Goal: Transaction & Acquisition: Purchase product/service

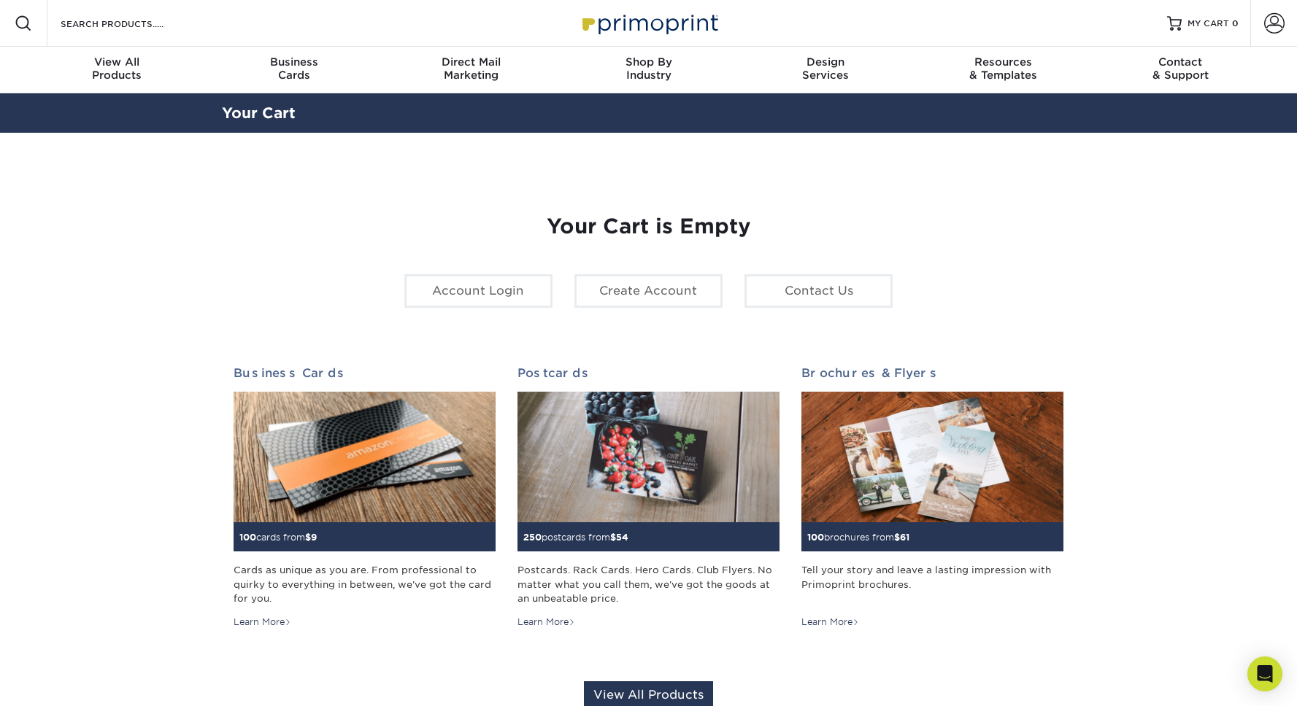
click at [645, 24] on img at bounding box center [649, 22] width 146 height 31
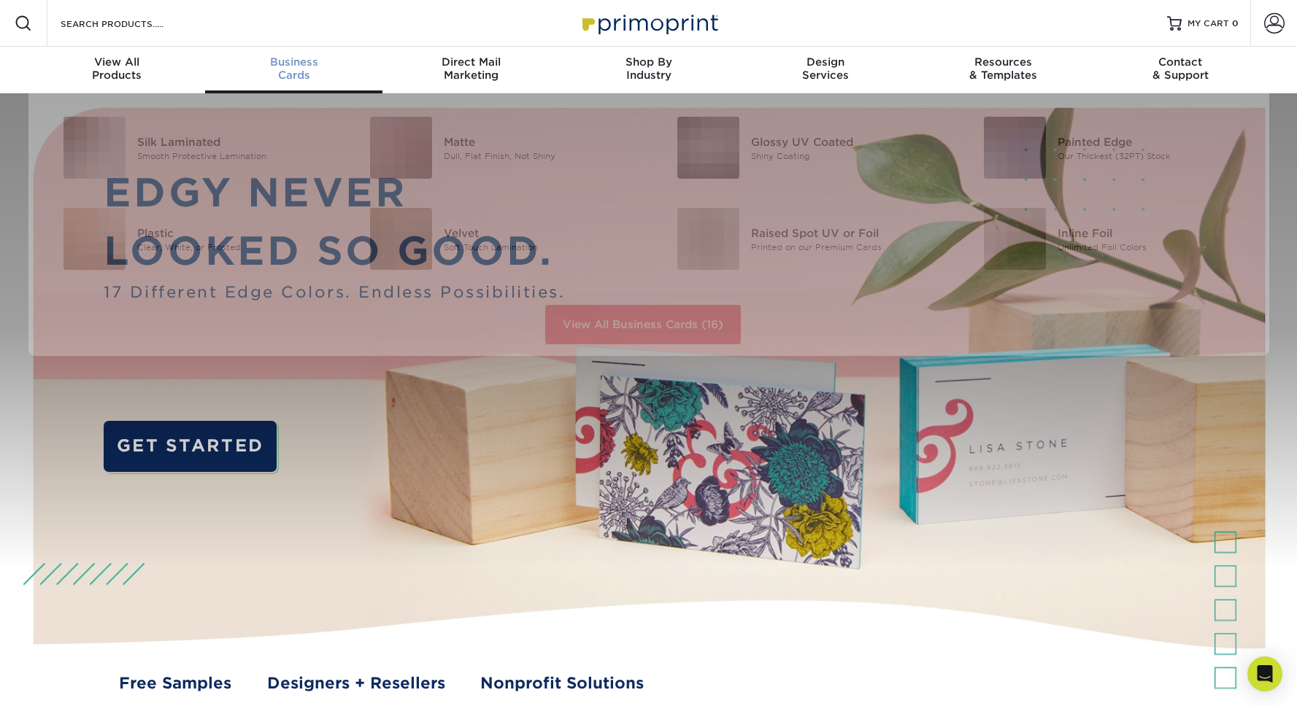
click at [269, 55] on span "Business" at bounding box center [293, 61] width 177 height 13
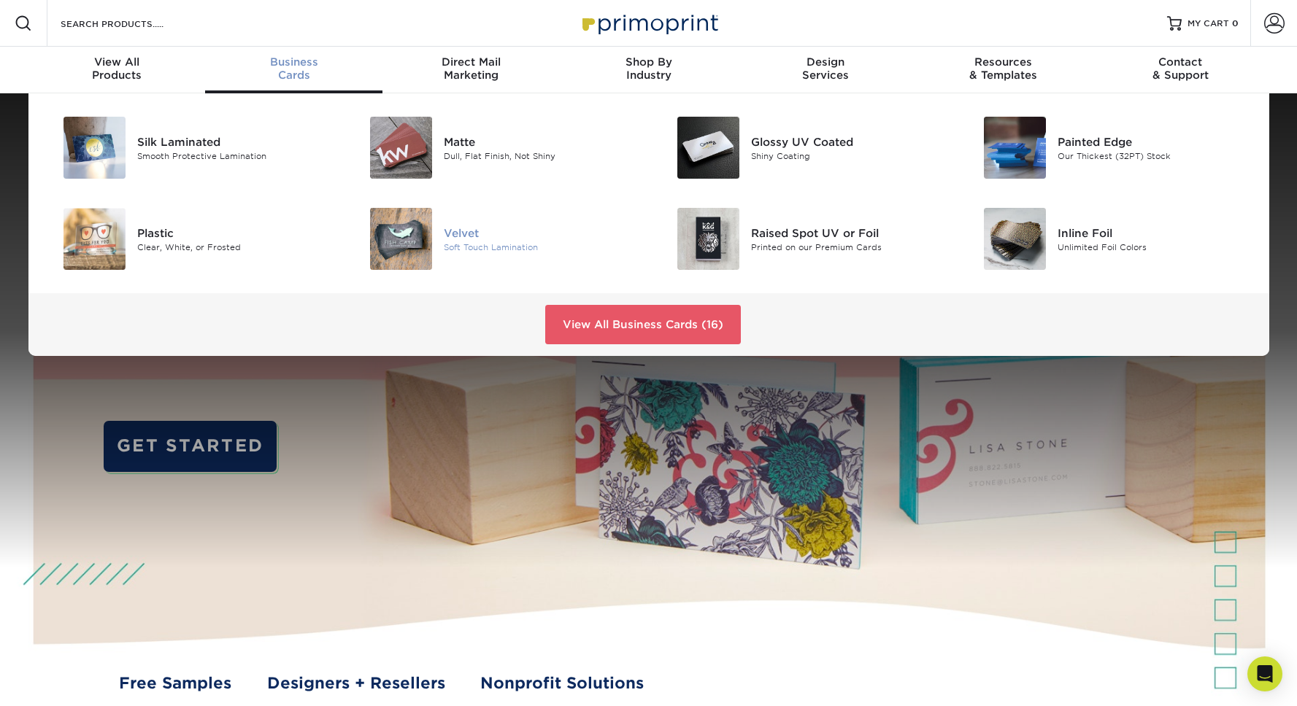
click at [473, 234] on div "Velvet" at bounding box center [540, 233] width 193 height 16
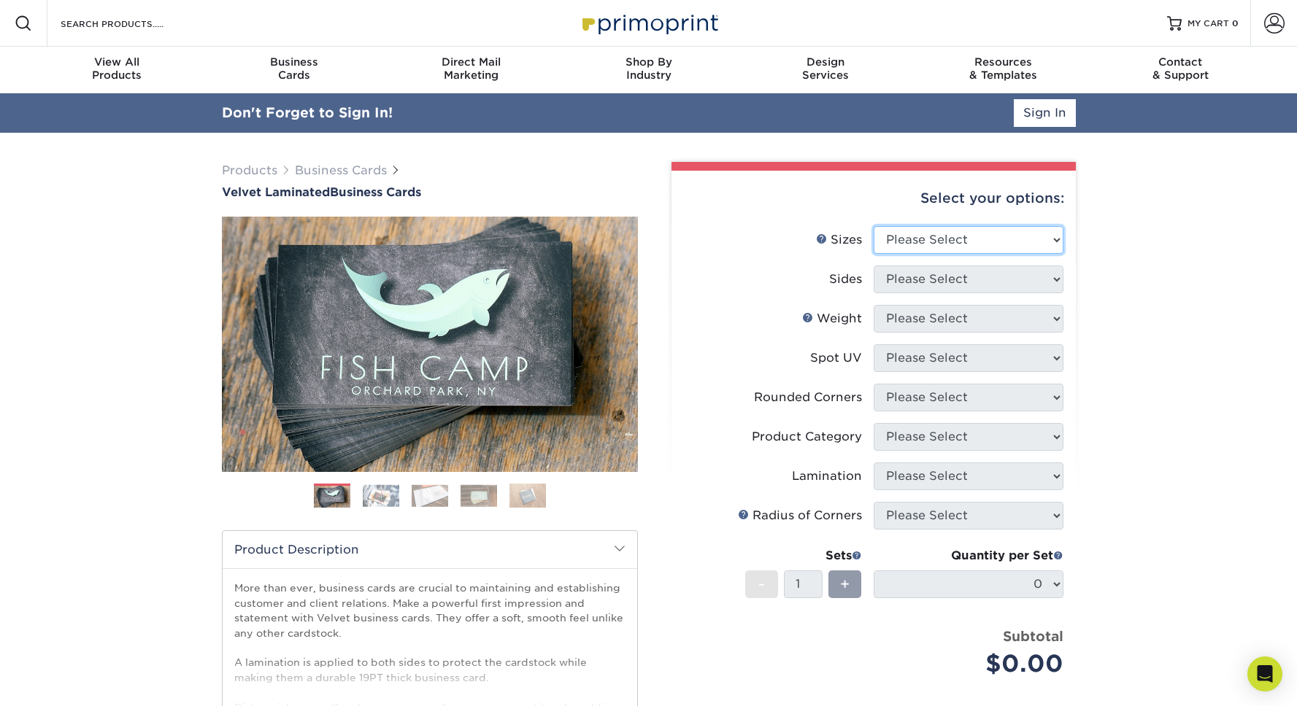
click at [946, 252] on select "Please Select 1.5" x 3.5" - Mini 1.75" x 3.5" - Mini 2" x 2" - Square 2" x 3" -…" at bounding box center [968, 240] width 190 height 28
select select "2.12x3.38"
click at [873, 226] on select "Please Select 1.5" x 3.5" - Mini 1.75" x 3.5" - Mini 2" x 2" - Square 2" x 3" -…" at bounding box center [968, 240] width 190 height 28
click at [980, 282] on select "Please Select Print Both Sides Print Front Only" at bounding box center [968, 280] width 190 height 28
select select "13abbda7-1d64-4f25-8bb2-c179b224825d"
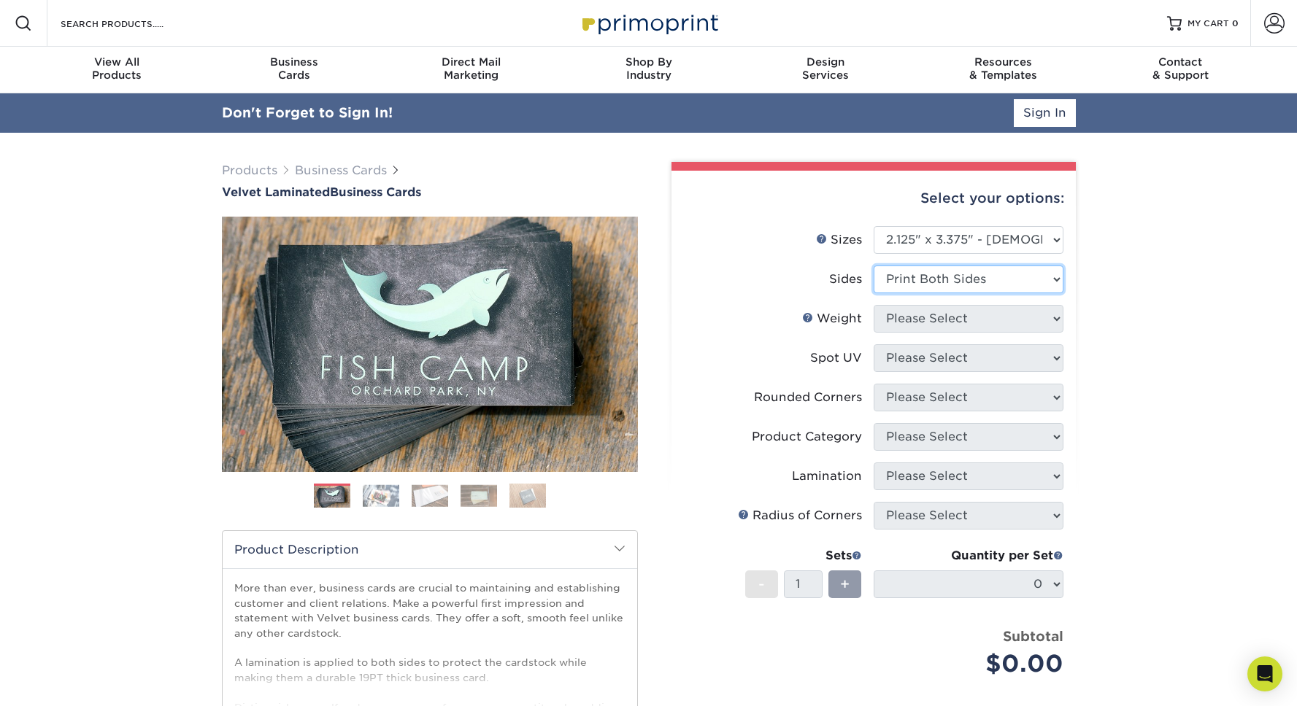
click at [873, 266] on select "Please Select Print Both Sides Print Front Only" at bounding box center [968, 280] width 190 height 28
click at [975, 303] on li "Sides Please Select Print Both Sides Print Front Only" at bounding box center [873, 285] width 379 height 39
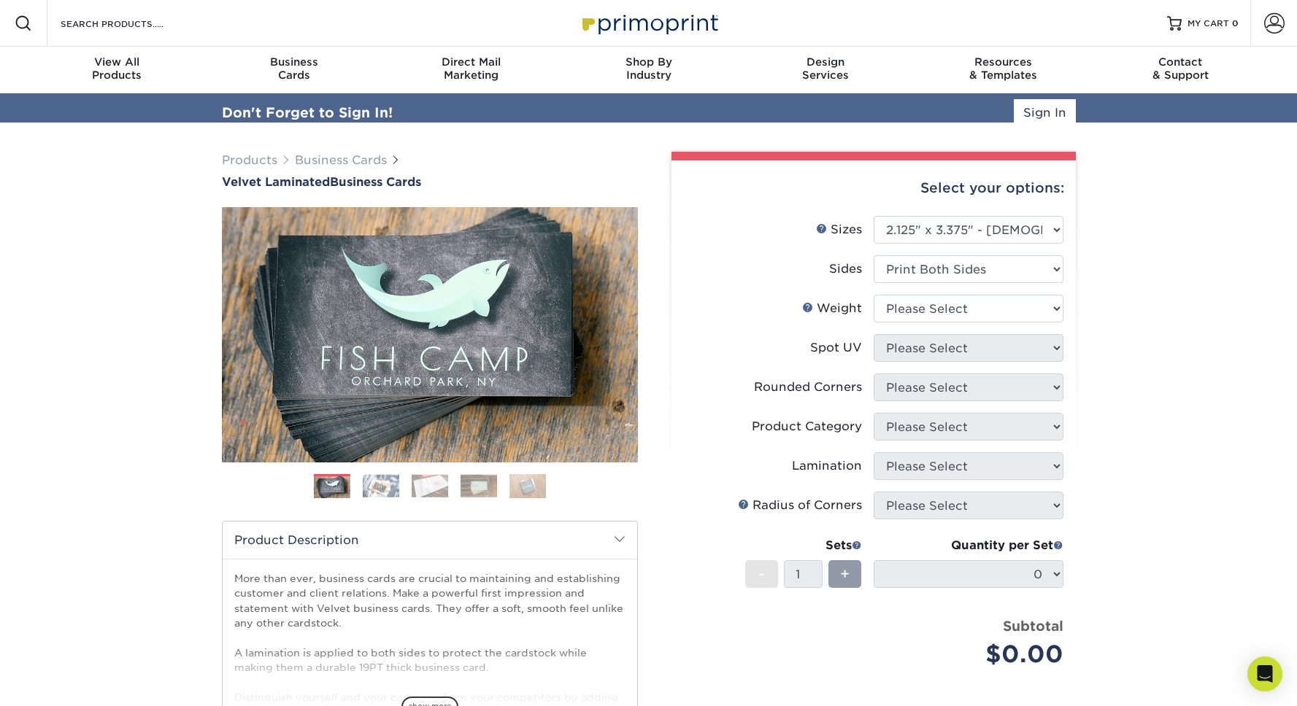
click at [976, 314] on ul "Sizes Help Sizes Please Select 1.5" x 3.5" - Mini 1.75" x 3.5" - Mini 2" x 2" -…" at bounding box center [873, 453] width 381 height 474
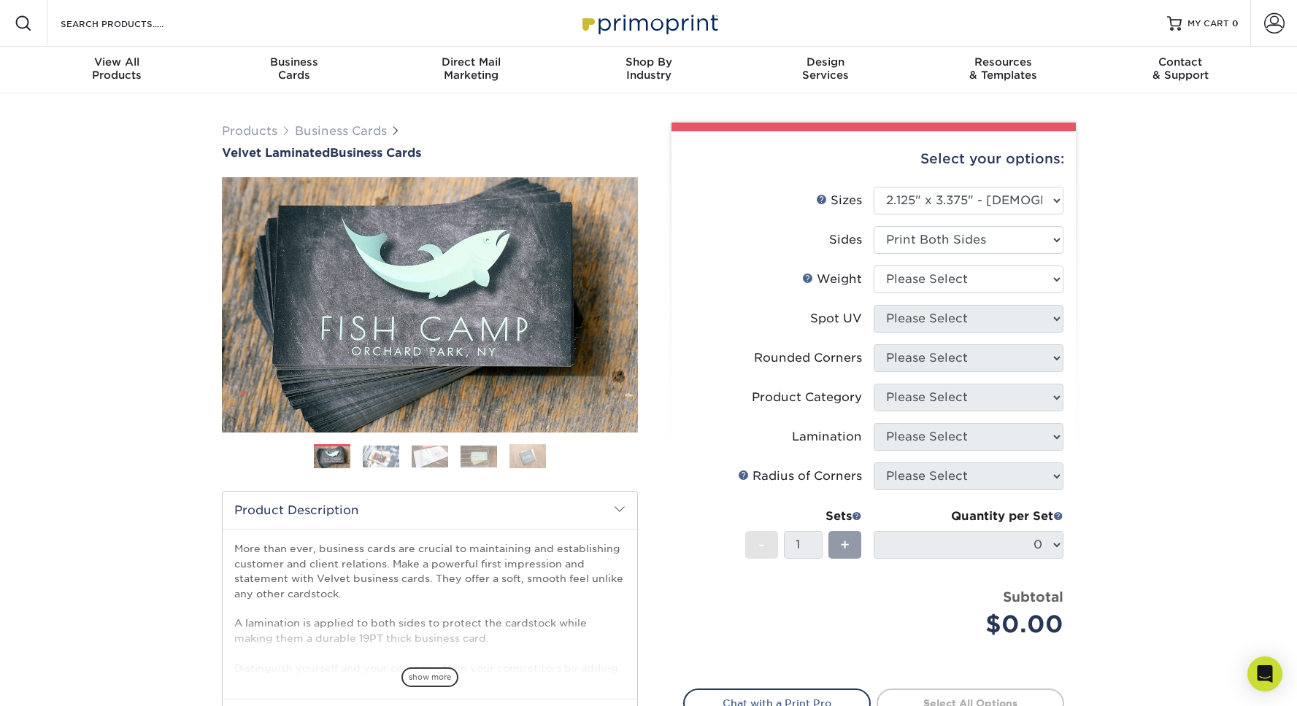
click at [968, 294] on li "Weight Help Weight Please Select 16PT" at bounding box center [873, 285] width 379 height 39
click at [968, 284] on select "Please Select 16PT" at bounding box center [968, 280] width 190 height 28
select select "16PT"
click at [873, 266] on select "Please Select 16PT" at bounding box center [968, 280] width 190 height 28
click at [976, 331] on select "Please Select No Spot UV Front and Back (Both Sides) Front Only Back Only" at bounding box center [968, 319] width 190 height 28
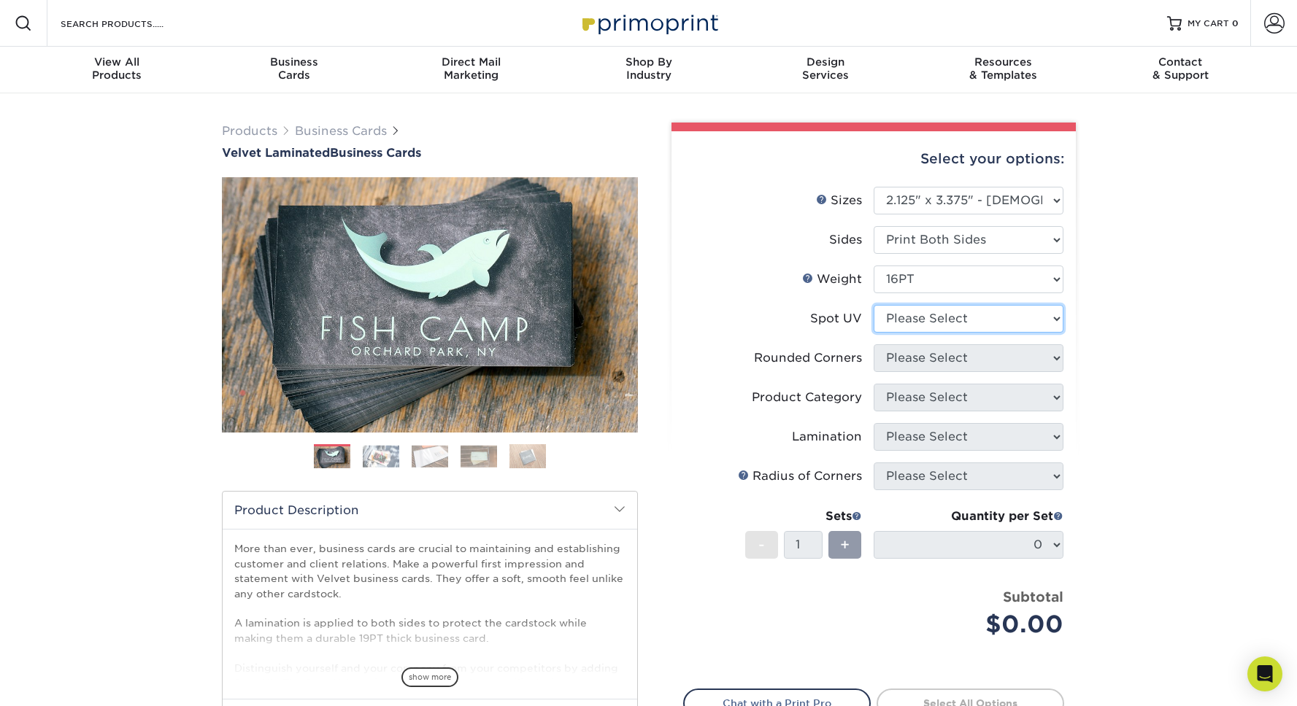
select select "3"
click at [873, 305] on select "Please Select No Spot UV Front and Back (Both Sides) Front Only Back Only" at bounding box center [968, 319] width 190 height 28
click at [0, 0] on select at bounding box center [0, 0] width 0 height 0
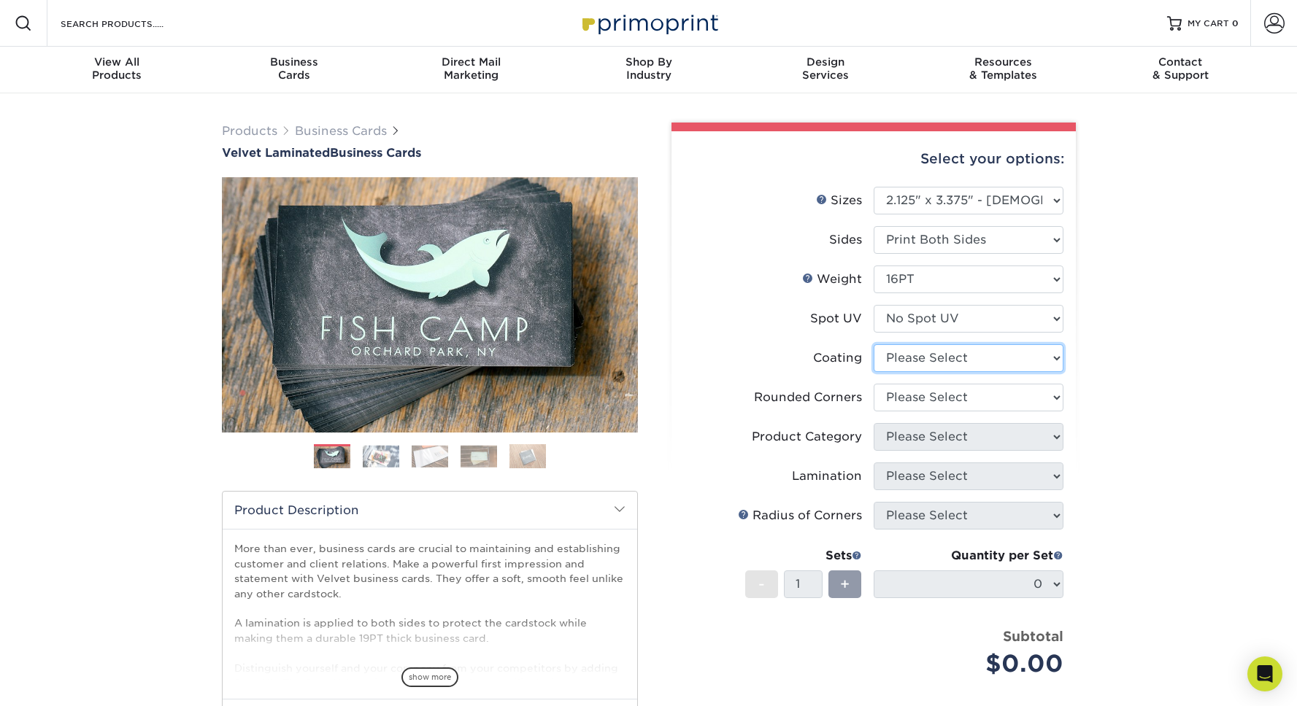
select select "3e7618de-abca-4bda-9f97-8b9129e913d8"
click at [873, 344] on select at bounding box center [968, 358] width 190 height 28
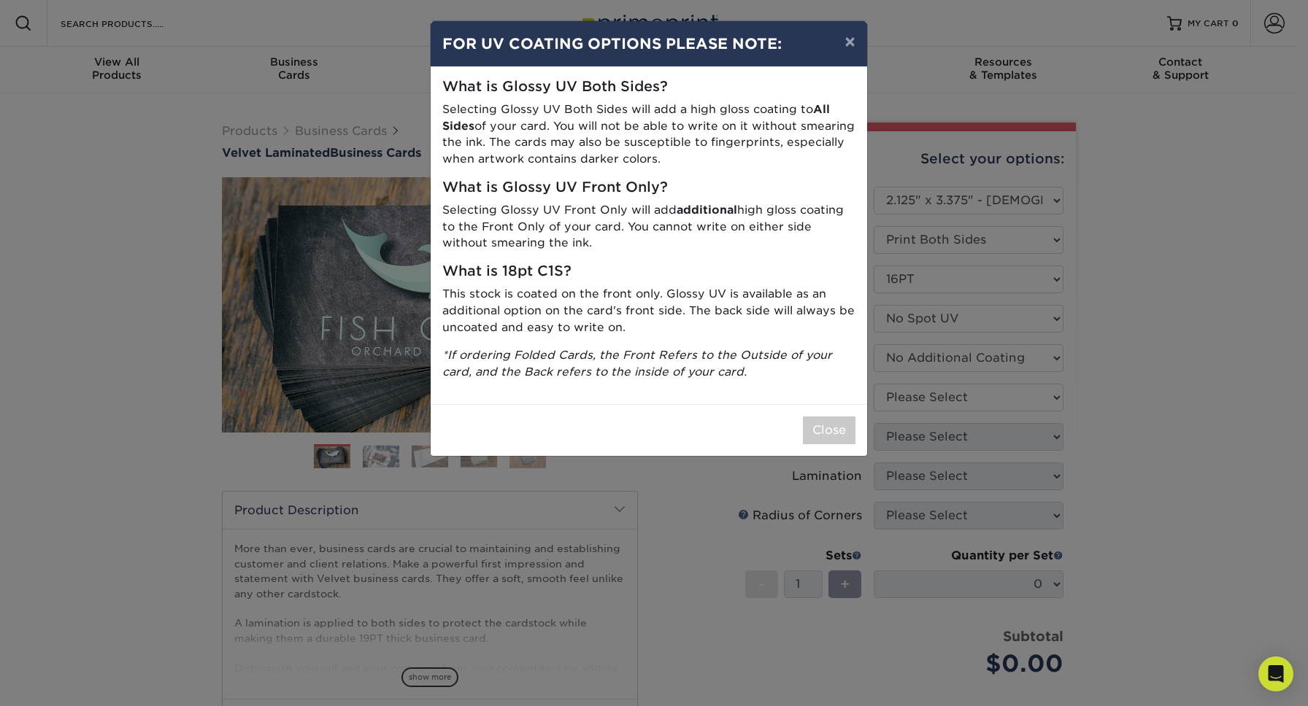
click at [790, 422] on div "Close" at bounding box center [648, 430] width 436 height 52
click at [824, 426] on button "Close" at bounding box center [829, 431] width 53 height 28
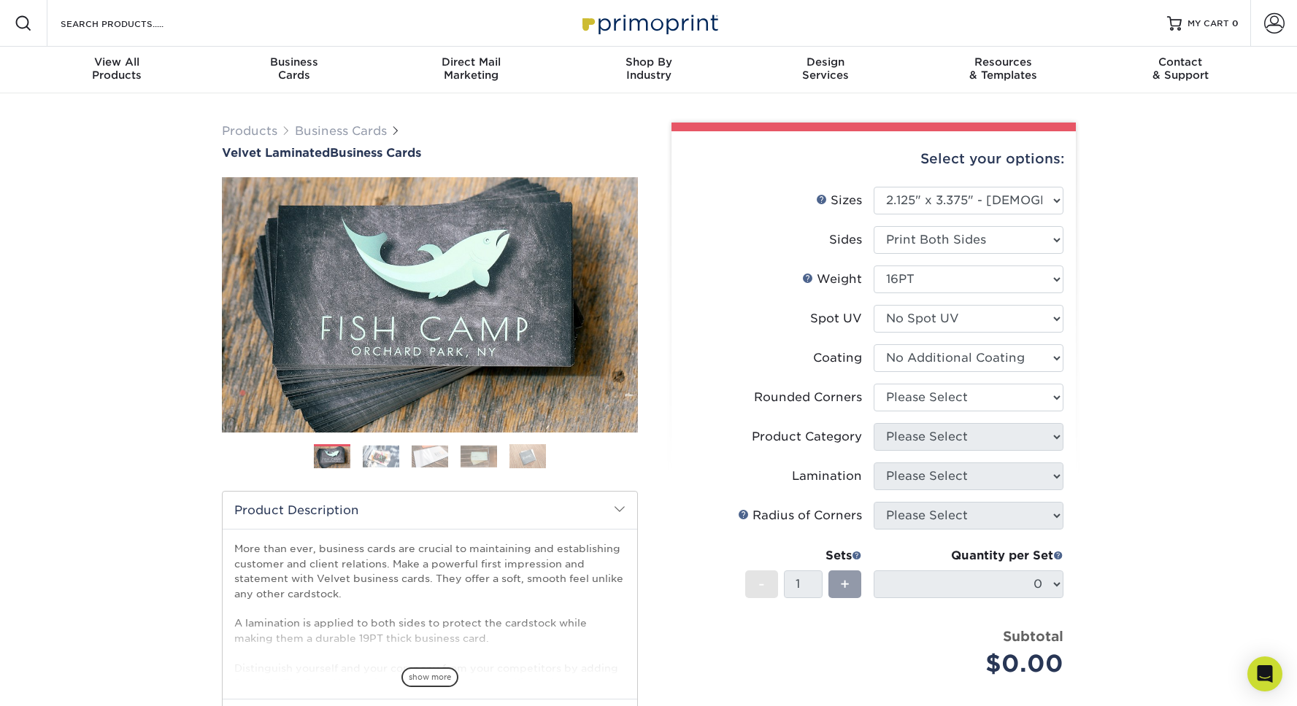
click at [865, 389] on label "Rounded Corners" at bounding box center [779, 398] width 190 height 28
click at [952, 402] on select "Please Select Yes - Round 2 Corners Yes - Round 4 Corners No" at bounding box center [968, 398] width 190 height 28
select select "0"
click at [873, 384] on select "Please Select Yes - Round 2 Corners Yes - Round 4 Corners No" at bounding box center [968, 398] width 190 height 28
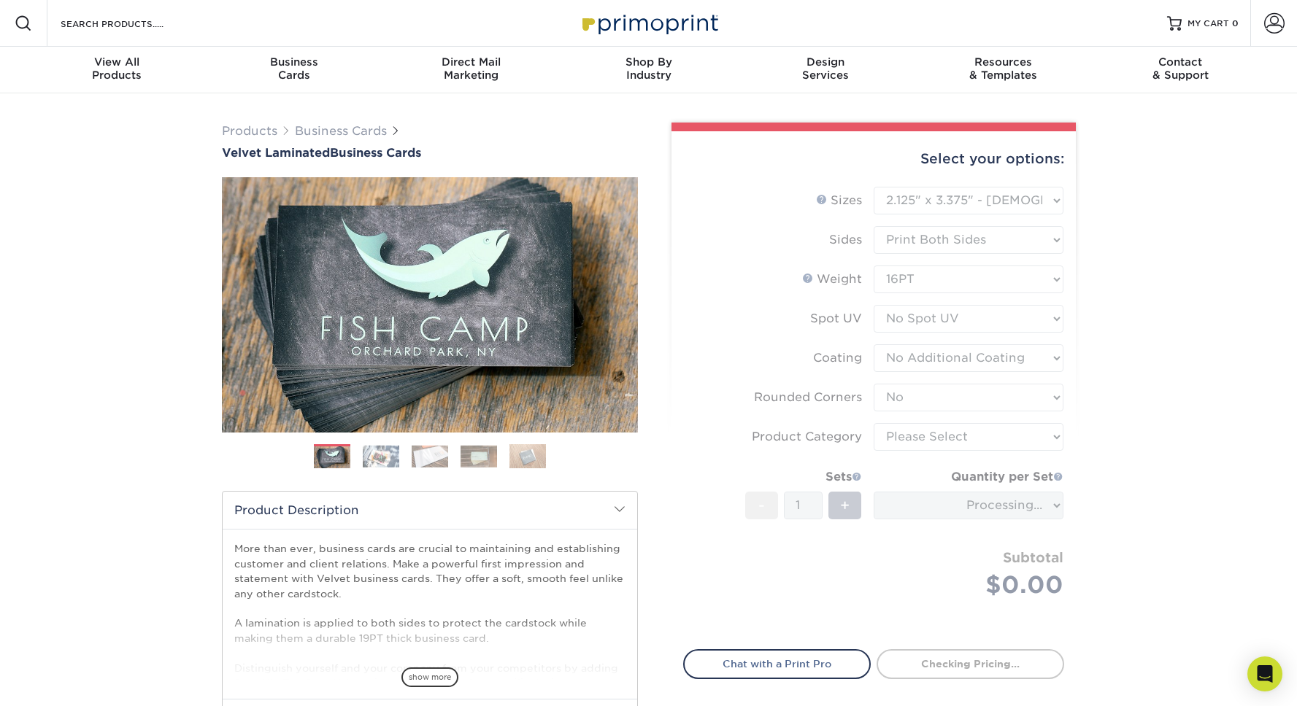
click at [939, 437] on form "Sizes Help Sizes Please Select 1.5" x 3.5" - Mini 1.75" x 3.5" - Mini 2" x 2" -…" at bounding box center [873, 410] width 381 height 446
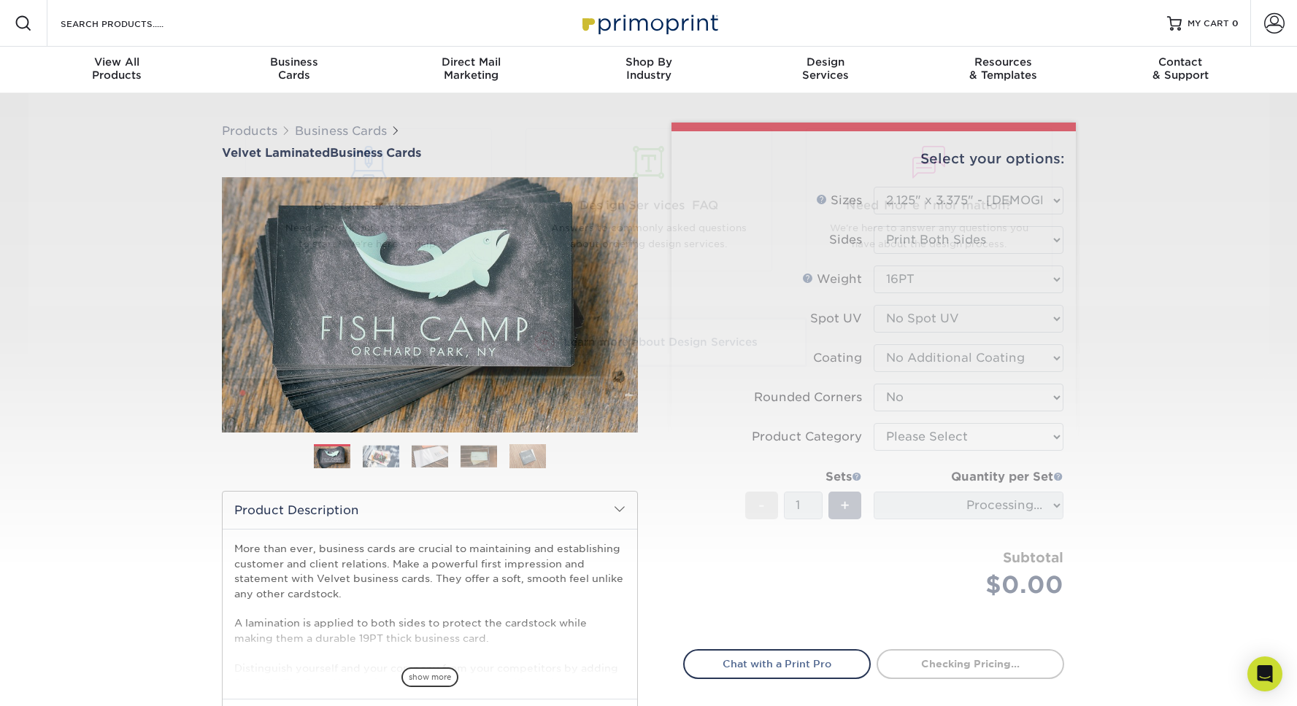
click at [1085, 475] on div "Select your options: Sizes Help Sizes Please Select 1.5" x 3.5" - Mini -" at bounding box center [868, 477] width 438 height 709
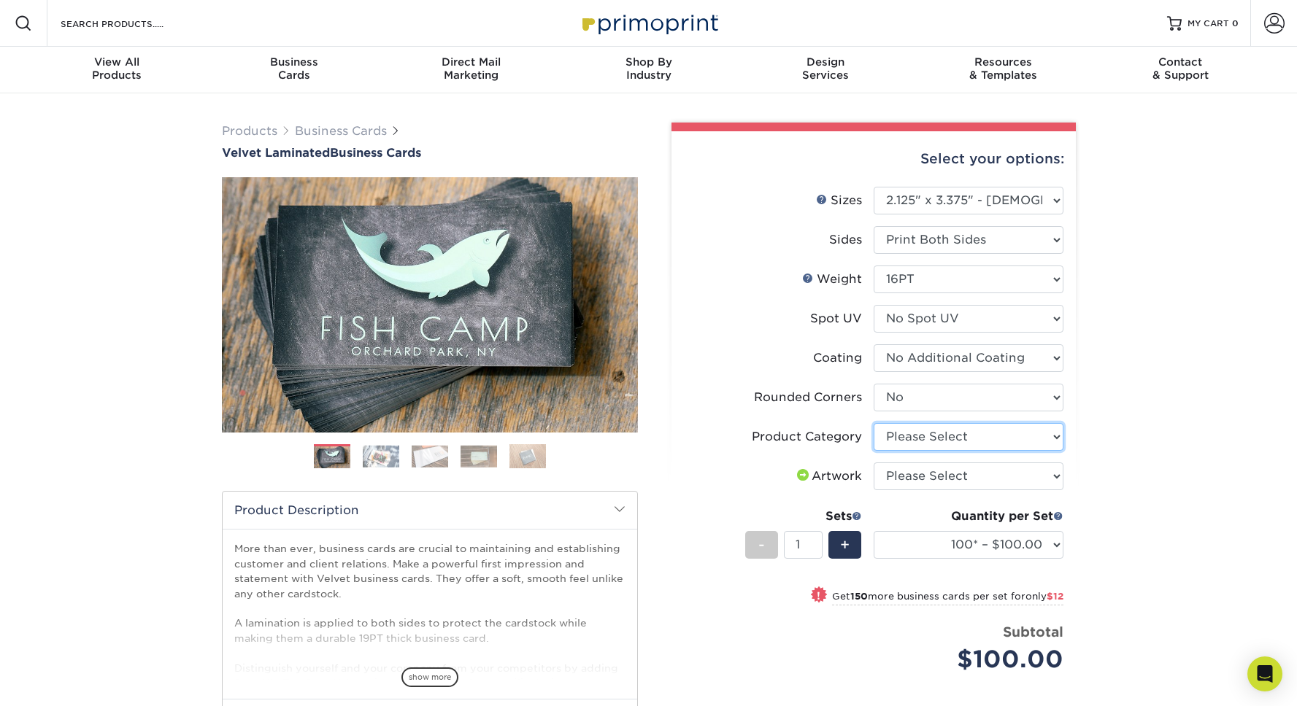
click at [1000, 433] on select "Please Select Business Cards" at bounding box center [968, 437] width 190 height 28
select select "3b5148f1-0588-4f88-a218-97bcfdce65c1"
click at [873, 423] on select "Please Select Business Cards" at bounding box center [968, 437] width 190 height 28
drag, startPoint x: 919, startPoint y: 491, endPoint x: 930, endPoint y: 480, distance: 15.5
click at [919, 491] on li "Artwork Please Select I will upload files I need a design - $100" at bounding box center [873, 482] width 379 height 39
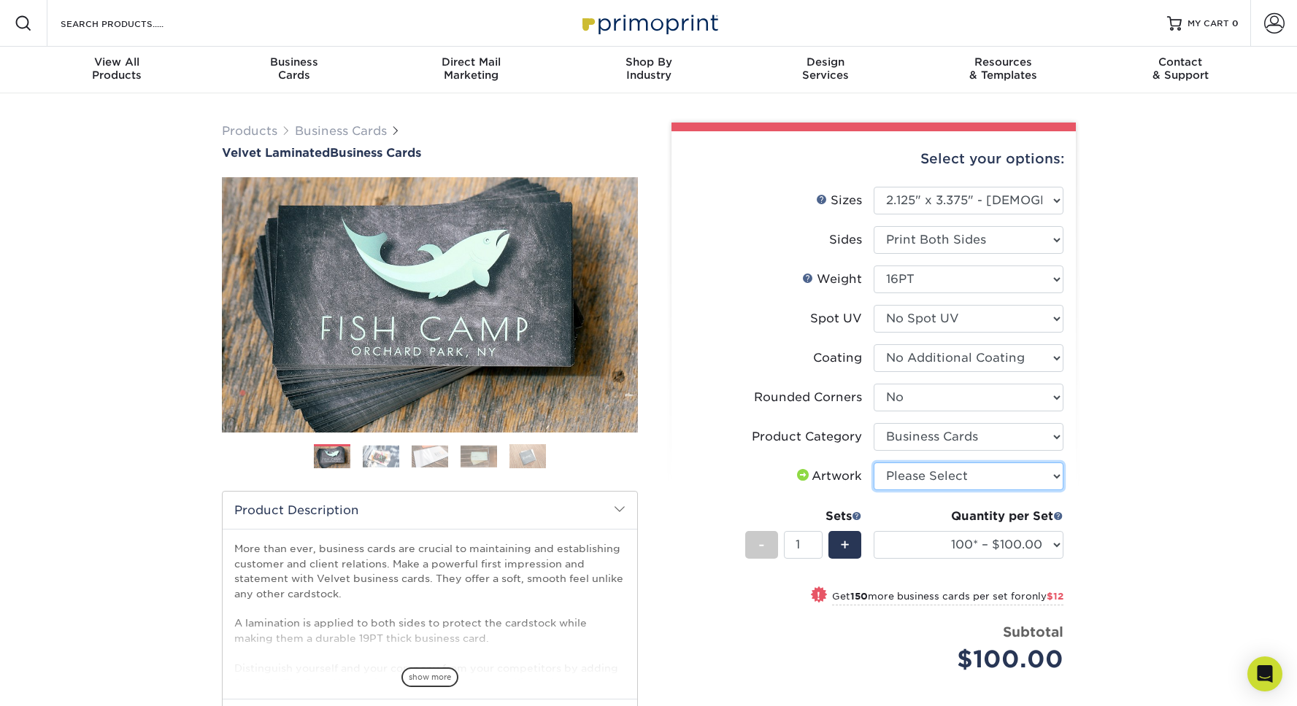
click at [935, 476] on select "Please Select I will upload files I need a design - $100" at bounding box center [968, 477] width 190 height 28
select select "upload"
click at [873, 463] on select "Please Select I will upload files I need a design - $100" at bounding box center [968, 477] width 190 height 28
click at [1116, 474] on div "Products Business Cards Velvet Laminated Business Cards Previous Next" at bounding box center [648, 508] width 1297 height 830
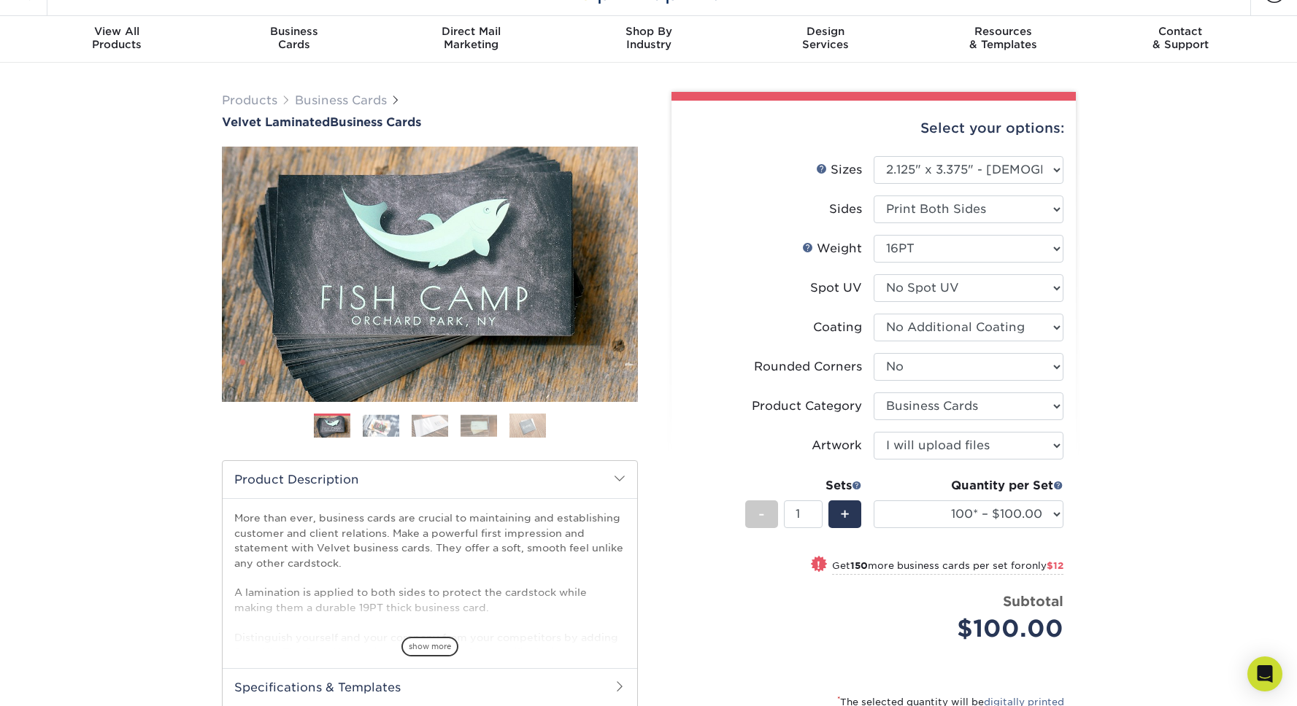
scroll to position [90, 0]
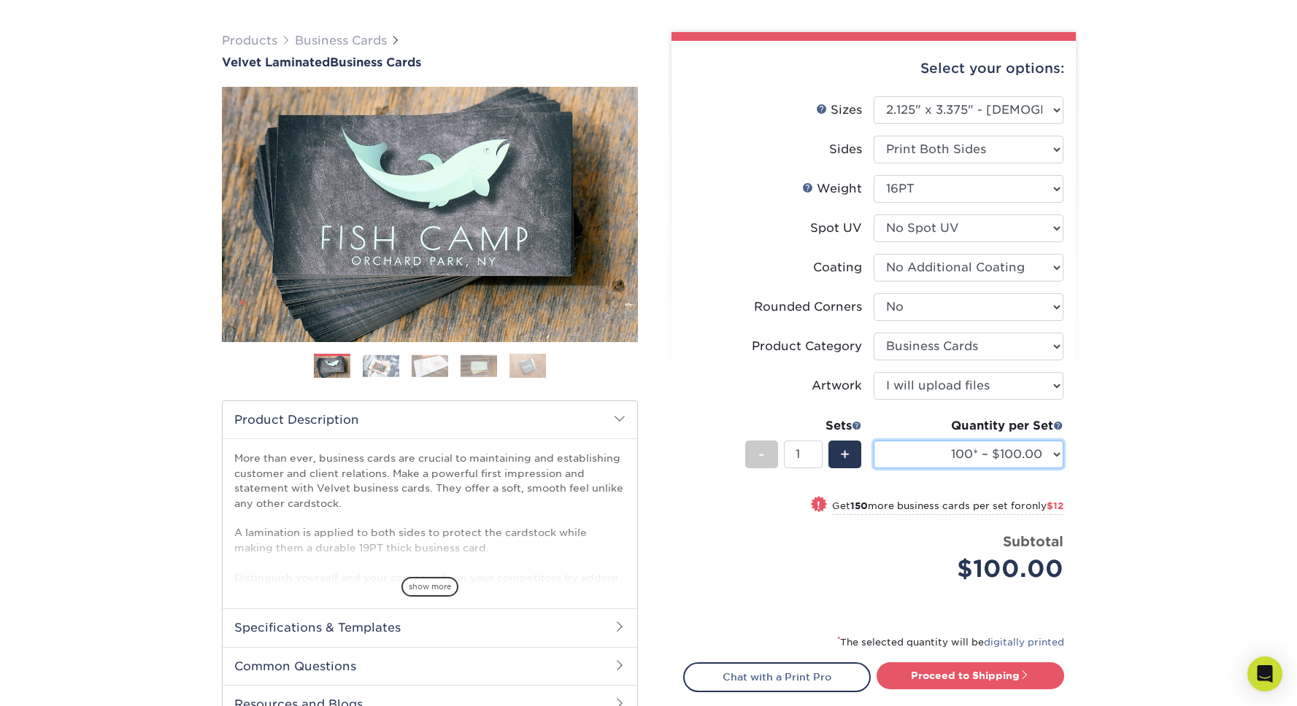
click at [984, 447] on select "100* – $100.00 250* – $112.00 500 – $120.00 1000 – $156.00 2500 – $307.00 5000 …" at bounding box center [968, 455] width 190 height 28
select select "500 – $120.00"
click at [873, 441] on select "100* – $100.00 250* – $112.00 500 – $120.00 1000 – $156.00 2500 – $307.00 5000 …" at bounding box center [968, 455] width 190 height 28
click at [1127, 475] on div "Products Business Cards Velvet Laminated Business Cards Previous Next" at bounding box center [648, 418] width 1297 height 830
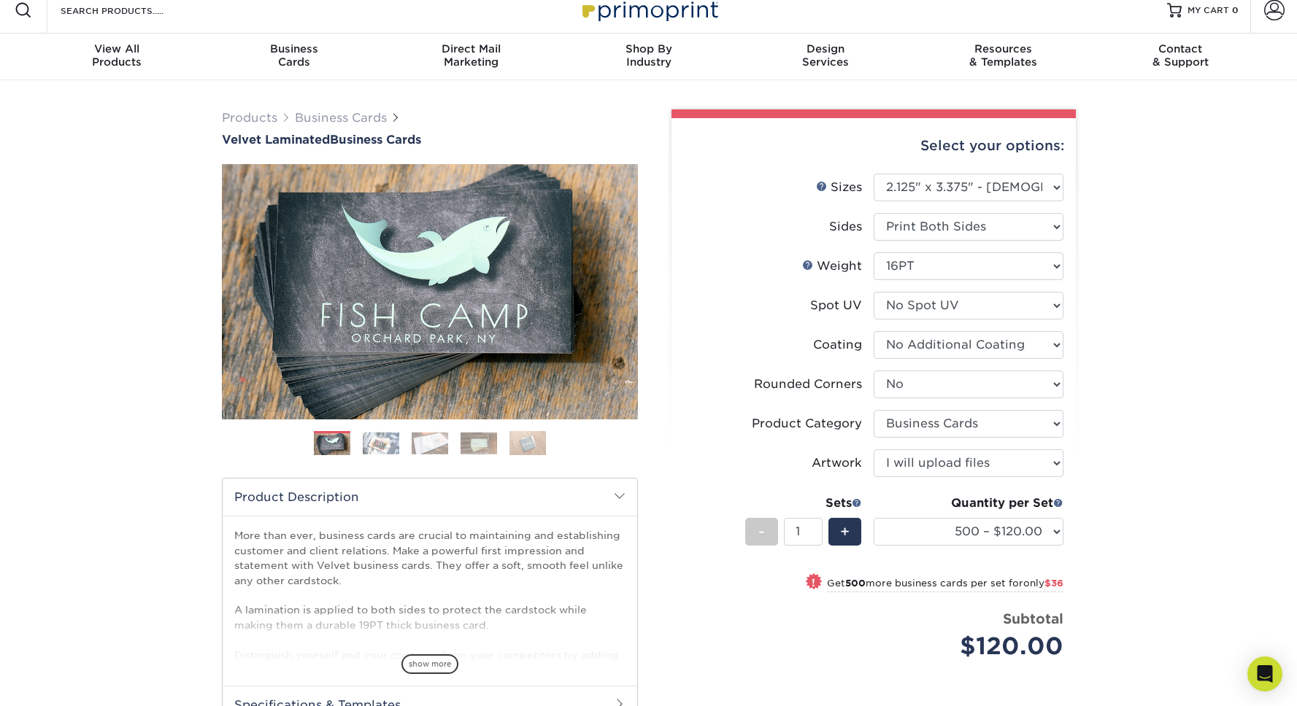
scroll to position [0, 0]
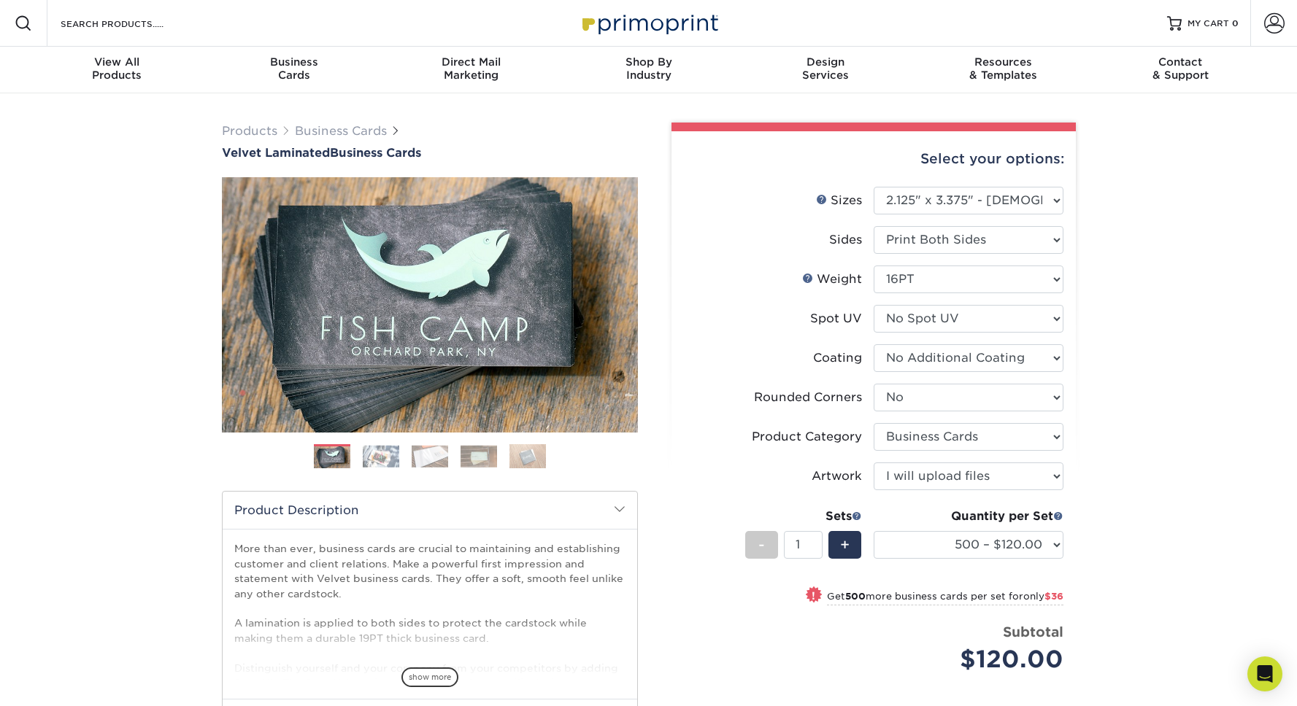
click at [1194, 429] on div "Products Business Cards Velvet Laminated Business Cards Previous Next" at bounding box center [648, 493] width 1297 height 800
click at [1118, 352] on div "Products Business Cards Velvet Laminated Business Cards Previous Next" at bounding box center [648, 493] width 1297 height 800
click at [1164, 589] on div "Products Business Cards Velvet Laminated Business Cards Previous Next" at bounding box center [648, 493] width 1297 height 800
click at [1220, 383] on div "Products Business Cards Velvet Laminated Business Cards Previous Next" at bounding box center [648, 493] width 1297 height 800
click at [1150, 414] on div "Products Business Cards Velvet Laminated Business Cards Previous Next" at bounding box center [648, 493] width 1297 height 800
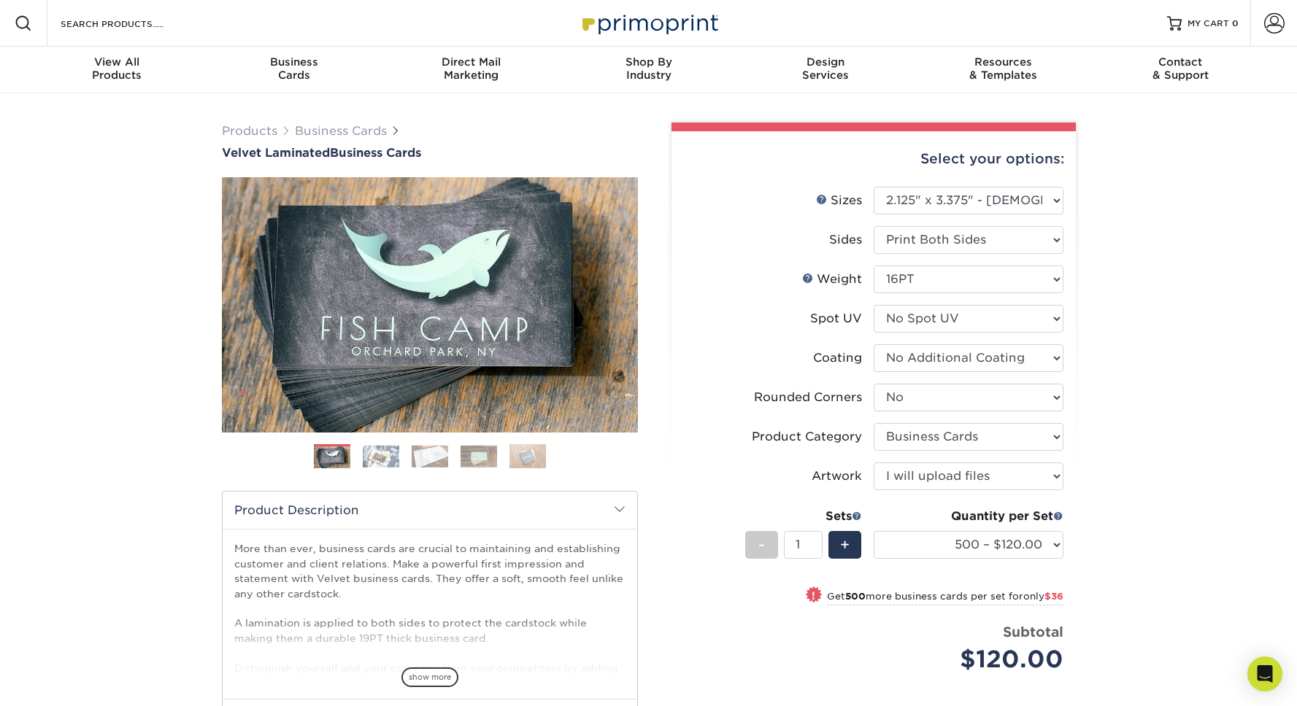
click at [1121, 501] on div "Products Business Cards Velvet Laminated Business Cards Previous Next" at bounding box center [648, 493] width 1297 height 800
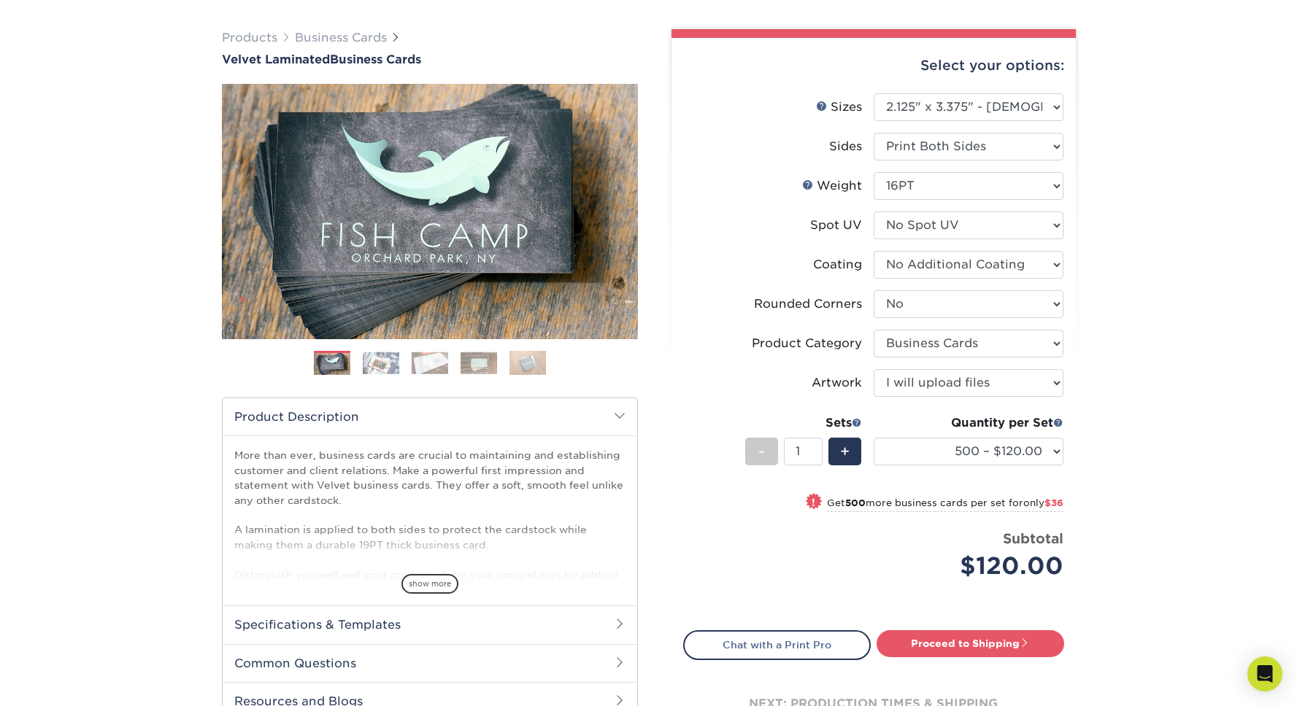
scroll to position [101, 0]
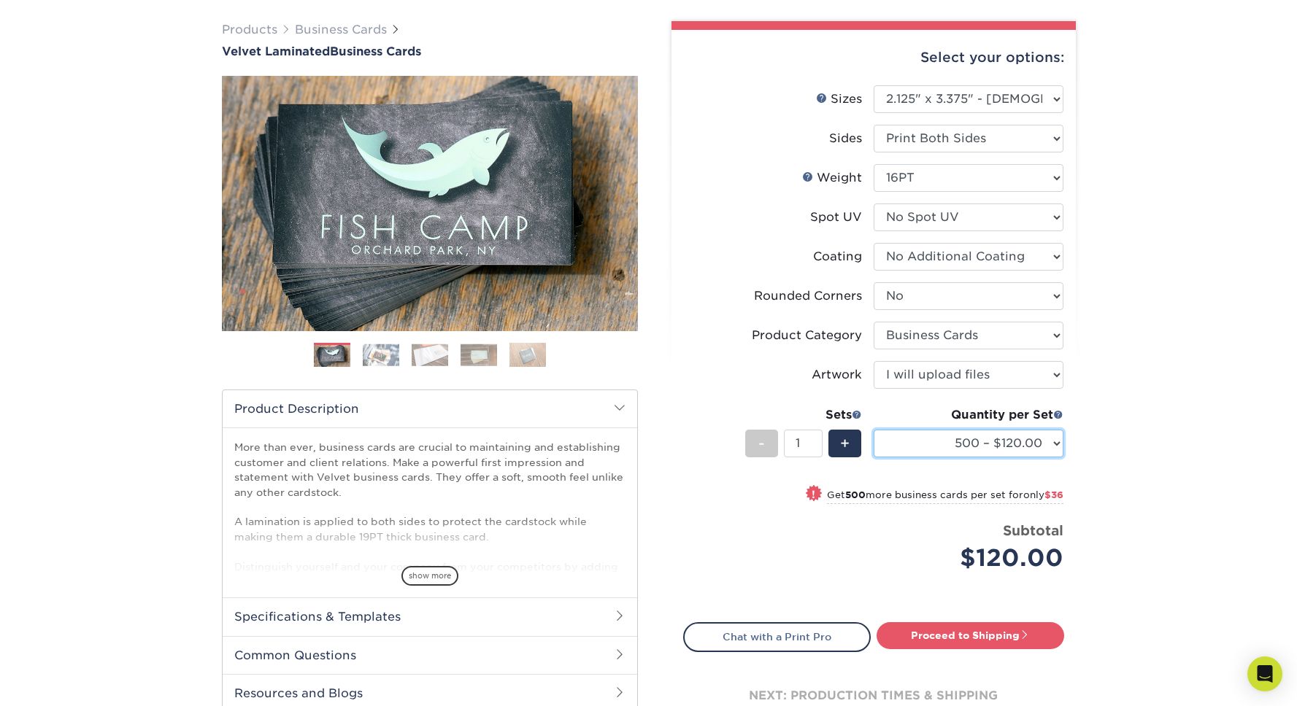
click at [1029, 449] on select "100* – $100.00 250* – $112.00 500 – $120.00 1000 – $156.00 2500 – $307.00 5000 …" at bounding box center [968, 444] width 190 height 28
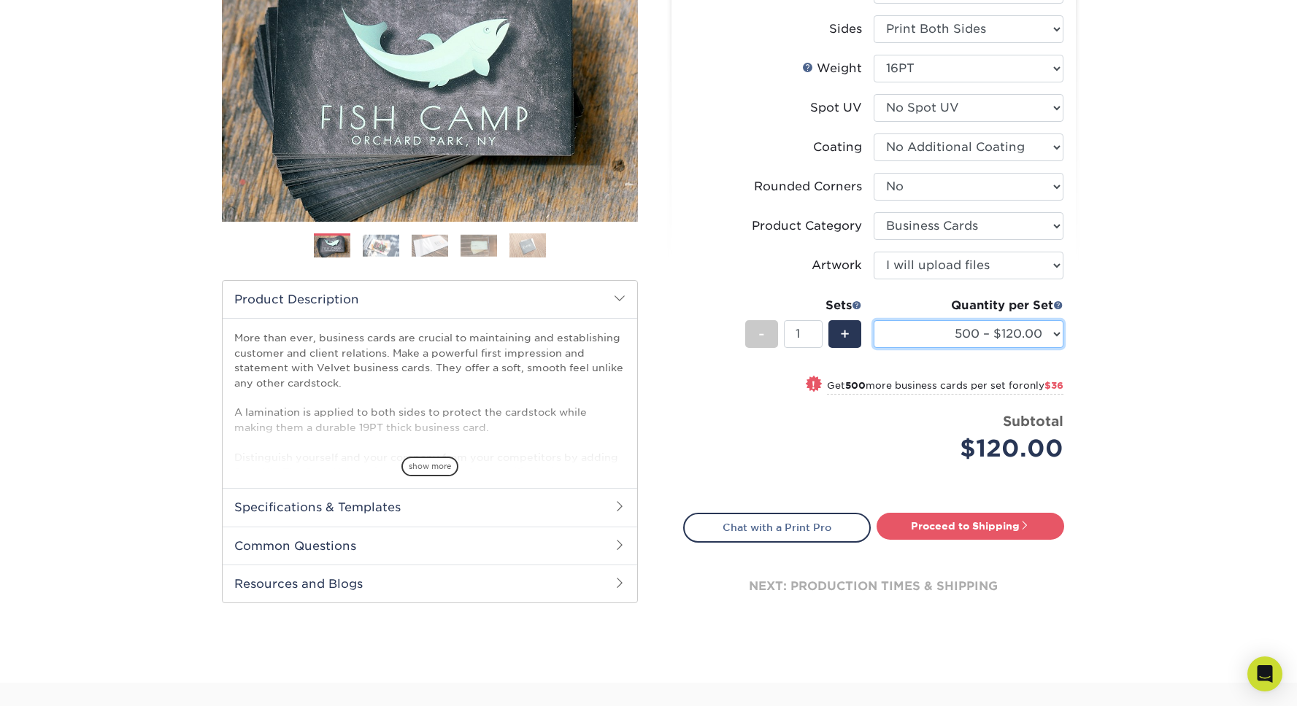
scroll to position [255, 0]
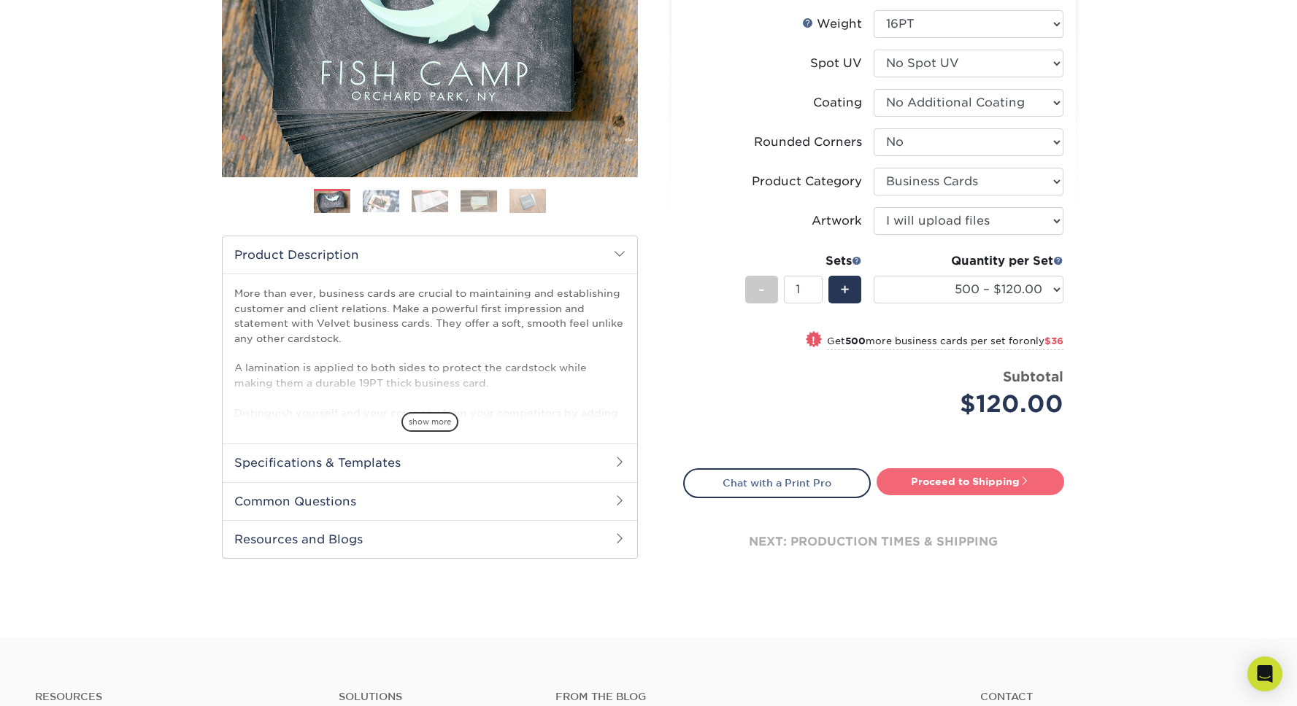
click at [963, 479] on link "Proceed to Shipping" at bounding box center [970, 481] width 188 height 26
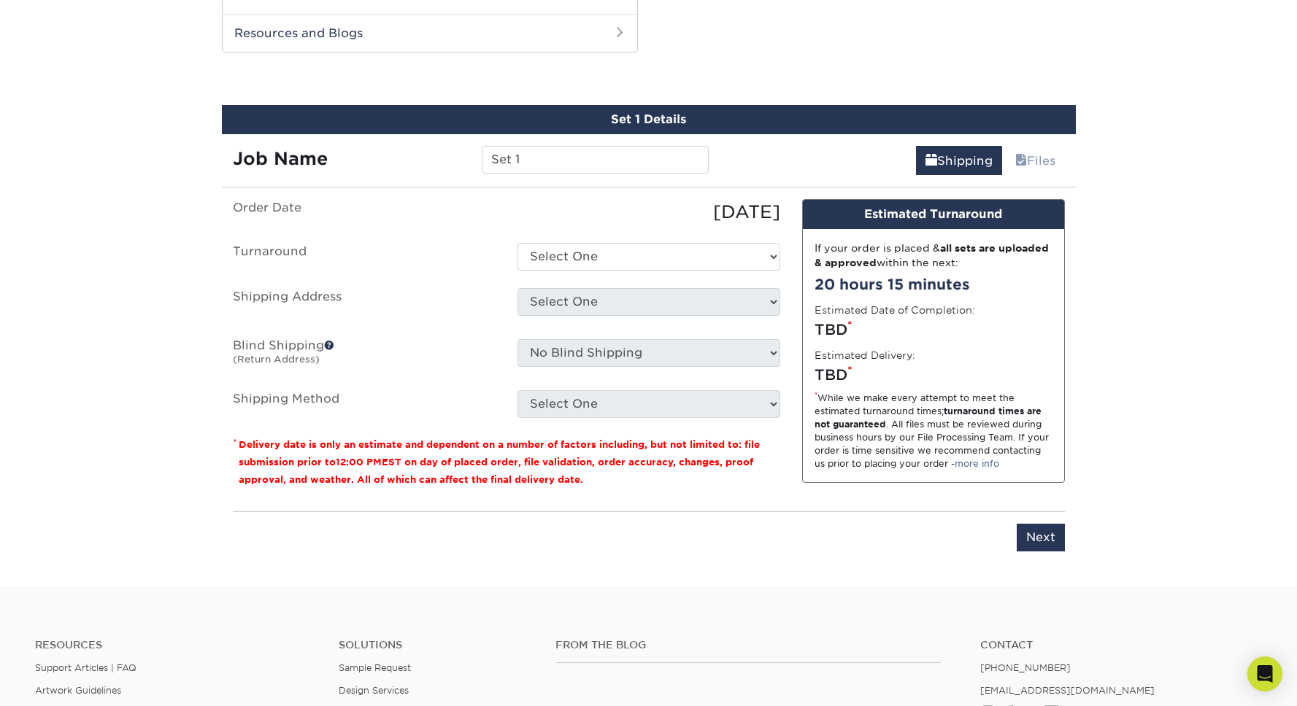
scroll to position [763, 0]
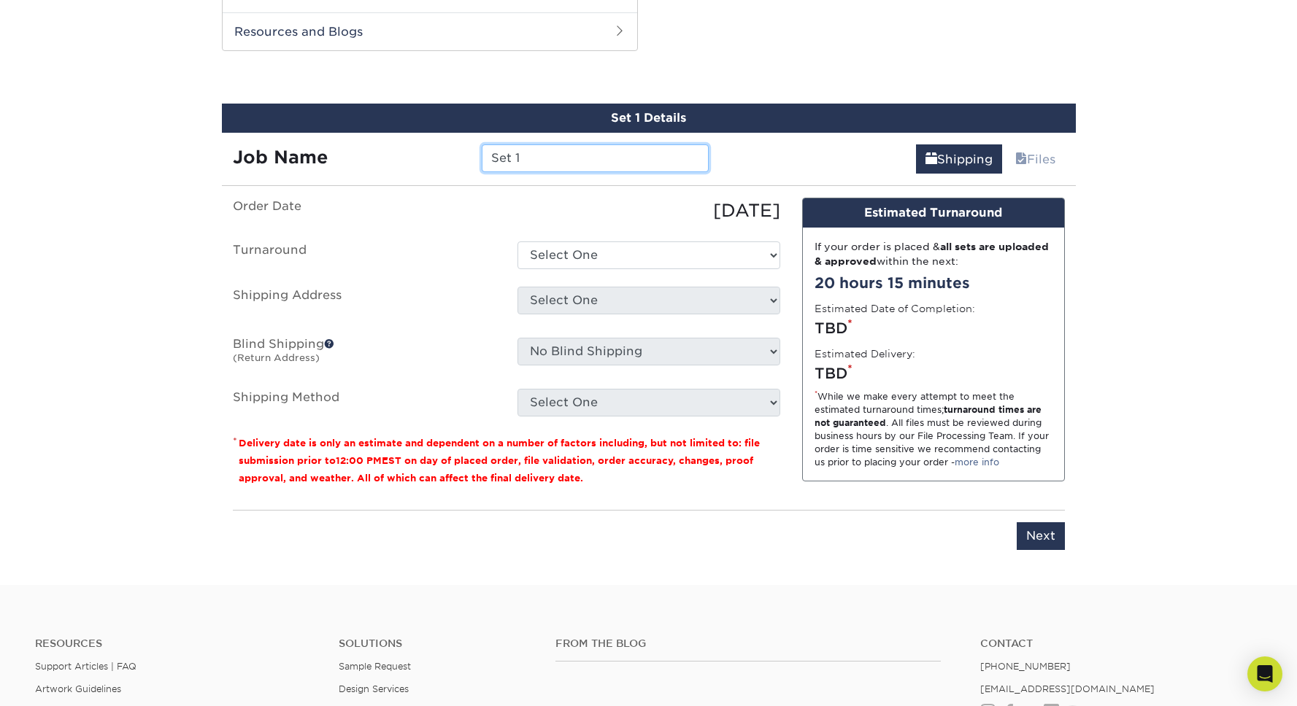
drag, startPoint x: 517, startPoint y: 156, endPoint x: 328, endPoint y: 177, distance: 190.2
click at [328, 177] on div "Set 1 Details Job Name Set 1 Shipping Files You've choosen mailing services! If…" at bounding box center [649, 336] width 854 height 464
type input "S"
type input "[PERSON_NAME] Business Cards"
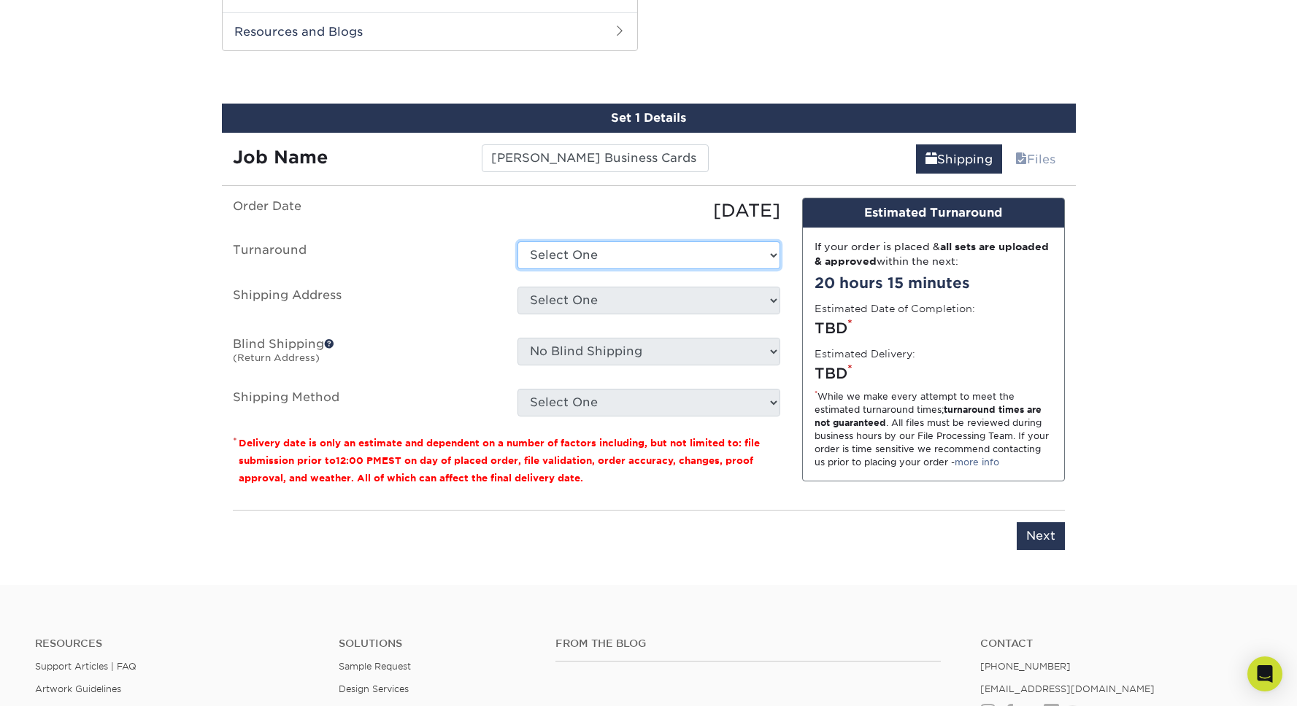
click at [605, 258] on select "Select One 2-4 Business Days 2 Day Next Business Day" at bounding box center [648, 256] width 263 height 28
select select "3cc41d33-06ac-4f54-b8b0-d75cd2eeb3aa"
click at [517, 242] on select "Select One 2-4 Business Days 2 Day Next Business Day" at bounding box center [648, 256] width 263 height 28
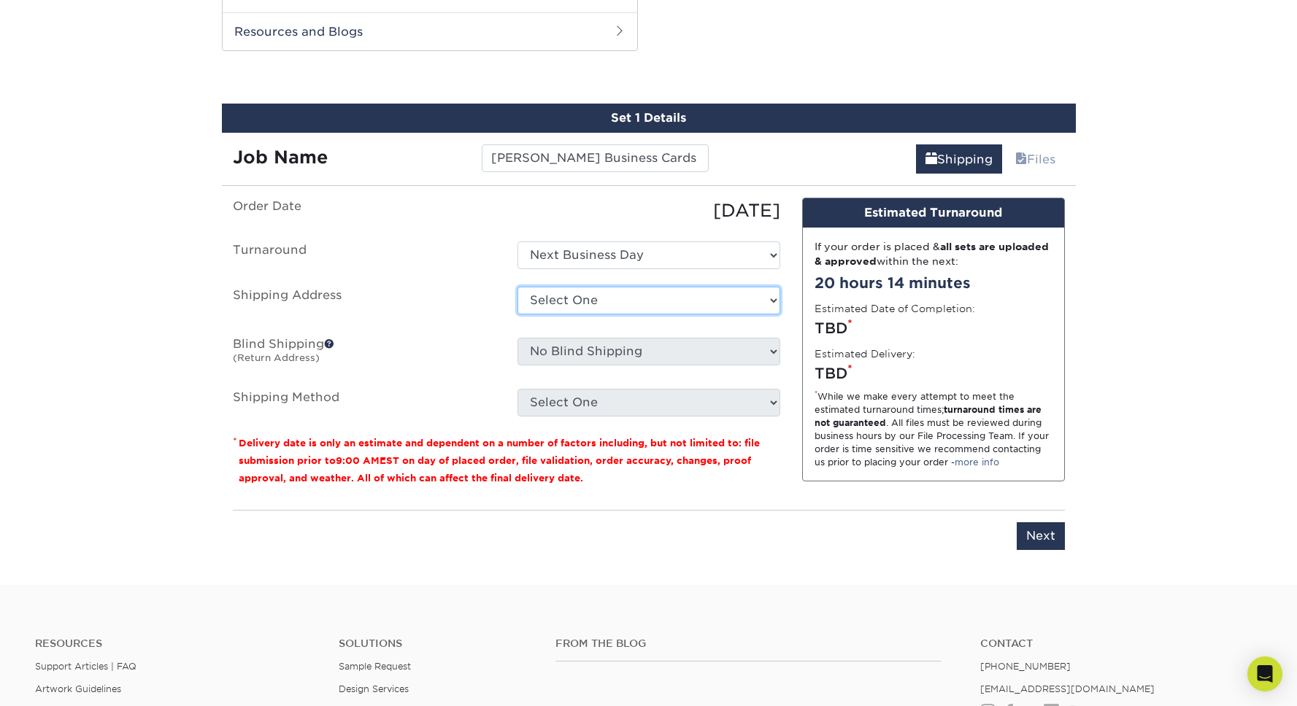
click at [588, 287] on select "Select One + Add New Address - Login" at bounding box center [648, 301] width 263 height 28
click at [517, 314] on select "Select One + Add New Address - Login" at bounding box center [648, 301] width 263 height 28
select select "-1"
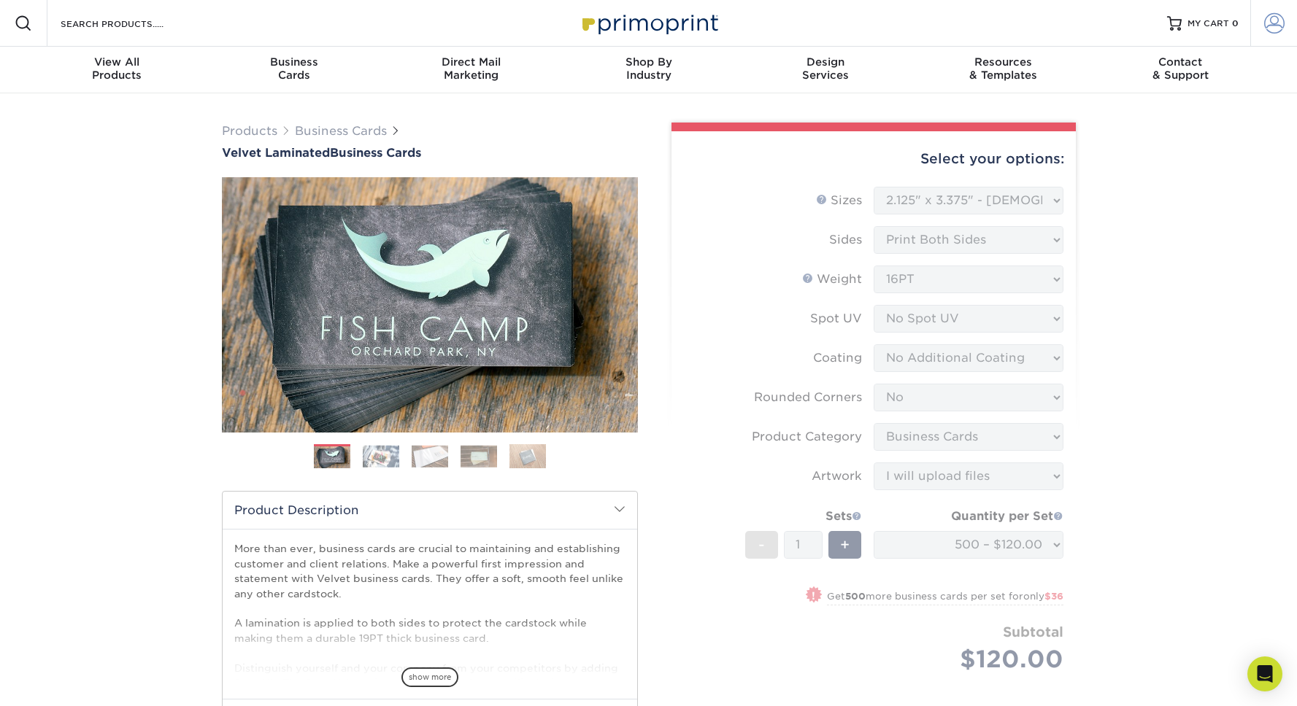
click at [1276, 11] on link "Account" at bounding box center [1273, 23] width 47 height 47
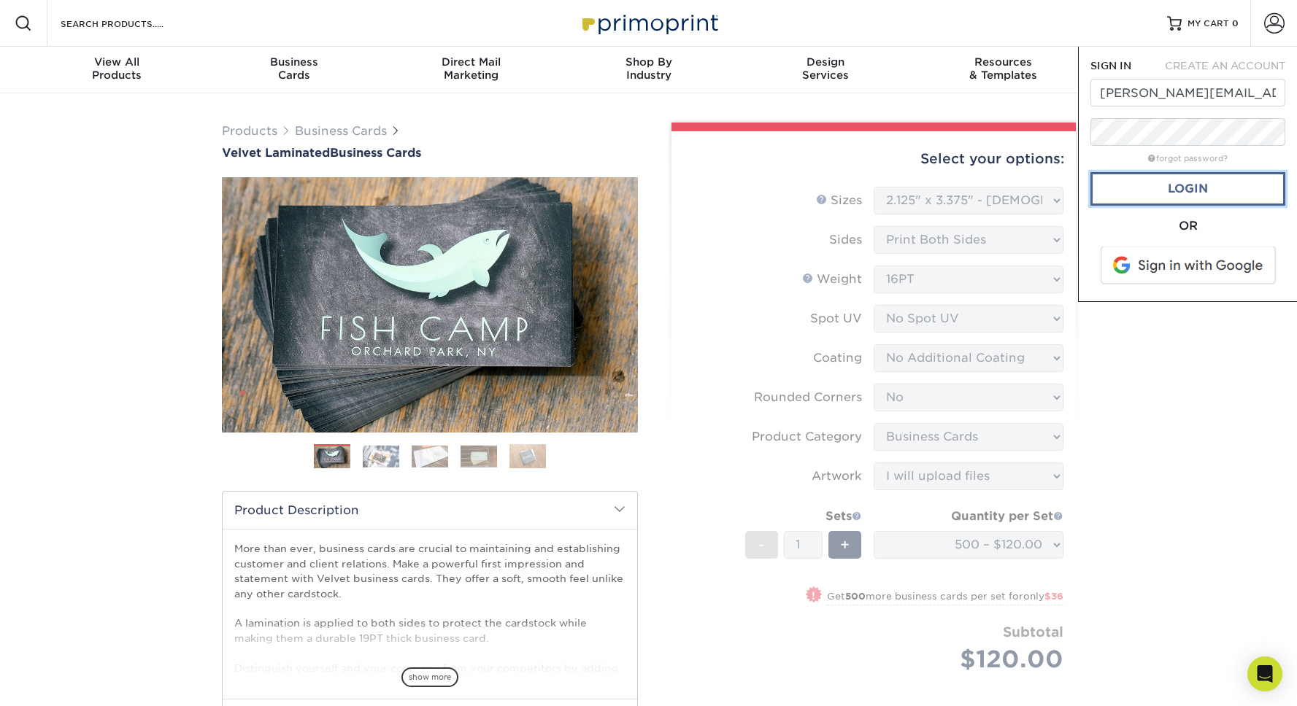
click at [1157, 196] on link "Login" at bounding box center [1187, 189] width 195 height 34
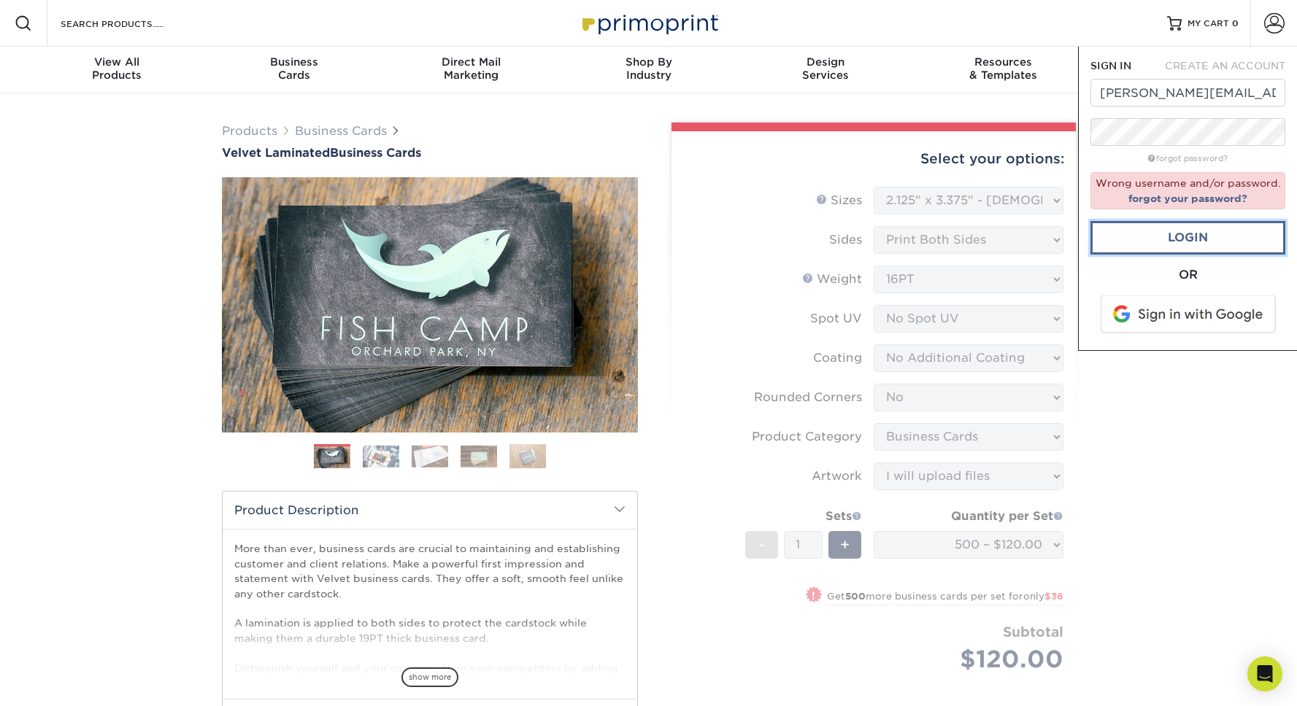
click at [1119, 236] on link "Login" at bounding box center [1187, 238] width 195 height 34
click at [1182, 309] on span at bounding box center [1189, 315] width 186 height 38
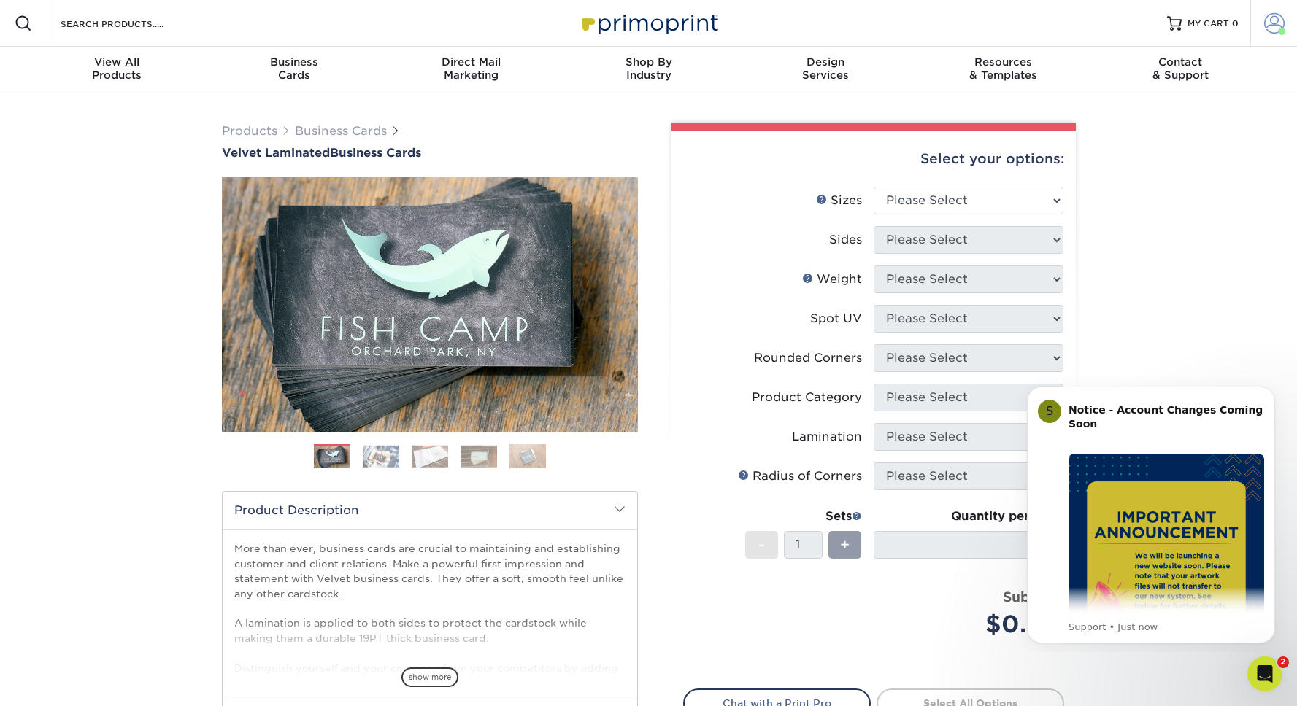
click at [1260, 17] on link "Account" at bounding box center [1273, 23] width 47 height 47
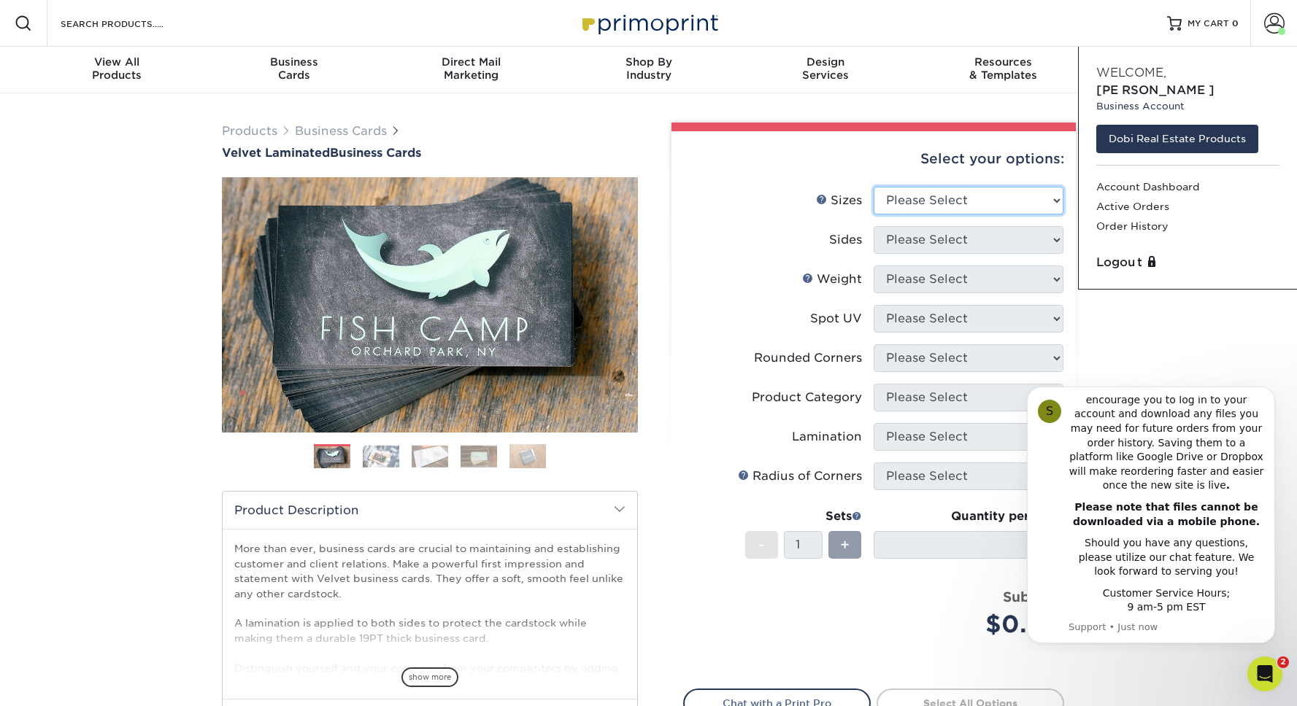
click at [908, 204] on select "Please Select 1.5" x 3.5" - Mini 1.75" x 3.5" - Mini 2" x 2" - Square 2" x 3" -…" at bounding box center [968, 201] width 190 height 28
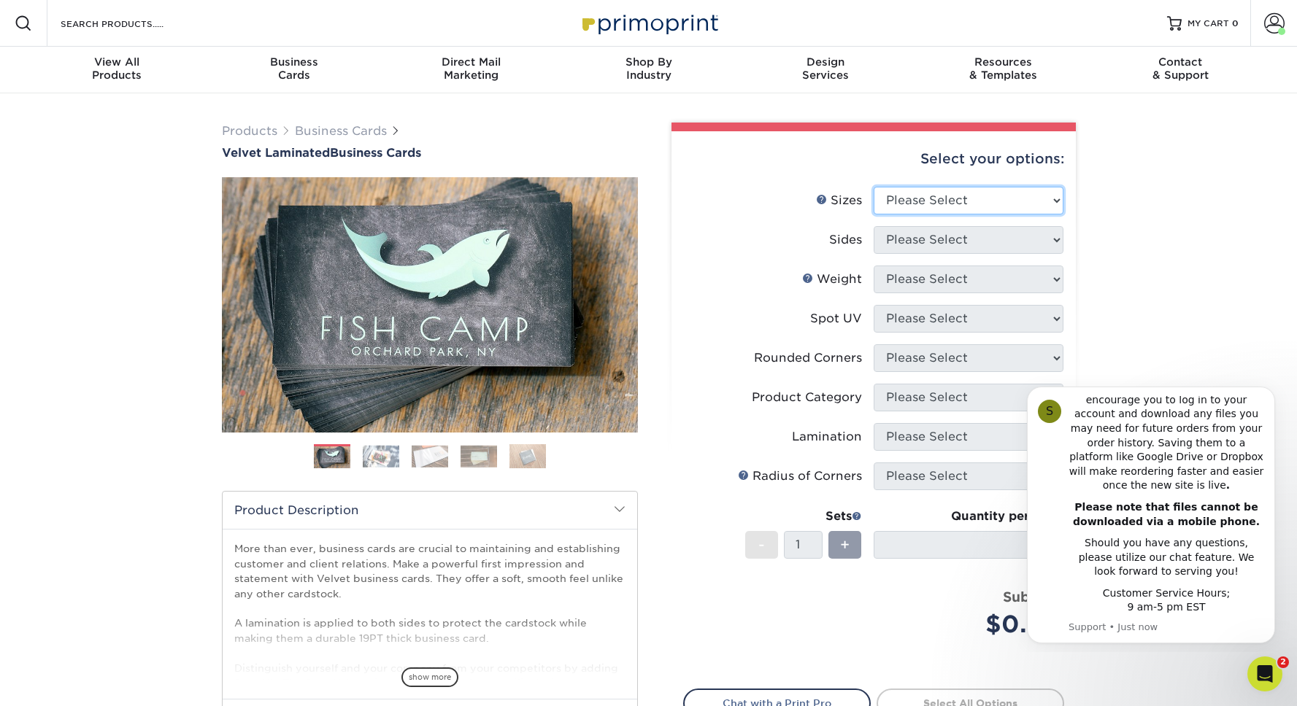
select select "2.12x3.38"
click at [873, 187] on select "Please Select 1.5" x 3.5" - Mini 1.75" x 3.5" - Mini 2" x 2" - Square 2" x 3" -…" at bounding box center [968, 201] width 190 height 28
click at [957, 229] on select "Please Select Print Both Sides Print Front Only" at bounding box center [968, 240] width 190 height 28
select select "13abbda7-1d64-4f25-8bb2-c179b224825d"
click at [873, 226] on select "Please Select Print Both Sides Print Front Only" at bounding box center [968, 240] width 190 height 28
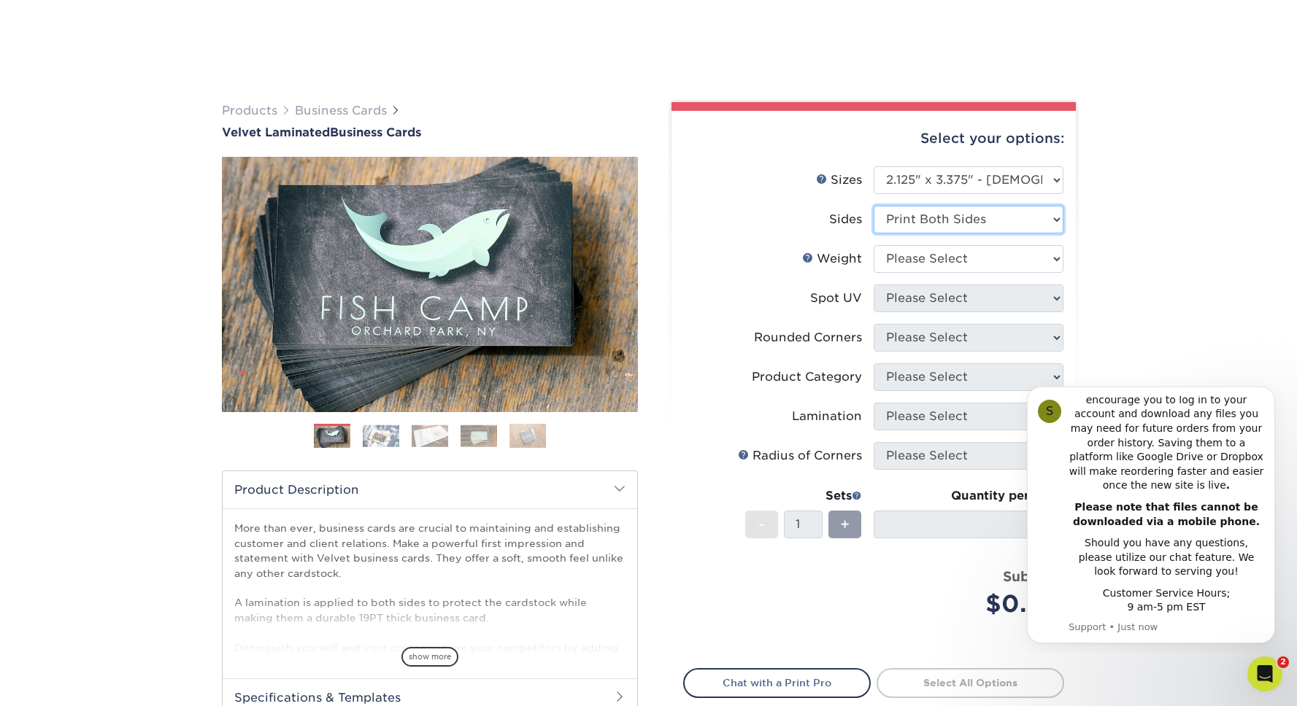
scroll to position [109, 0]
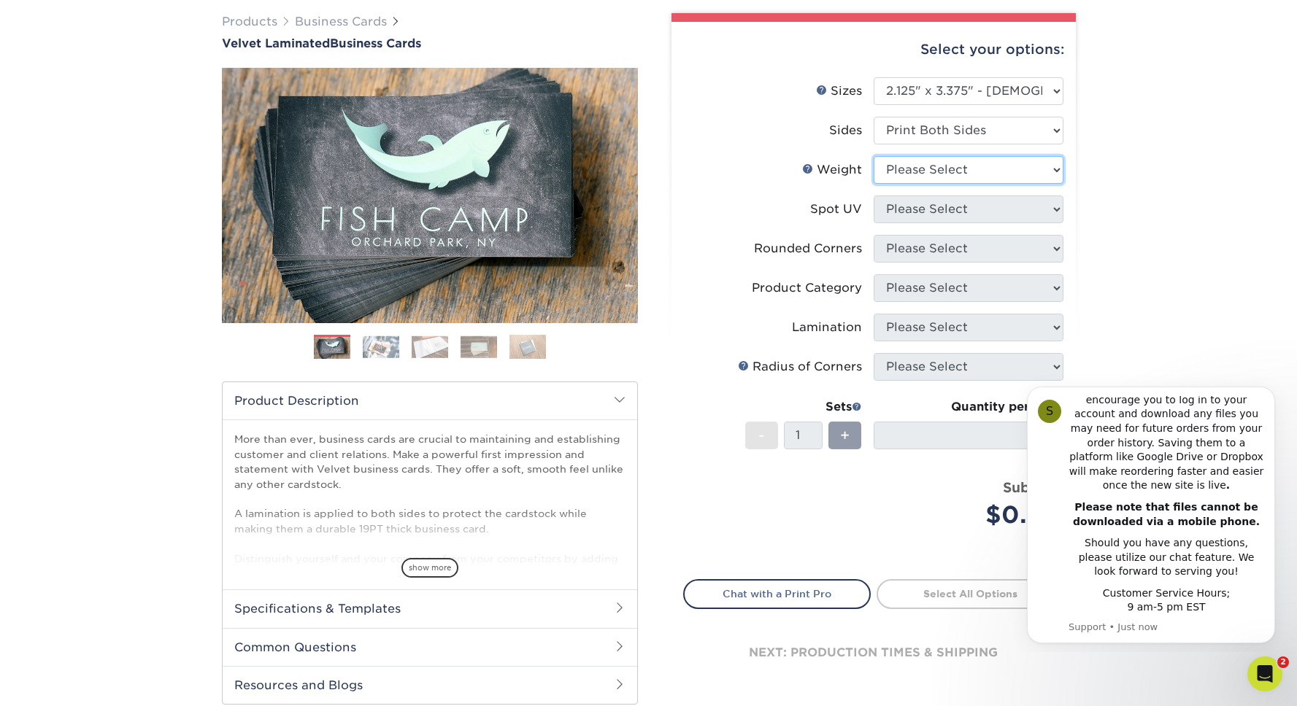
click at [958, 173] on select "Please Select 16PT" at bounding box center [968, 170] width 190 height 28
select select "16PT"
click at [873, 156] on select "Please Select 16PT" at bounding box center [968, 170] width 190 height 28
click at [941, 215] on select "Please Select No Spot UV Front and Back (Both Sides) Front Only Back Only" at bounding box center [968, 210] width 190 height 28
select select "3"
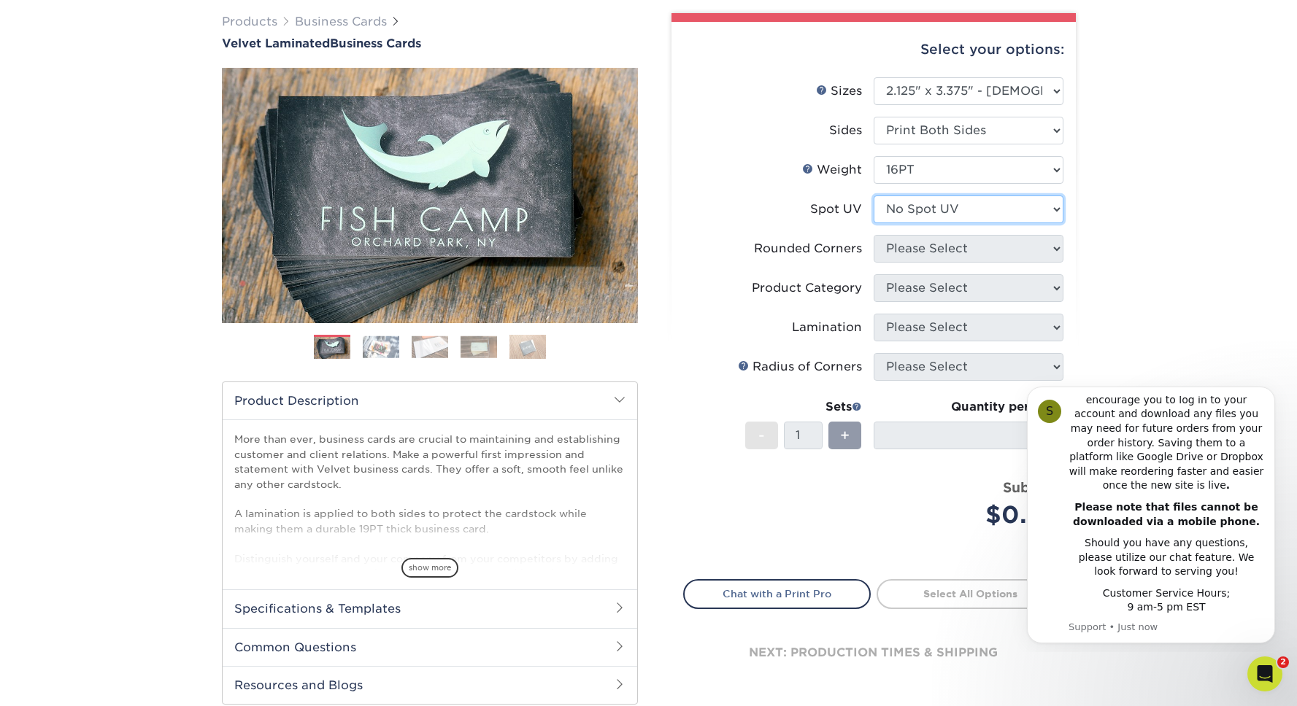
click at [873, 196] on select "Please Select No Spot UV Front and Back (Both Sides) Front Only Back Only" at bounding box center [968, 210] width 190 height 28
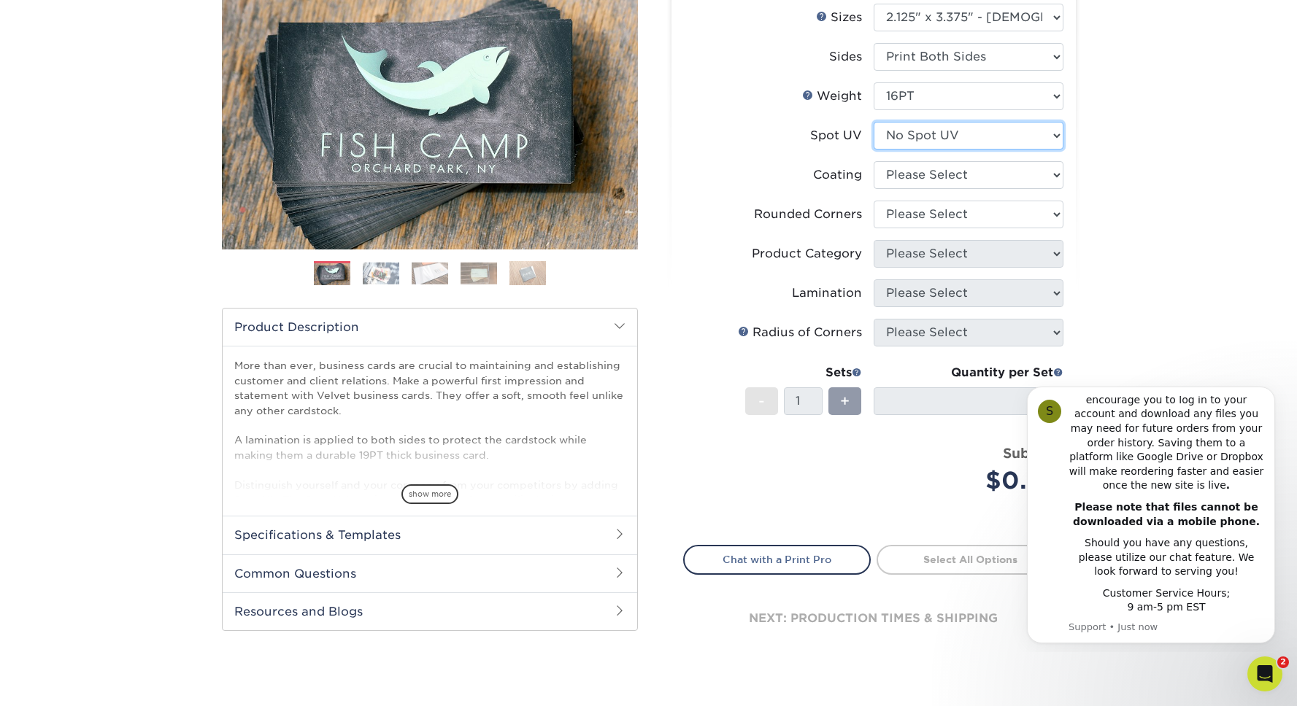
scroll to position [186, 0]
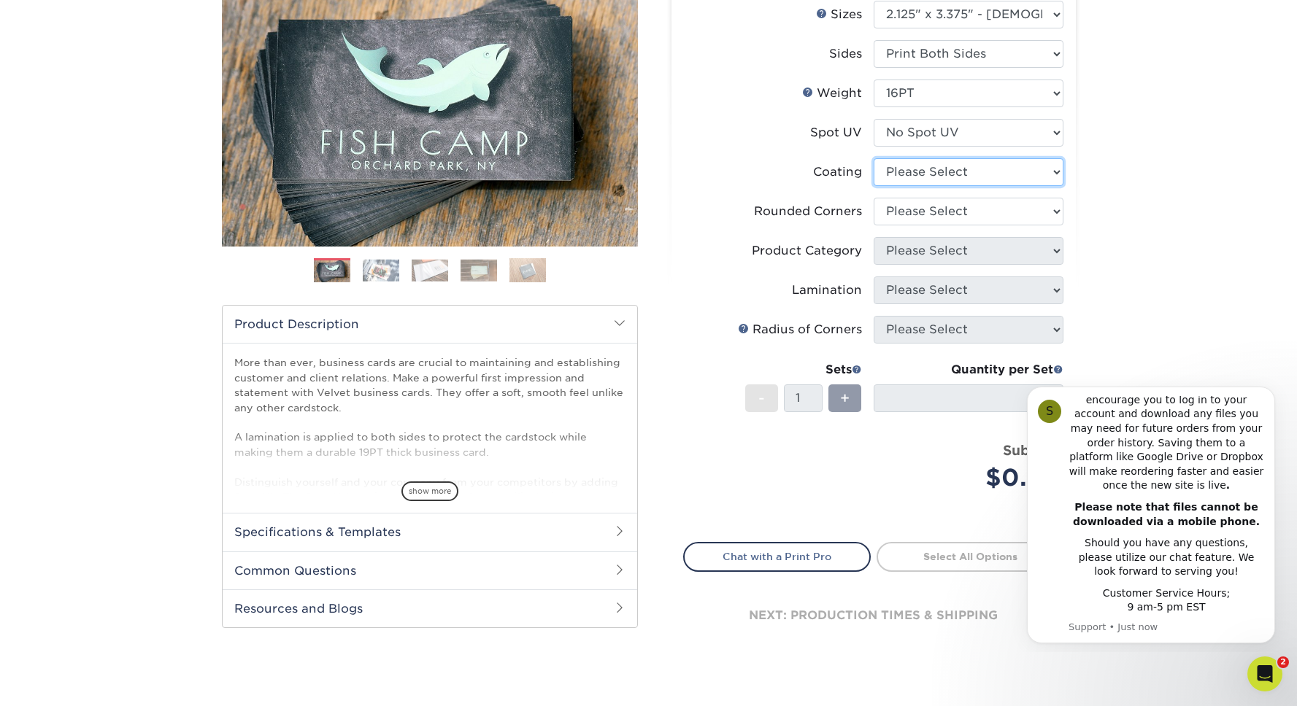
click at [944, 164] on select at bounding box center [968, 172] width 190 height 28
select select "3e7618de-abca-4bda-9f97-8b9129e913d8"
click at [873, 158] on select at bounding box center [968, 172] width 190 height 28
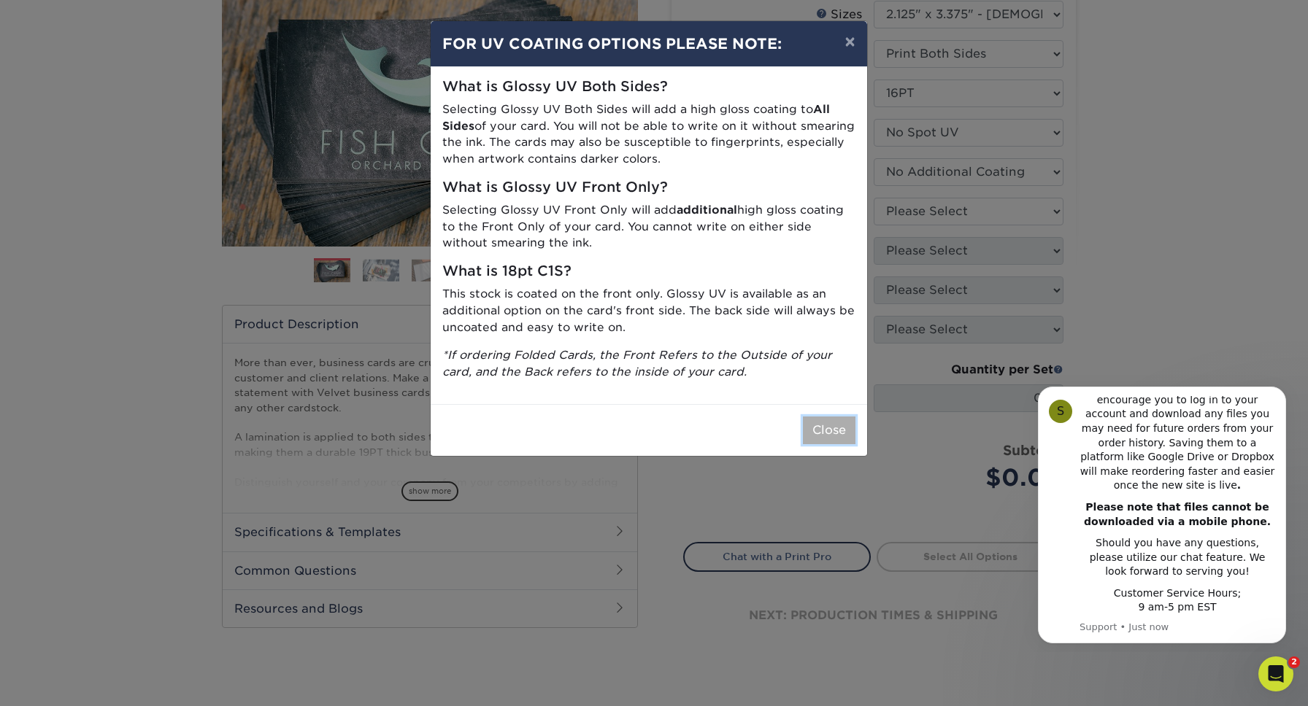
click at [835, 439] on button "Close" at bounding box center [829, 431] width 53 height 28
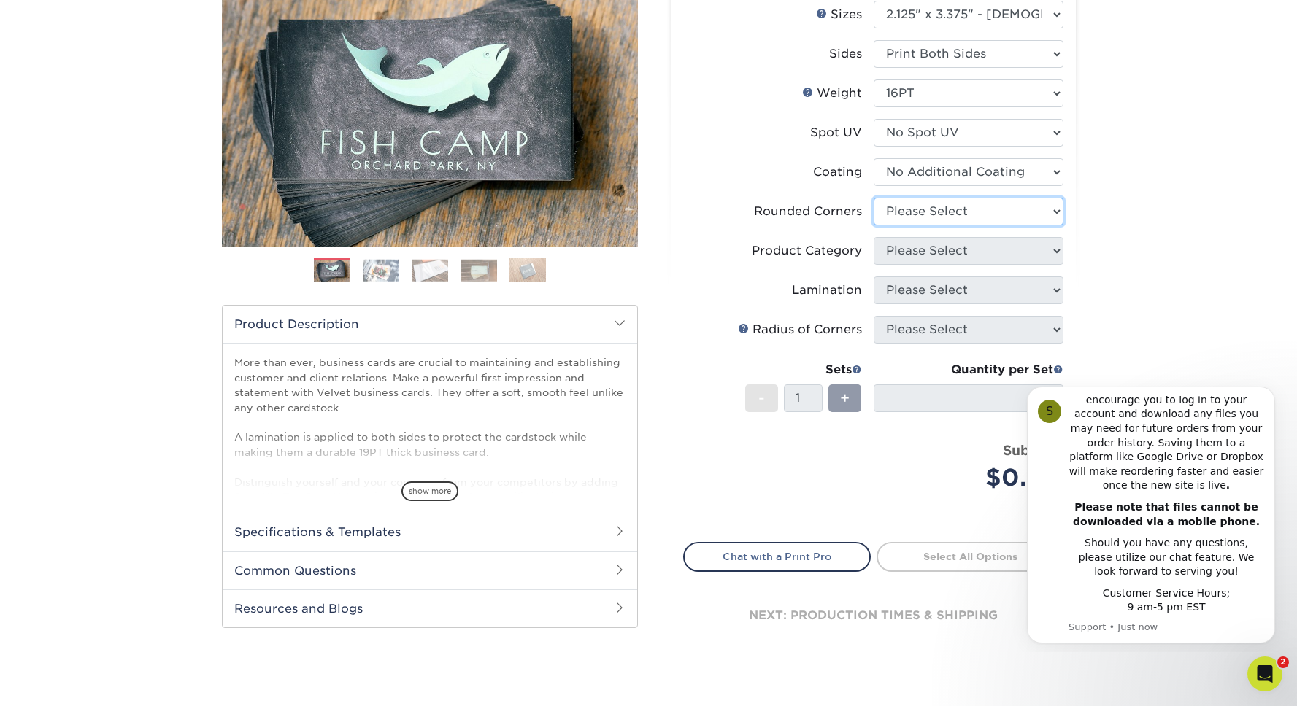
click at [927, 223] on select "Please Select Yes - Round 2 Corners Yes - Round 4 Corners No" at bounding box center [968, 212] width 190 height 28
select select "0"
click at [873, 198] on select "Please Select Yes - Round 2 Corners Yes - Round 4 Corners No" at bounding box center [968, 212] width 190 height 28
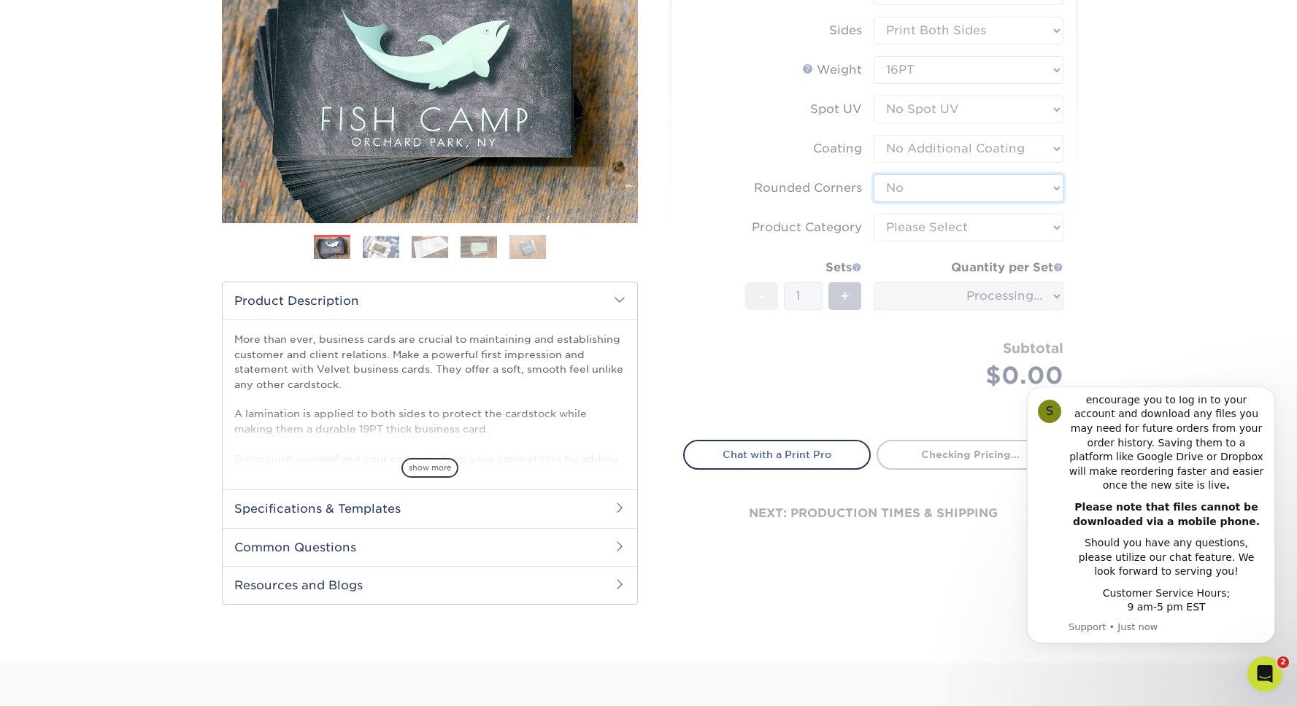
scroll to position [216, 0]
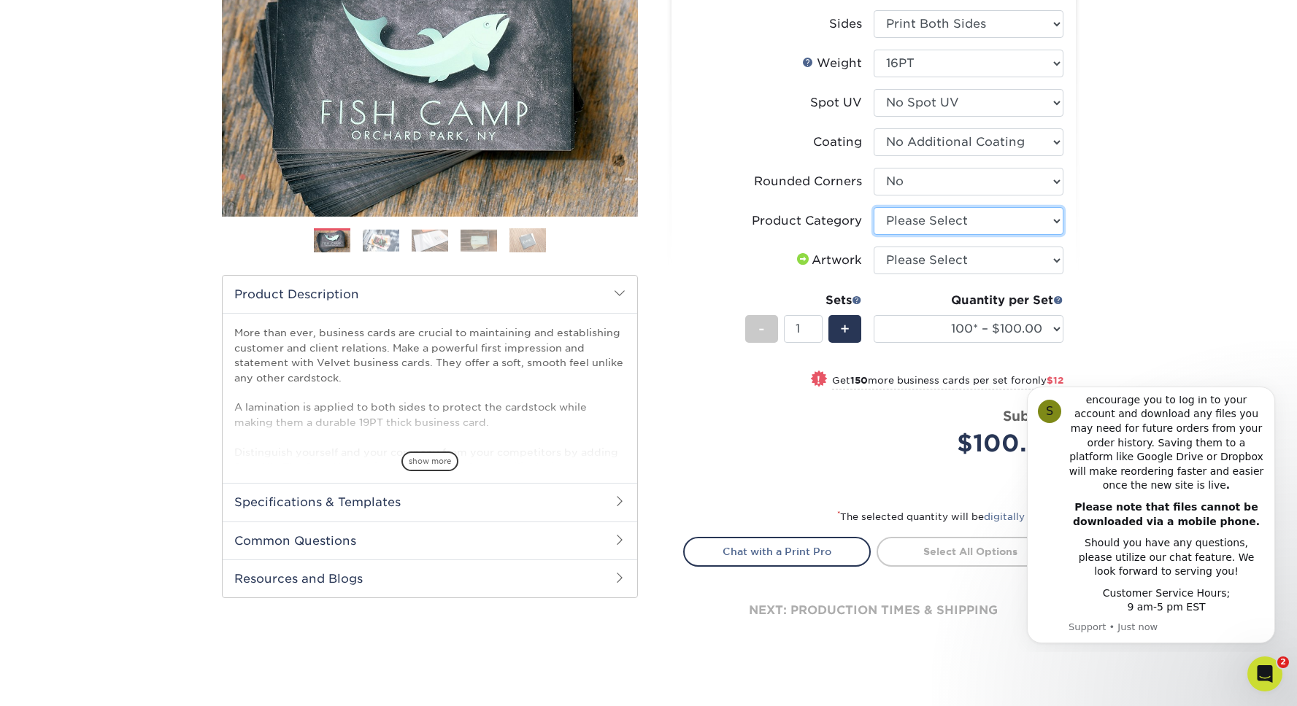
click at [930, 223] on select "Please Select Business Cards" at bounding box center [968, 221] width 190 height 28
click at [930, 213] on select "Please Select Business Cards" at bounding box center [968, 221] width 190 height 28
select select "3b5148f1-0588-4f88-a218-97bcfdce65c1"
click at [873, 207] on select "Please Select Business Cards" at bounding box center [968, 221] width 190 height 28
click at [925, 258] on select "Please Select I will upload files I need a design - $100" at bounding box center [968, 261] width 190 height 28
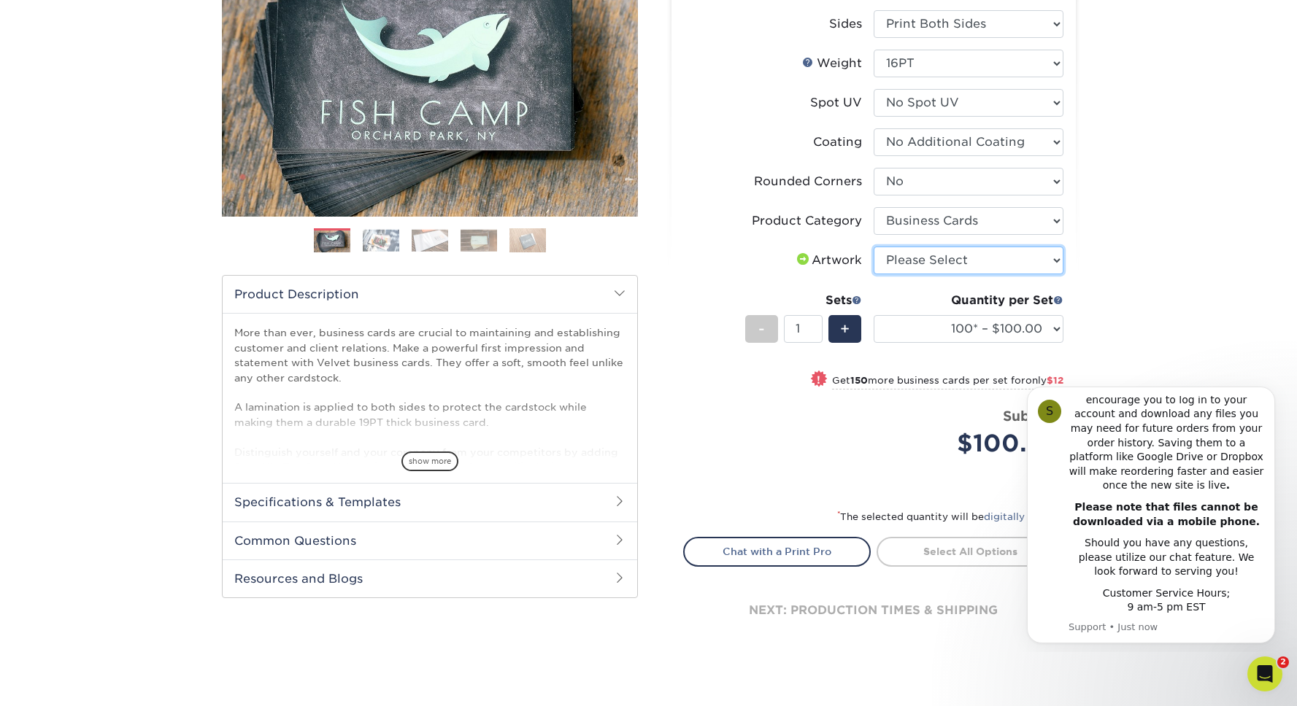
select select "upload"
click at [873, 247] on select "Please Select I will upload files I need a design - $100" at bounding box center [968, 261] width 190 height 28
click at [1180, 248] on div "Products Business Cards Velvet Laminated Business Cards Previous Next" at bounding box center [648, 292] width 1297 height 830
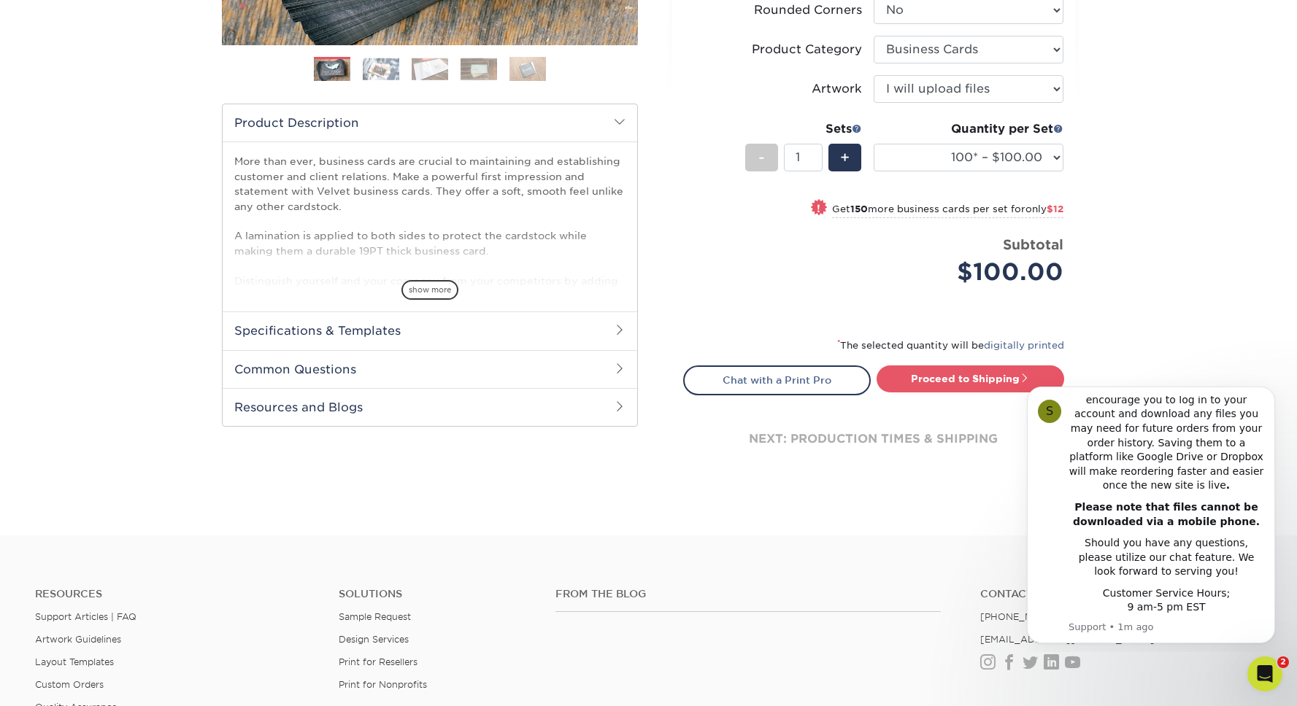
scroll to position [396, 0]
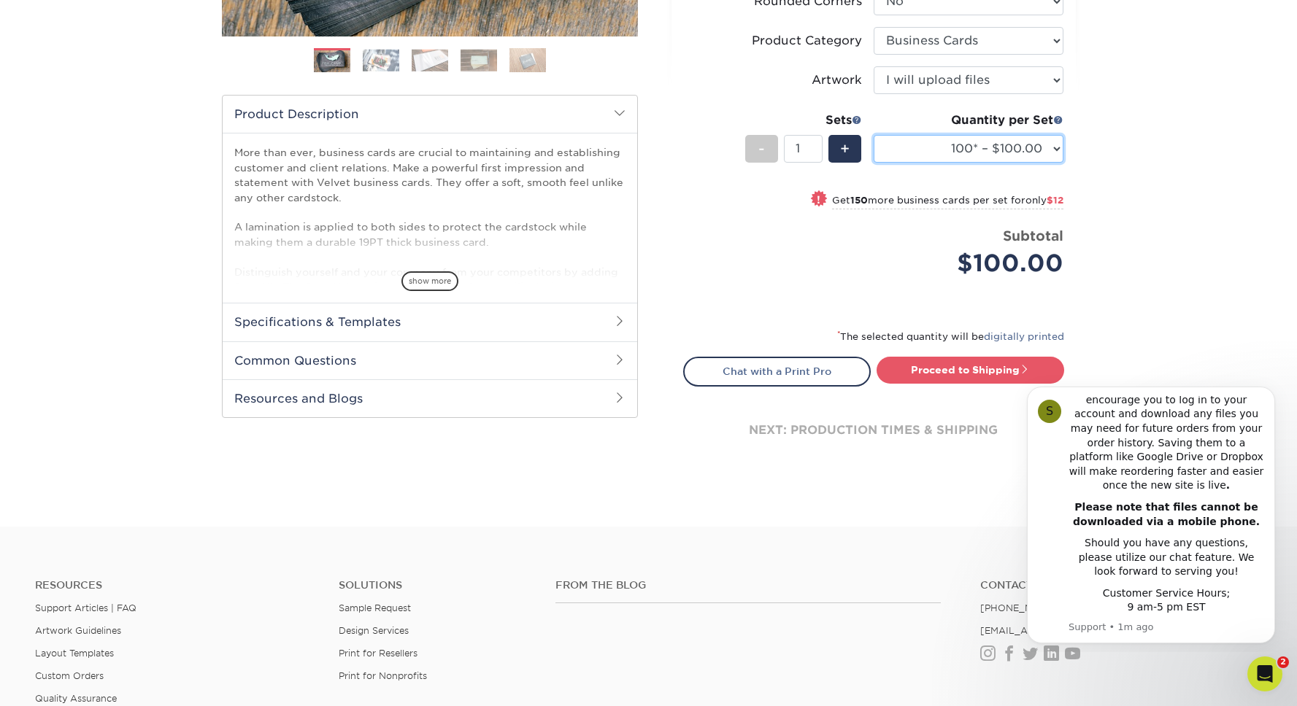
click at [935, 154] on select "100* – $100.00 250* – $112.00 500 – $120.00 1000 – $156.00 2500 – $307.00 5000 …" at bounding box center [968, 149] width 190 height 28
select select "500 – $120.00"
click at [873, 135] on select "100* – $100.00 250* – $112.00 500 – $120.00 1000 – $156.00 2500 – $307.00 5000 …" at bounding box center [968, 149] width 190 height 28
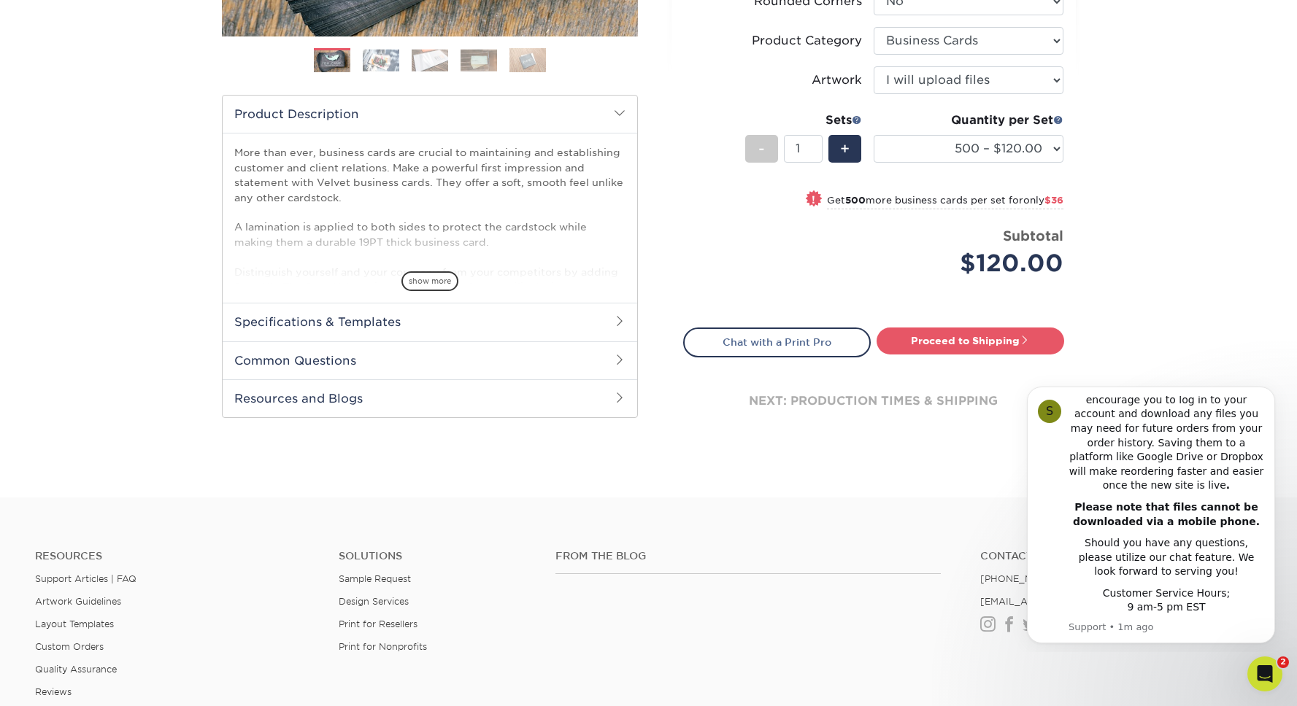
click at [1086, 212] on div "Products Business Cards Velvet Laminated Business Cards Previous Next" at bounding box center [648, 97] width 1297 height 800
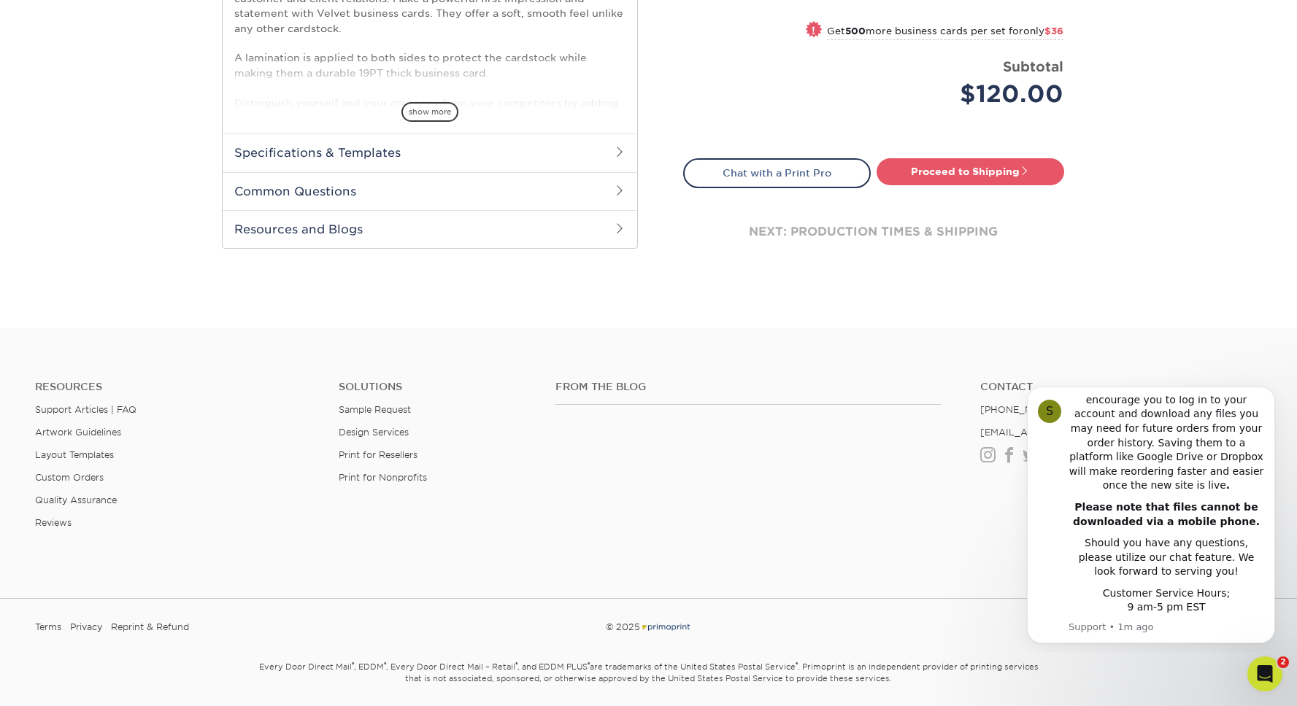
scroll to position [614, 0]
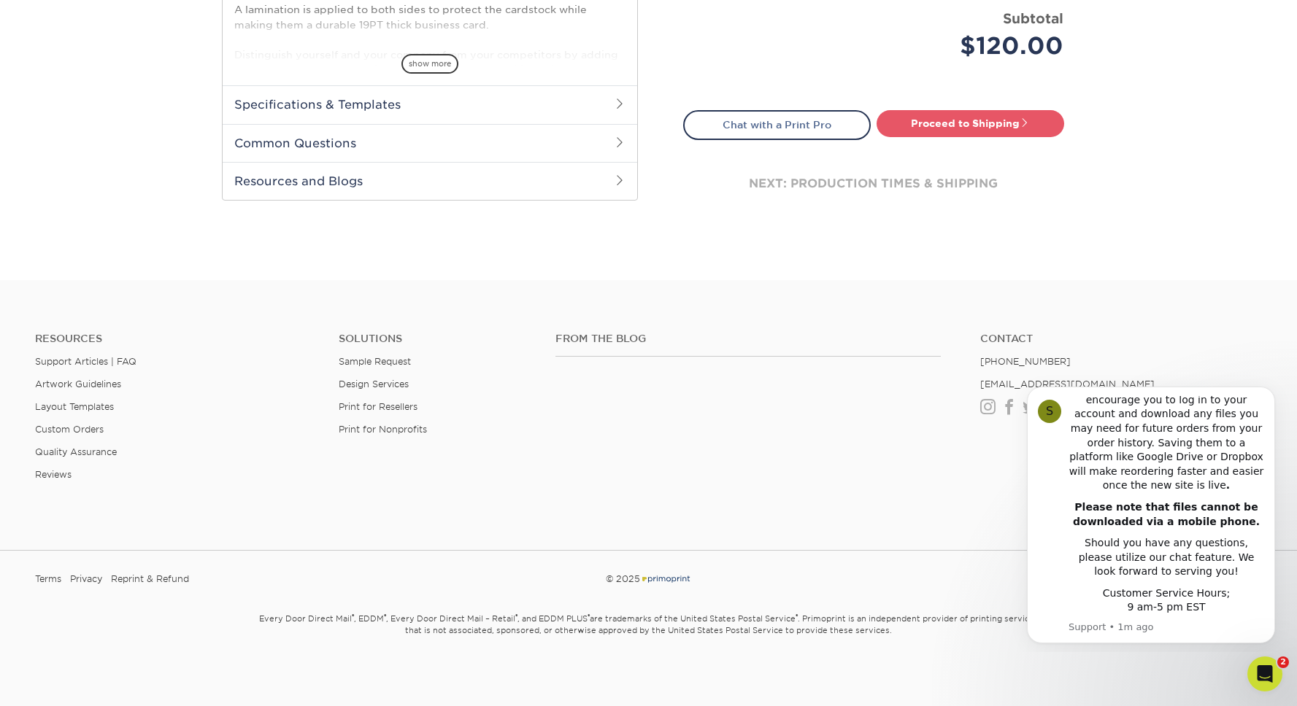
click at [987, 133] on link "Proceed to Shipping" at bounding box center [970, 123] width 188 height 26
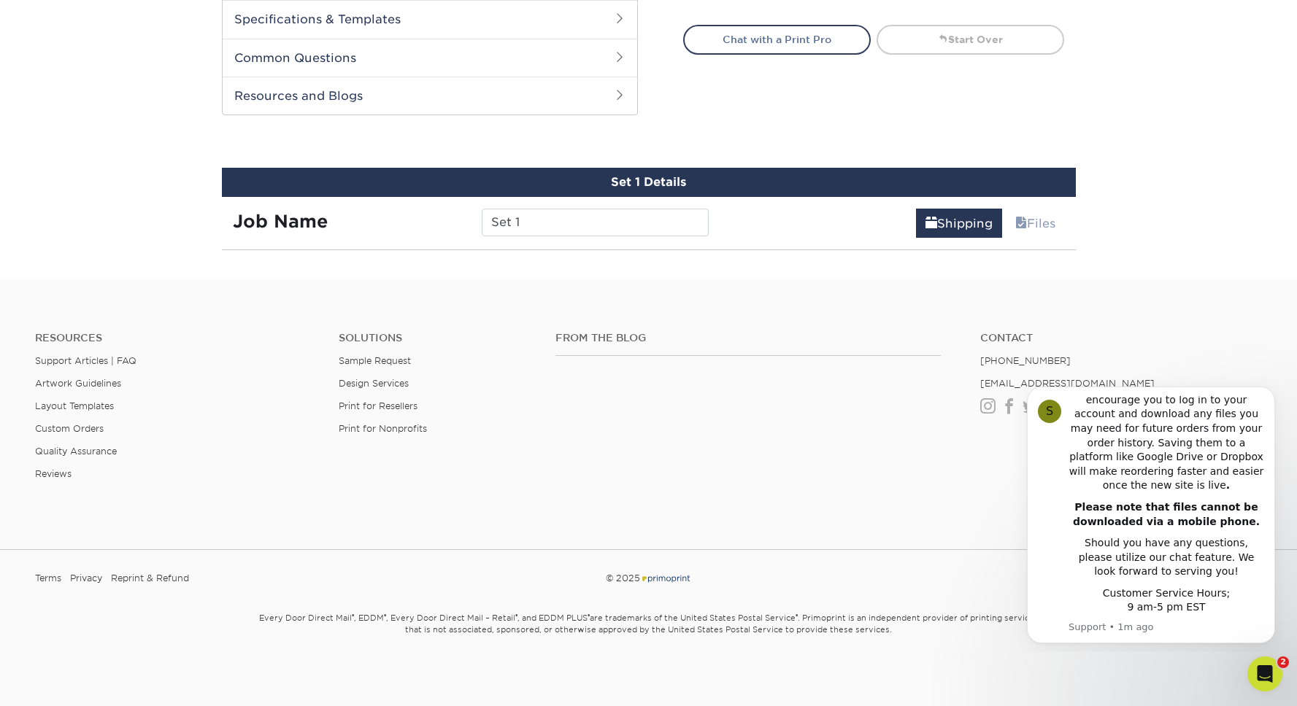
scroll to position [763, 0]
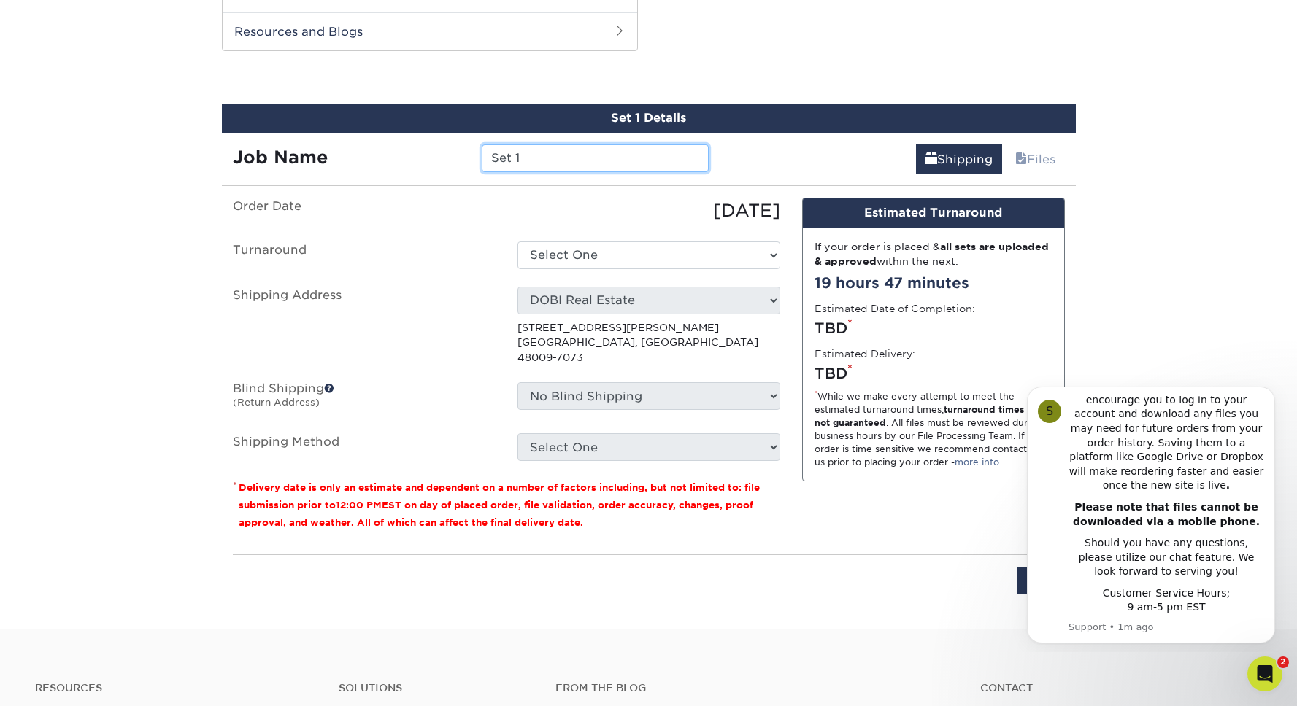
drag, startPoint x: 570, startPoint y: 145, endPoint x: 335, endPoint y: 166, distance: 235.8
click at [335, 166] on div "Job Name Set 1" at bounding box center [471, 158] width 498 height 28
type input "[PERSON_NAME] Business Cards"
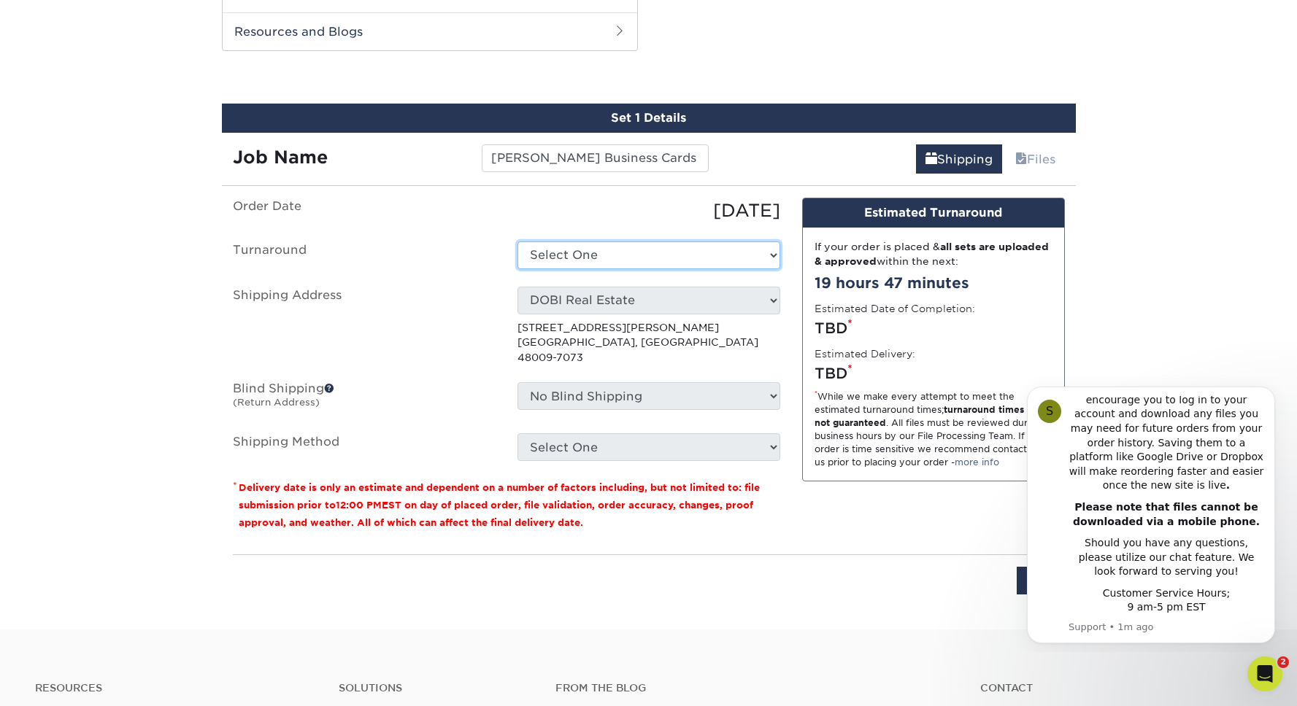
click at [609, 252] on select "Select One 2-4 Business Days 2 Day Next Business Day" at bounding box center [648, 256] width 263 height 28
select select "3cc41d33-06ac-4f54-b8b0-d75cd2eeb3aa"
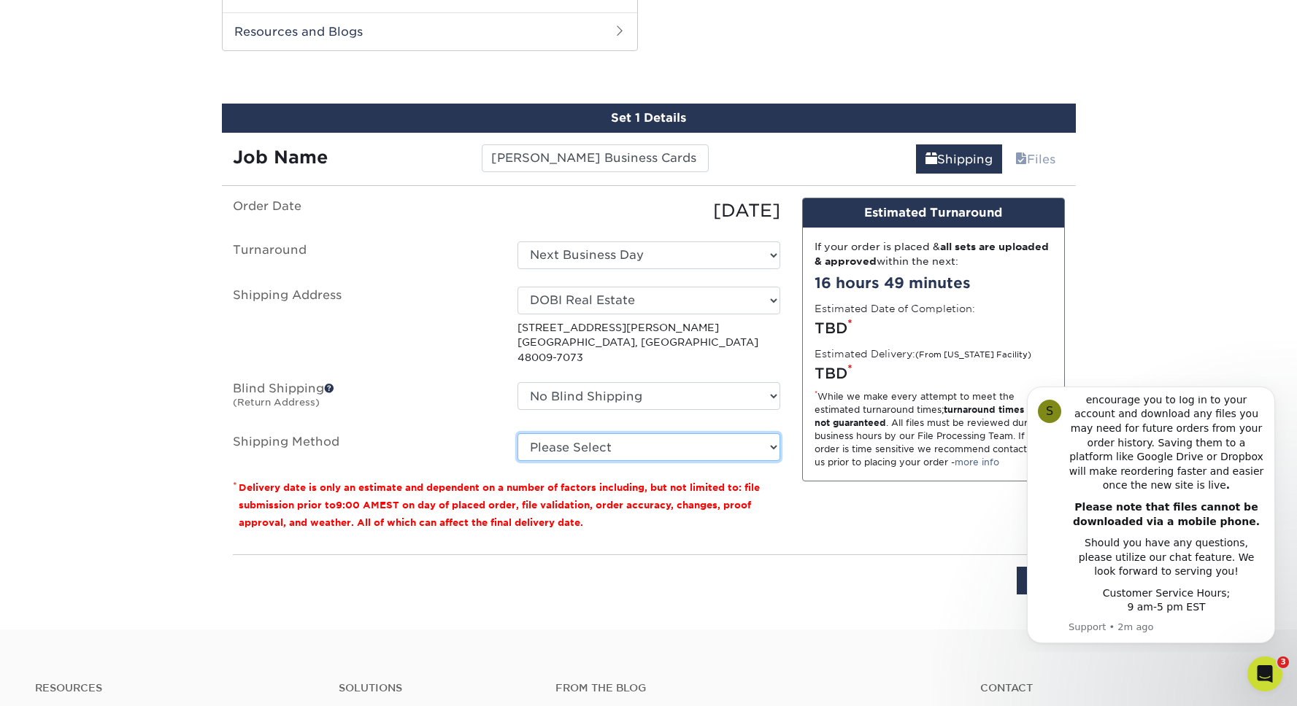
click at [622, 433] on select "Please Select Ground Shipping (+$8.96) 3 Day Shipping Service (+$15.33) 2 Day A…" at bounding box center [648, 447] width 263 height 28
select select "03"
click at [517, 433] on select "Please Select Ground Shipping (+$8.96) 3 Day Shipping Service (+$15.33) 2 Day A…" at bounding box center [648, 447] width 263 height 28
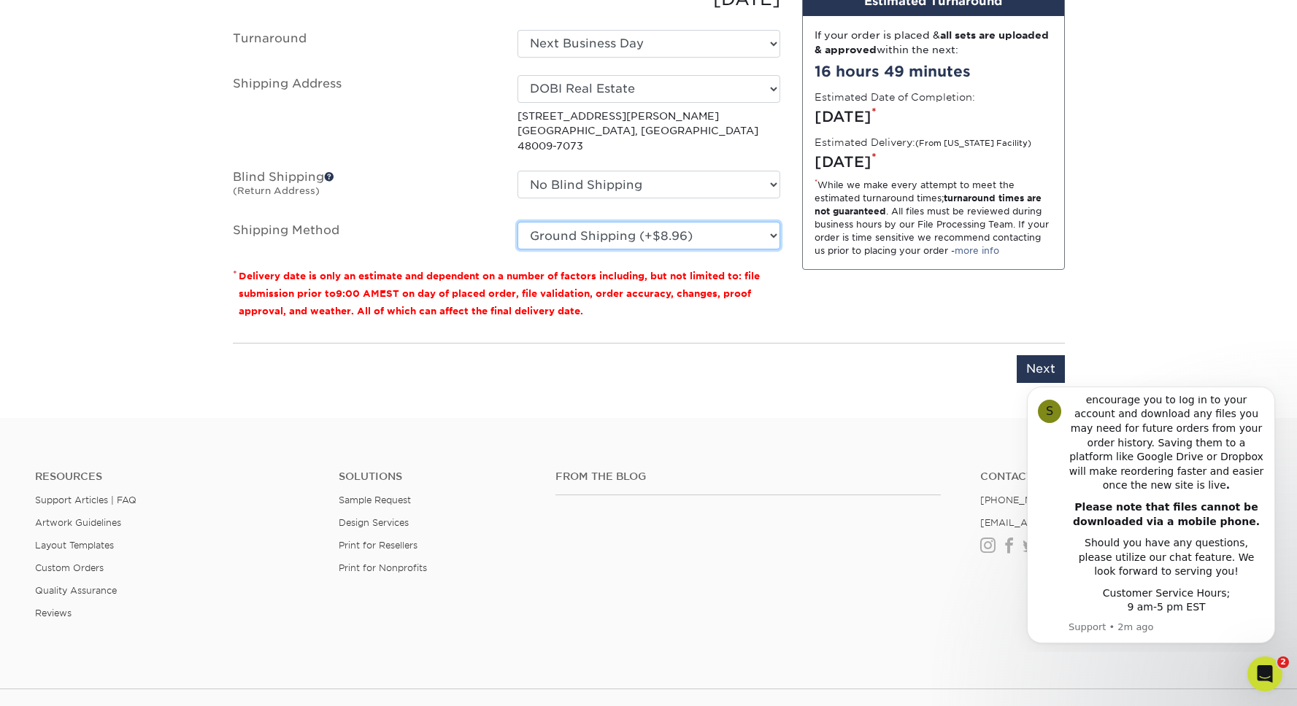
scroll to position [978, 0]
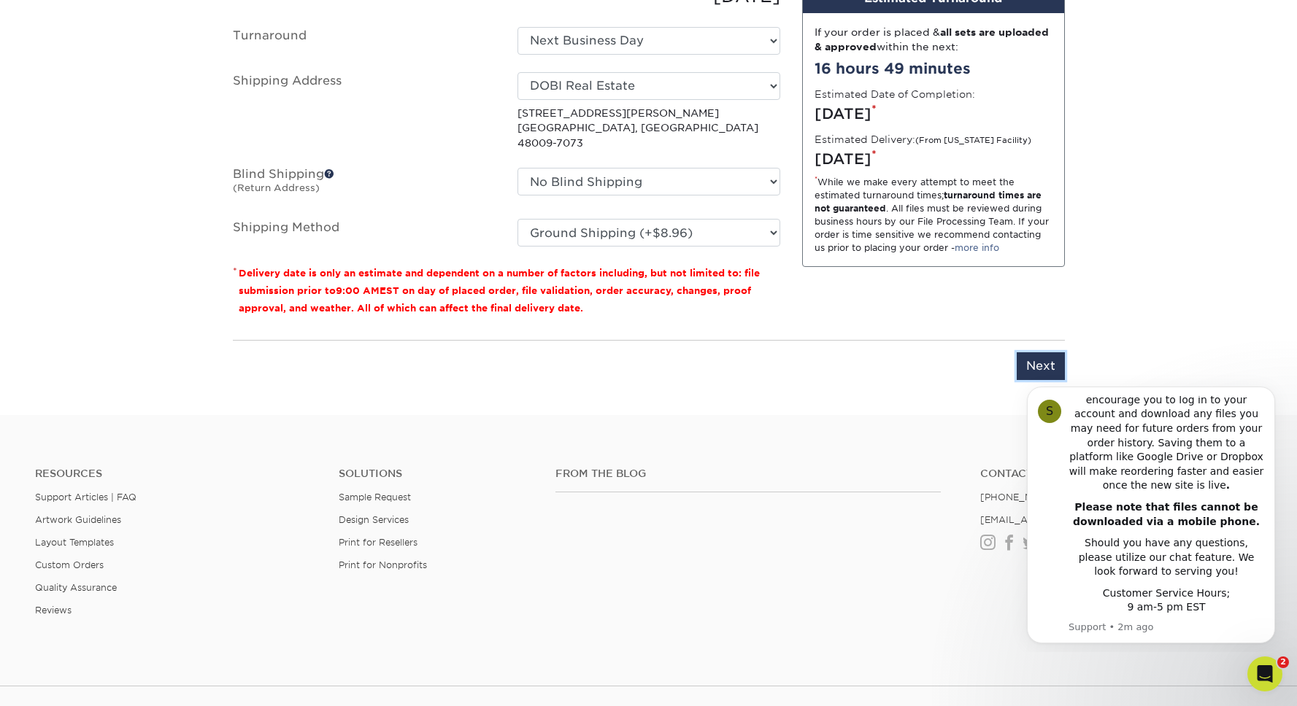
click at [1045, 352] on input "Next" at bounding box center [1040, 366] width 48 height 28
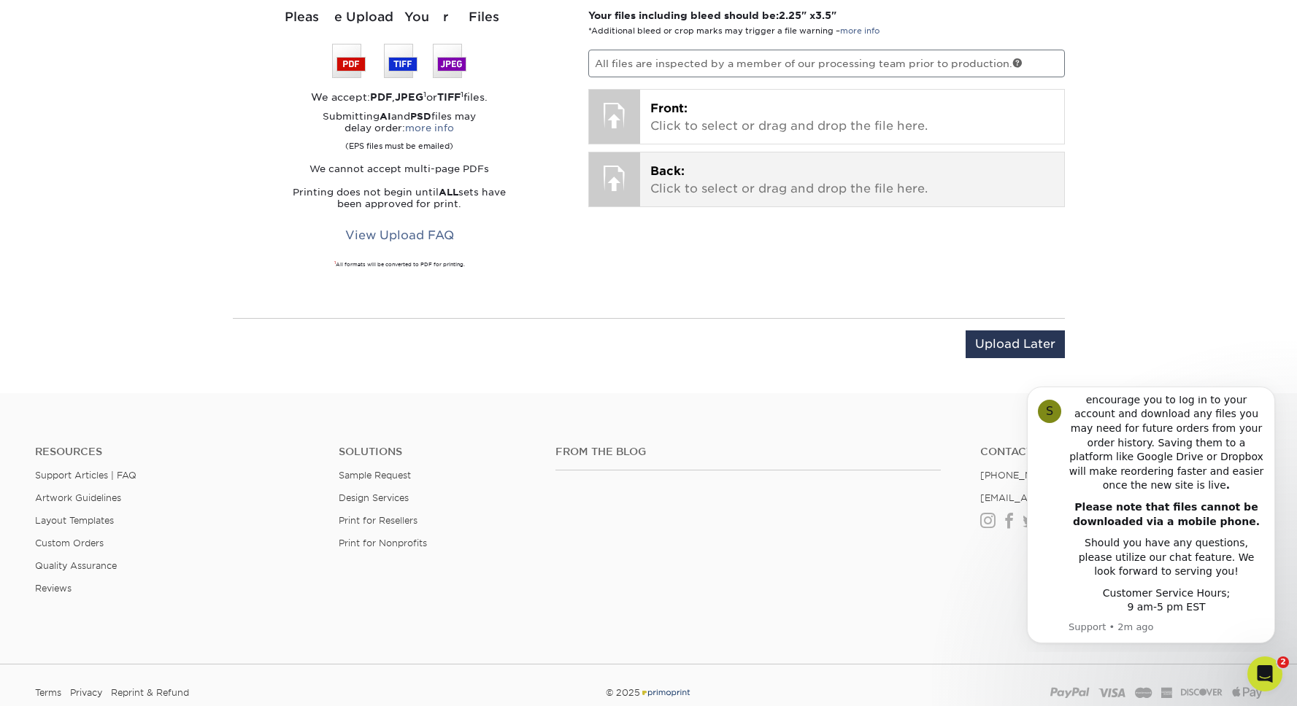
scroll to position [898, 0]
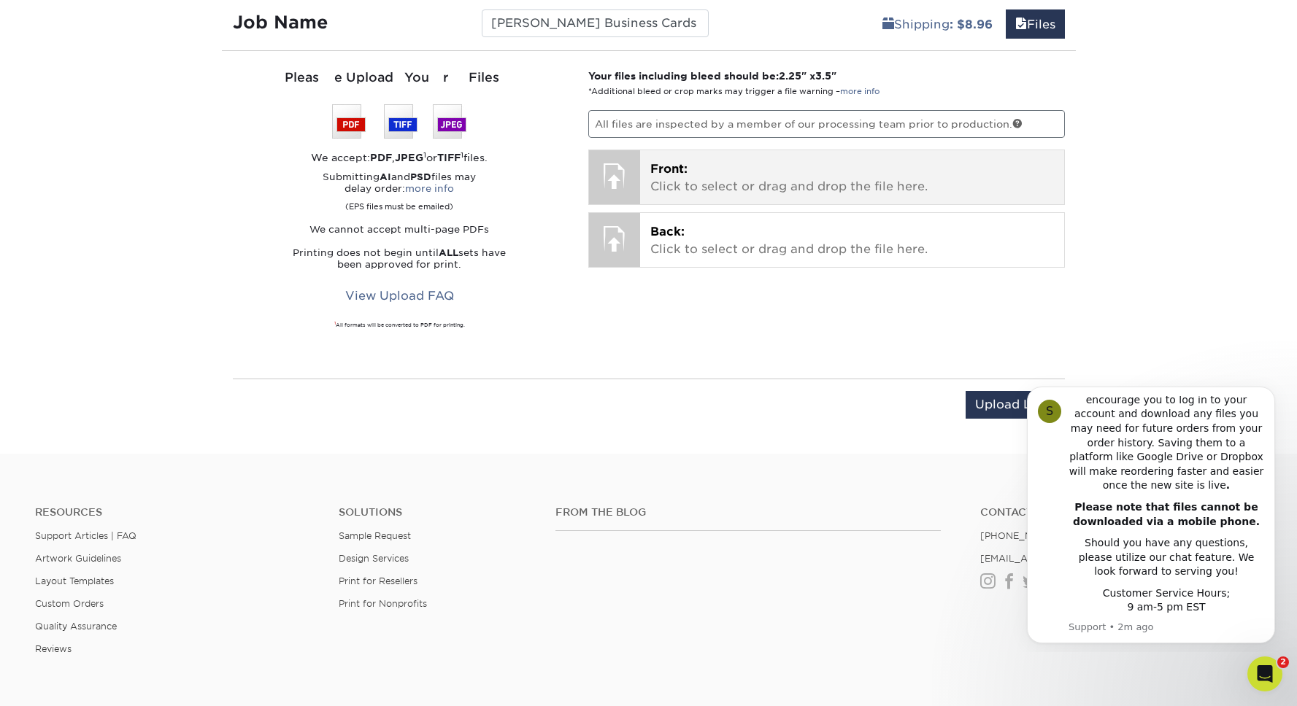
click at [819, 161] on p "Front: Click to select or drag and drop the file here." at bounding box center [851, 178] width 403 height 35
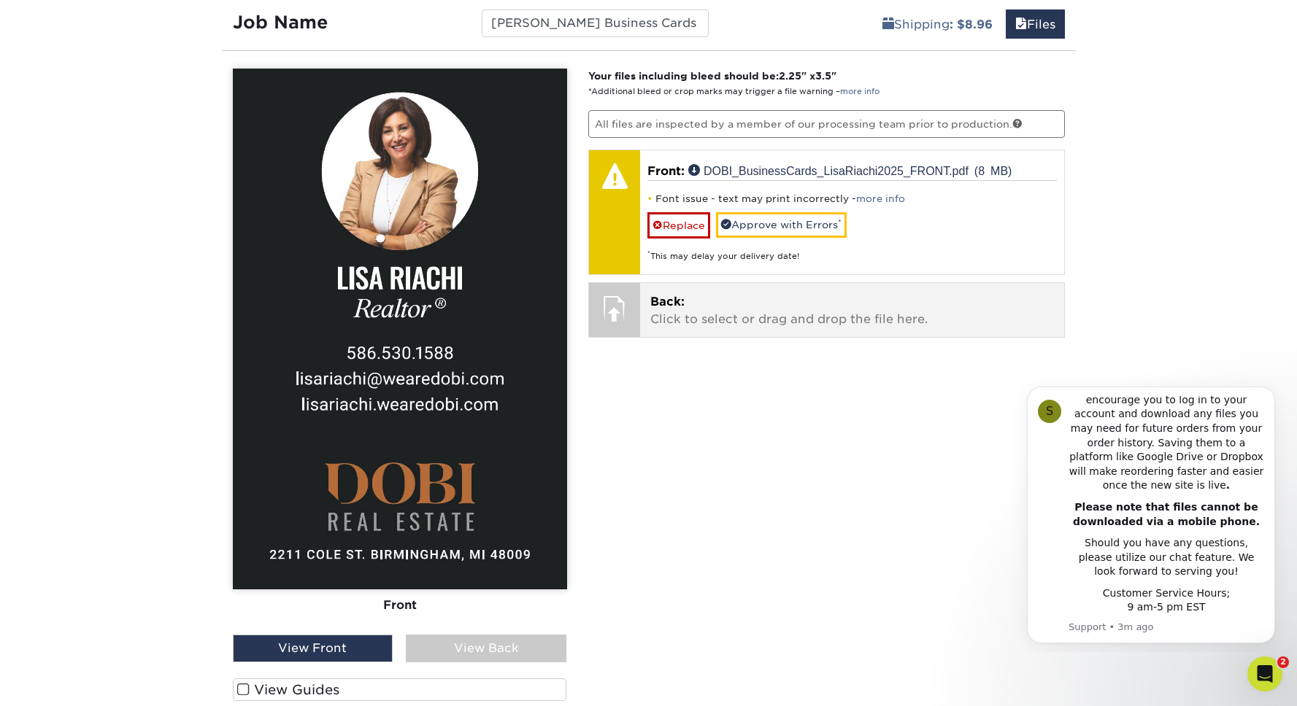
click at [830, 306] on p "Back: Click to select or drag and drop the file here." at bounding box center [851, 310] width 403 height 35
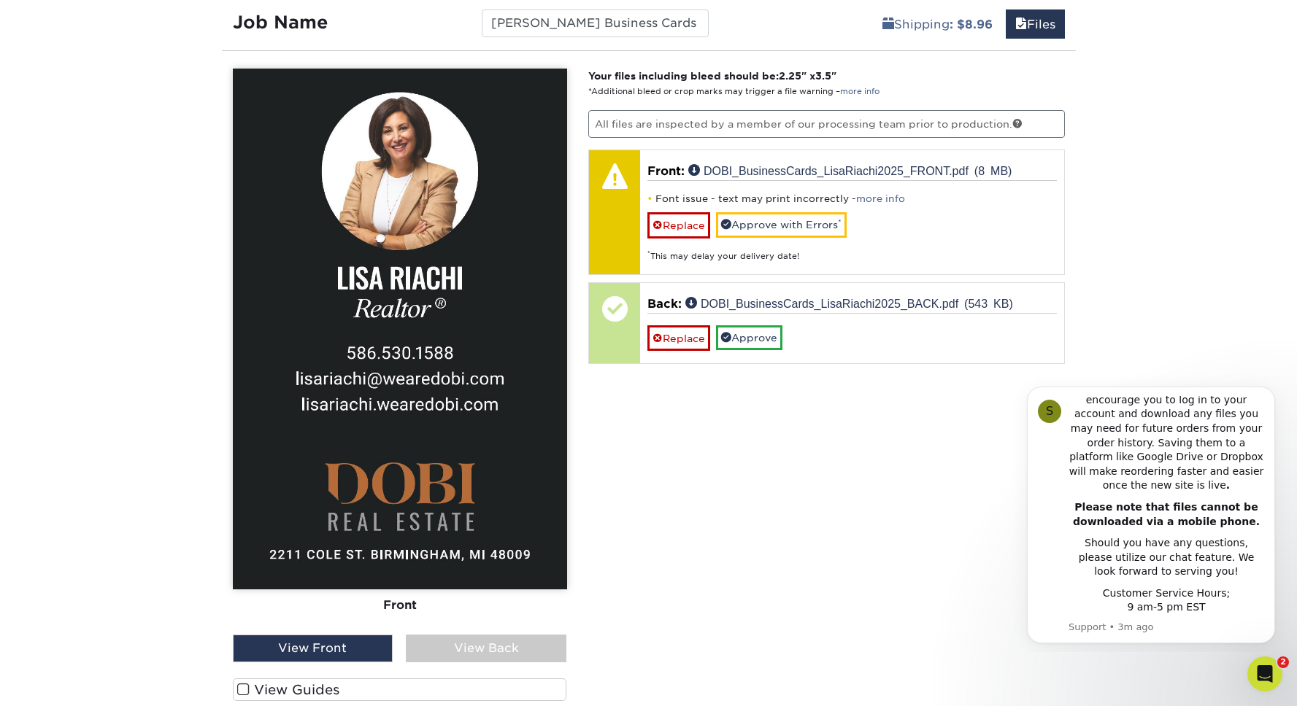
click at [470, 638] on div "View Back" at bounding box center [486, 649] width 161 height 28
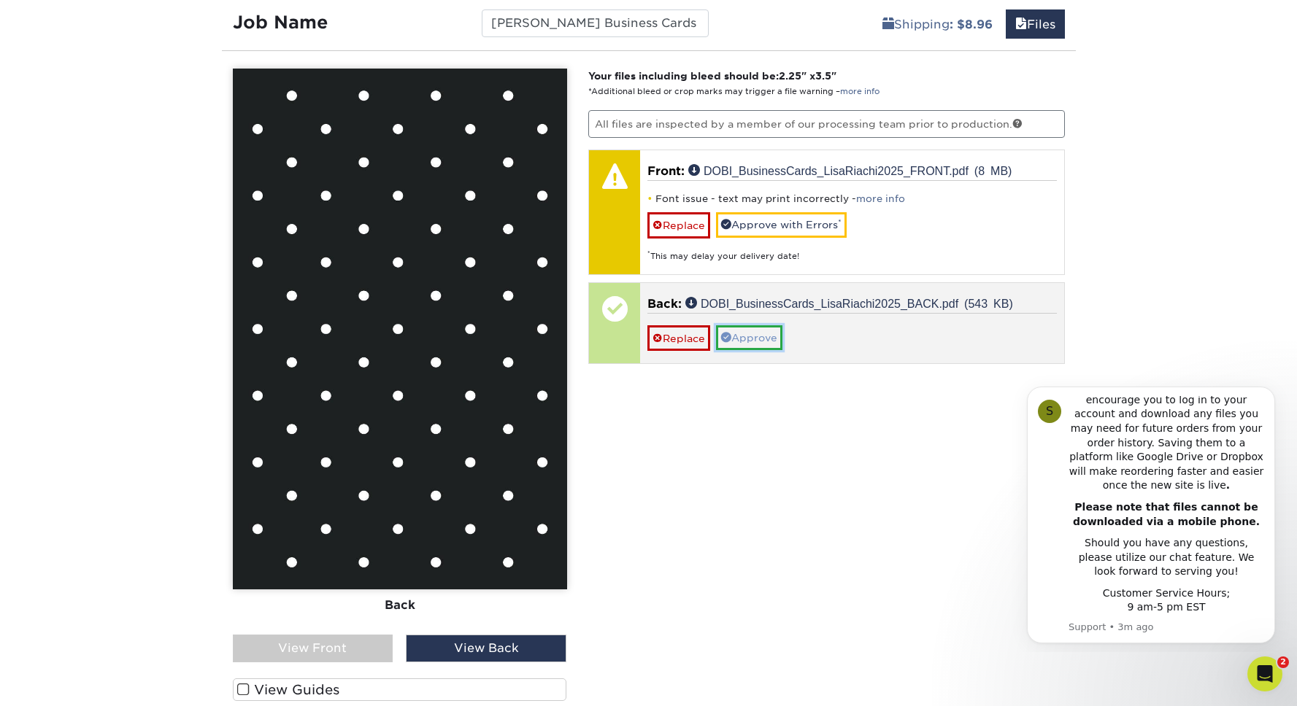
click at [754, 343] on link "Approve" at bounding box center [749, 337] width 66 height 25
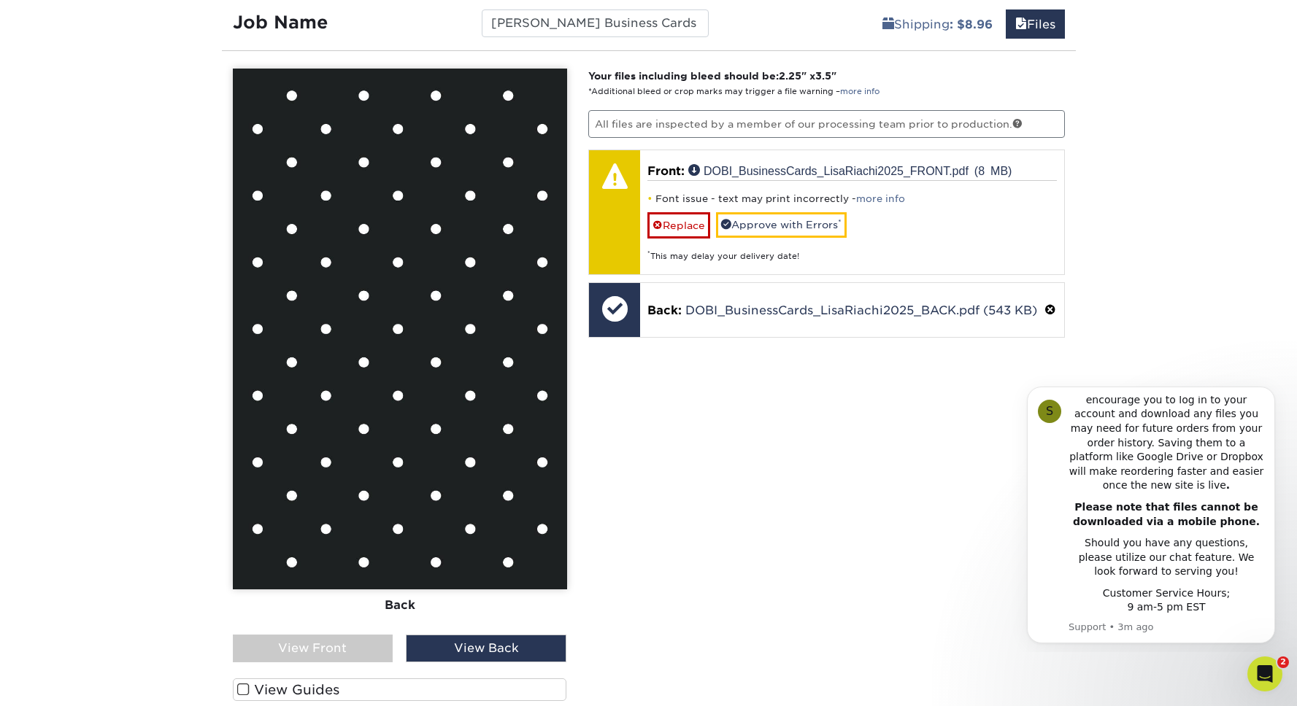
click at [349, 661] on div "View Front" at bounding box center [313, 649] width 161 height 28
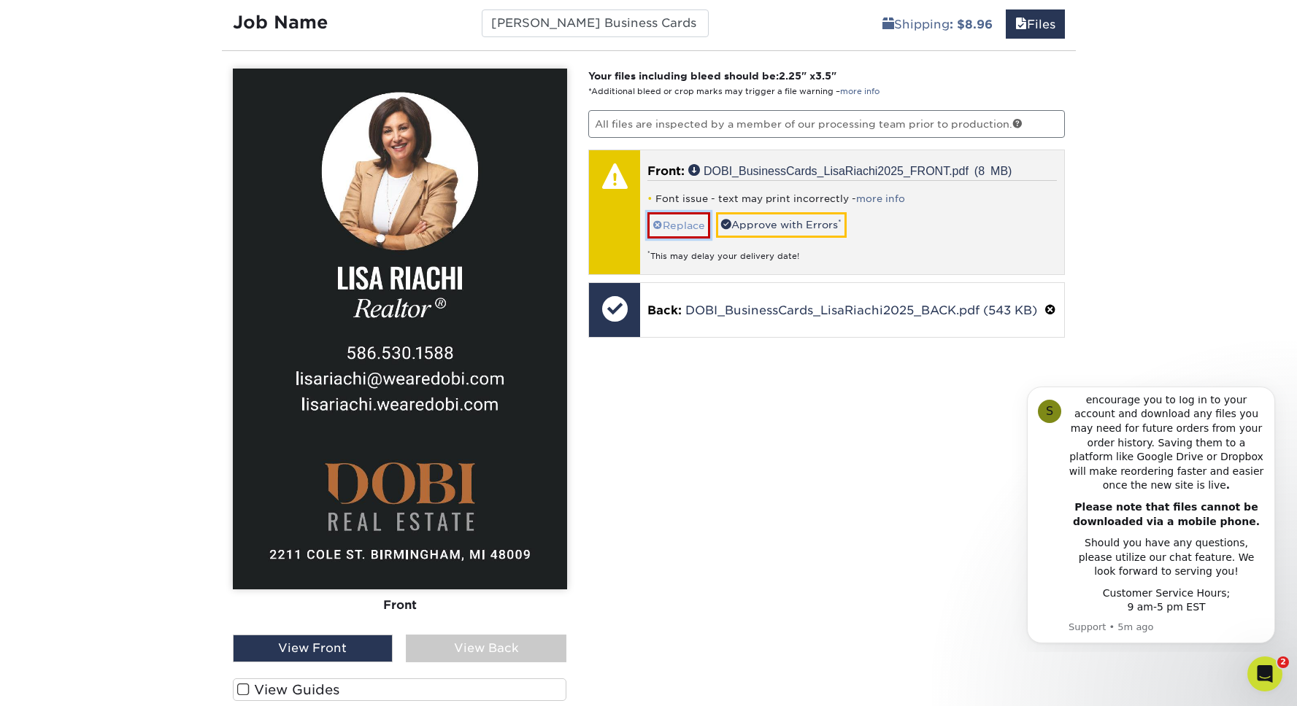
click at [676, 230] on link "Replace" at bounding box center [678, 225] width 63 height 26
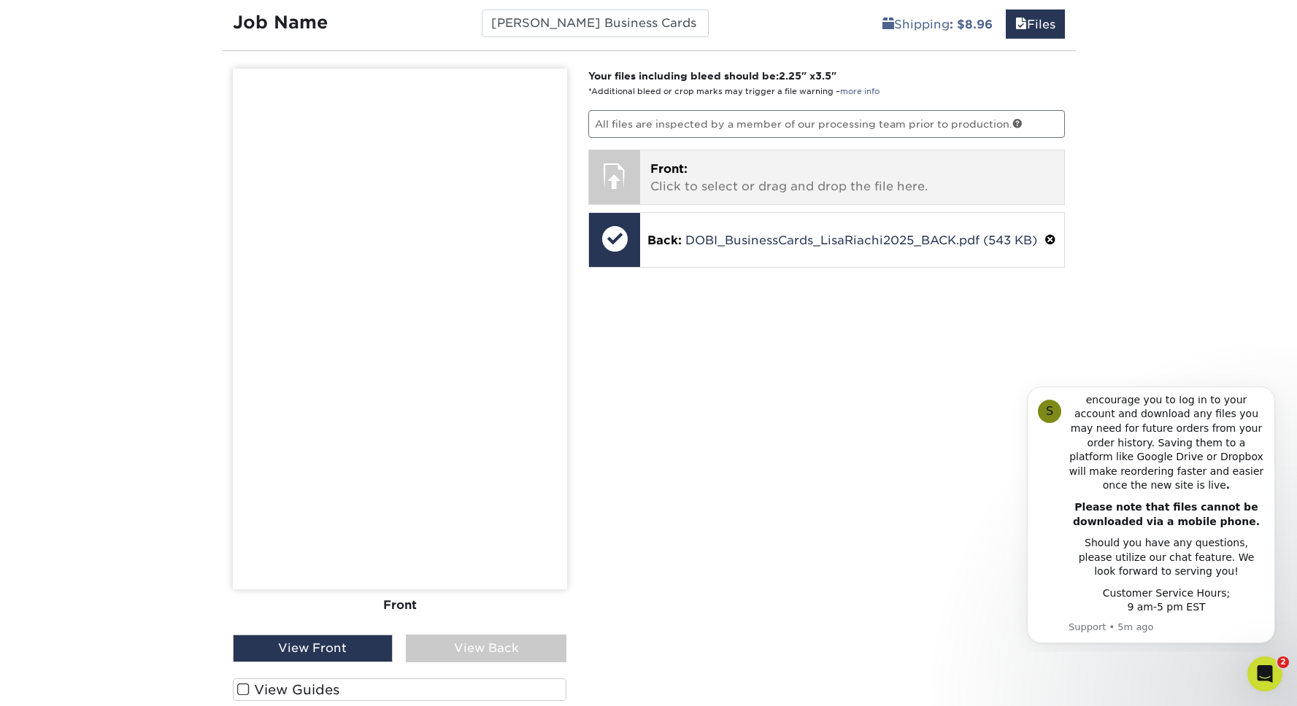
click at [805, 185] on p "Front: Click to select or drag and drop the file here." at bounding box center [851, 178] width 403 height 35
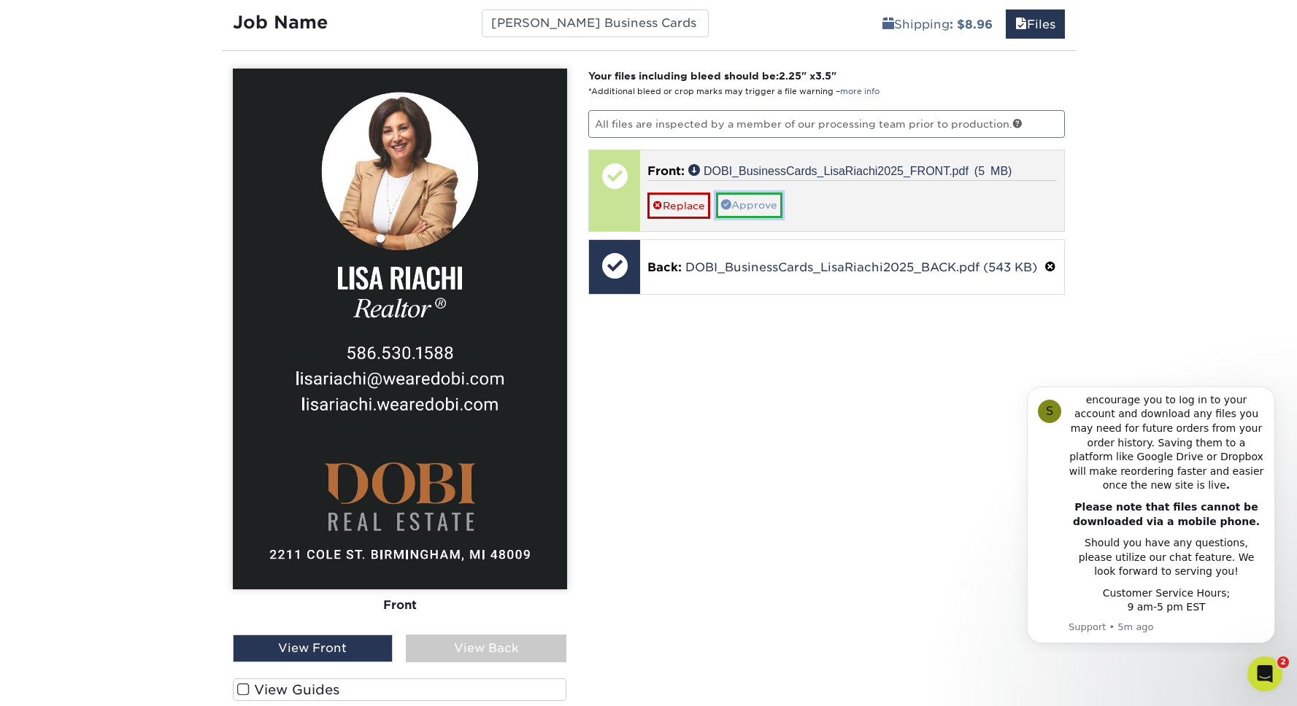
click at [782, 202] on link "Approve" at bounding box center [749, 205] width 66 height 25
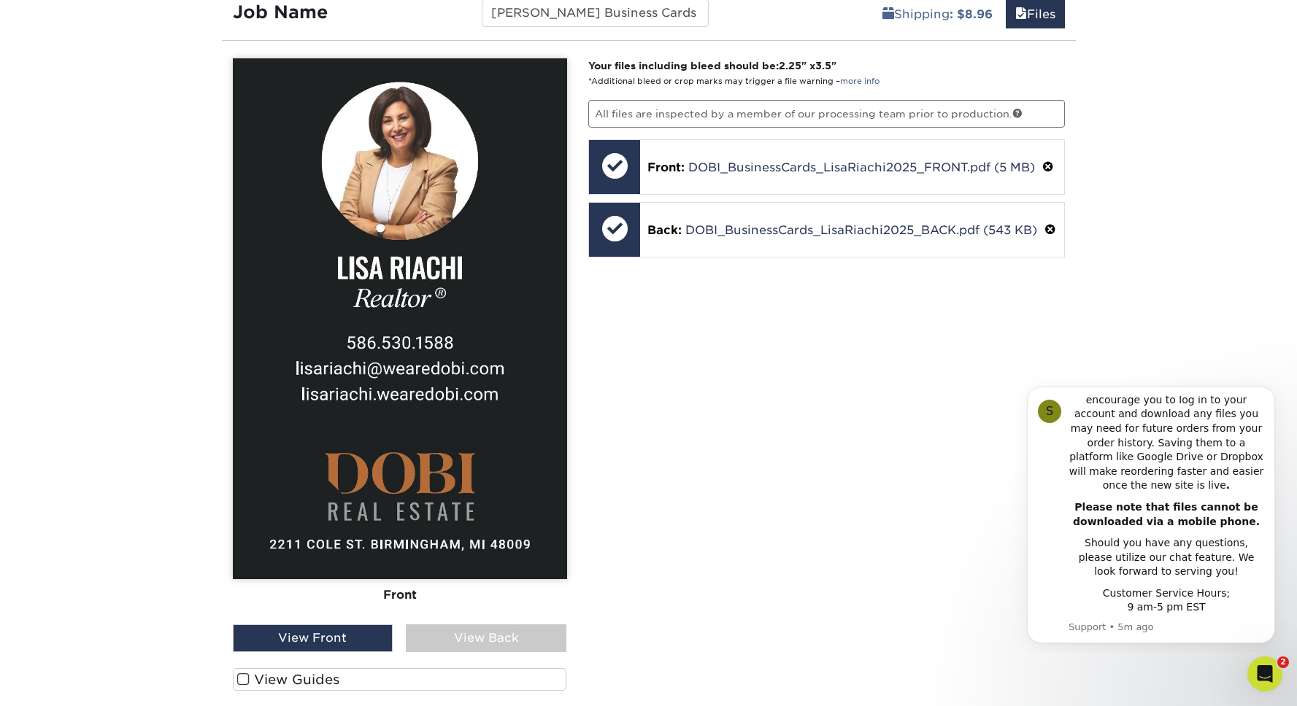
scroll to position [983, 0]
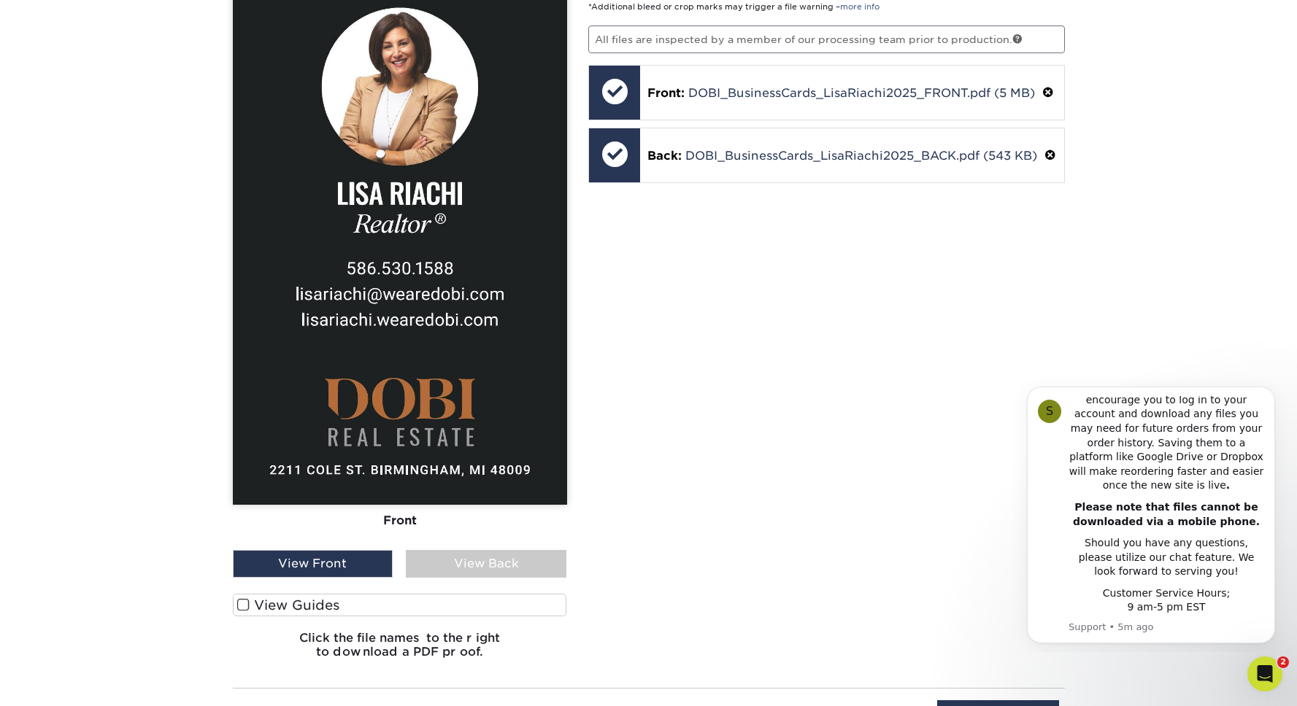
click at [473, 568] on div "View Back" at bounding box center [486, 564] width 161 height 28
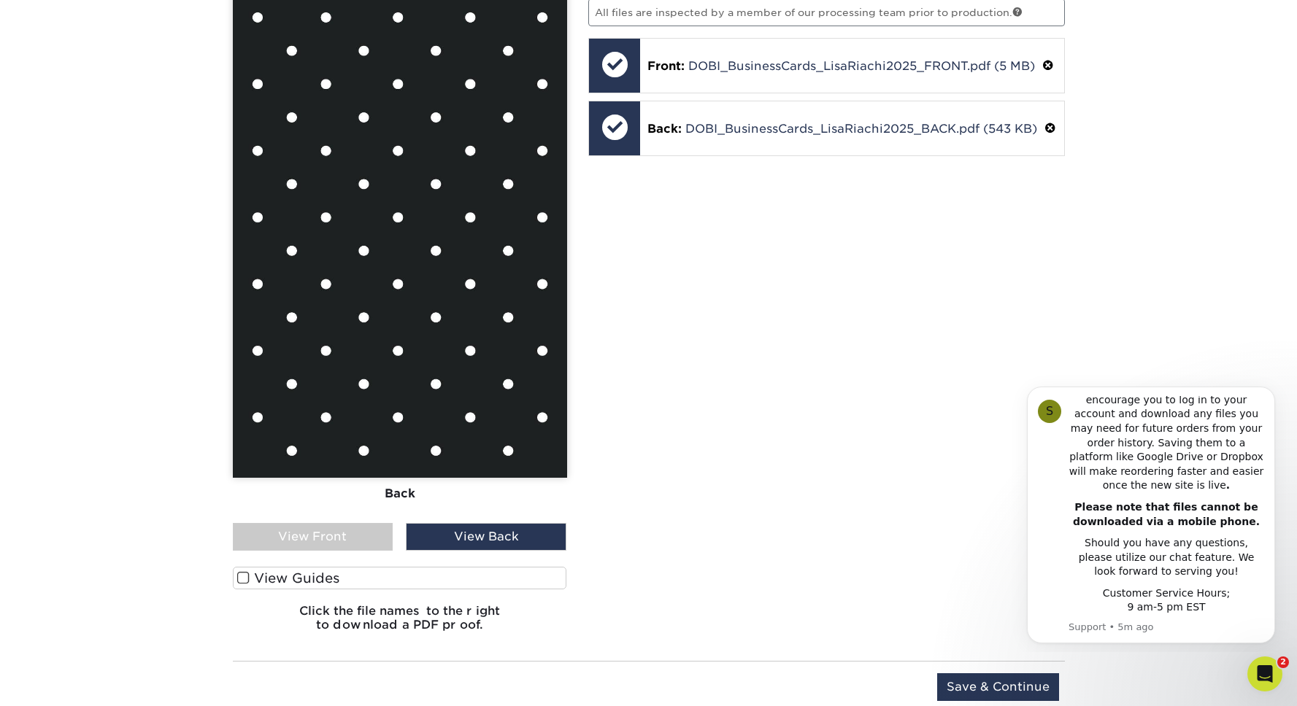
scroll to position [1019, 0]
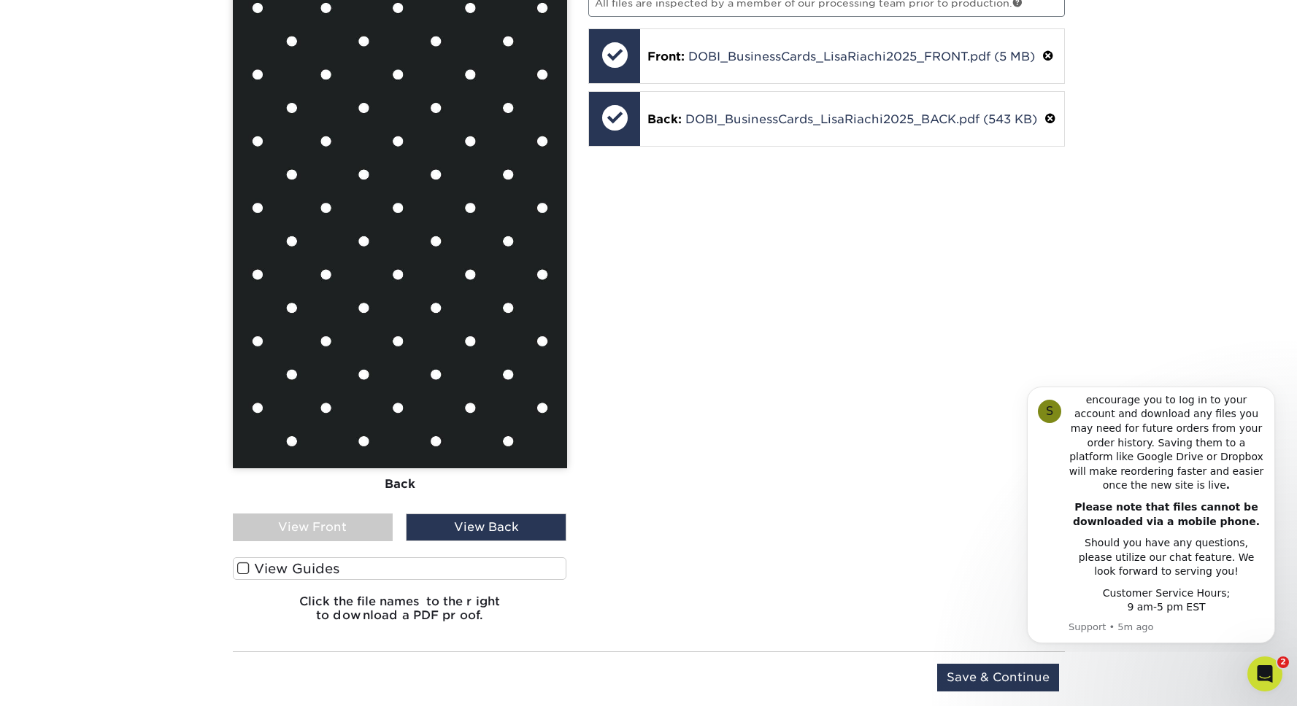
click at [353, 522] on div "View Front" at bounding box center [313, 528] width 161 height 28
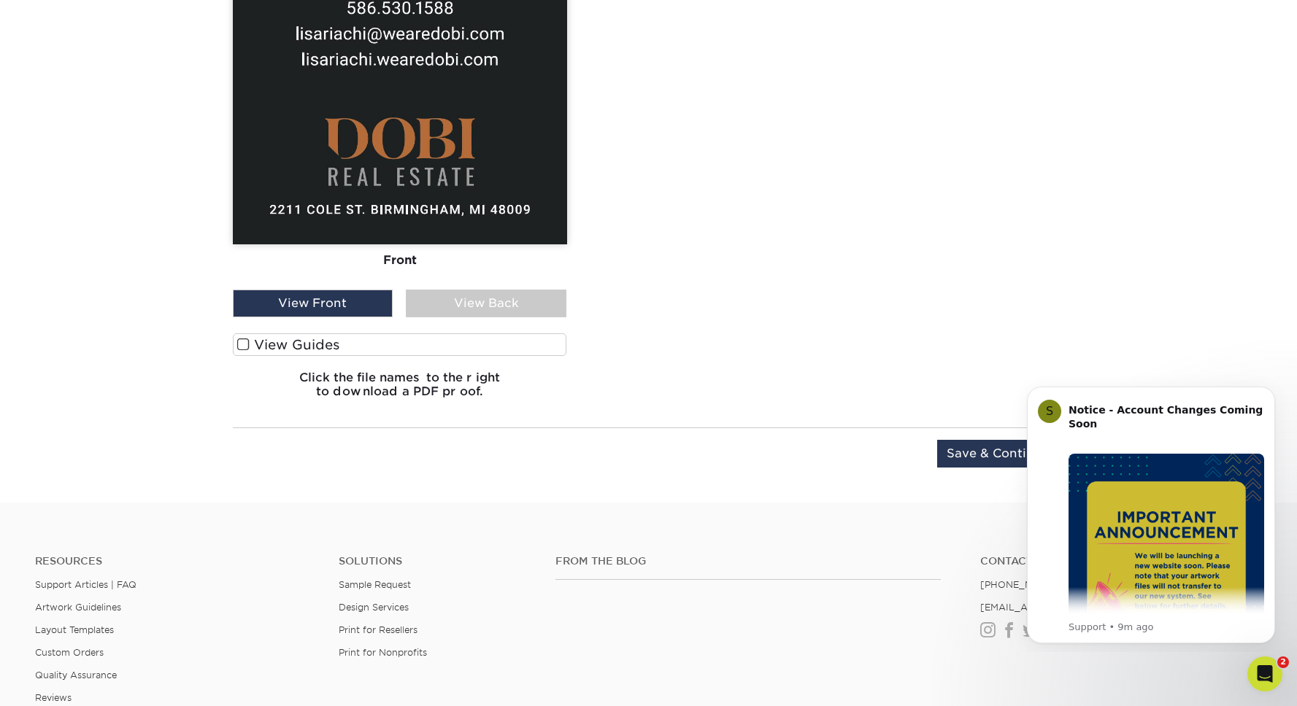
scroll to position [1049, 0]
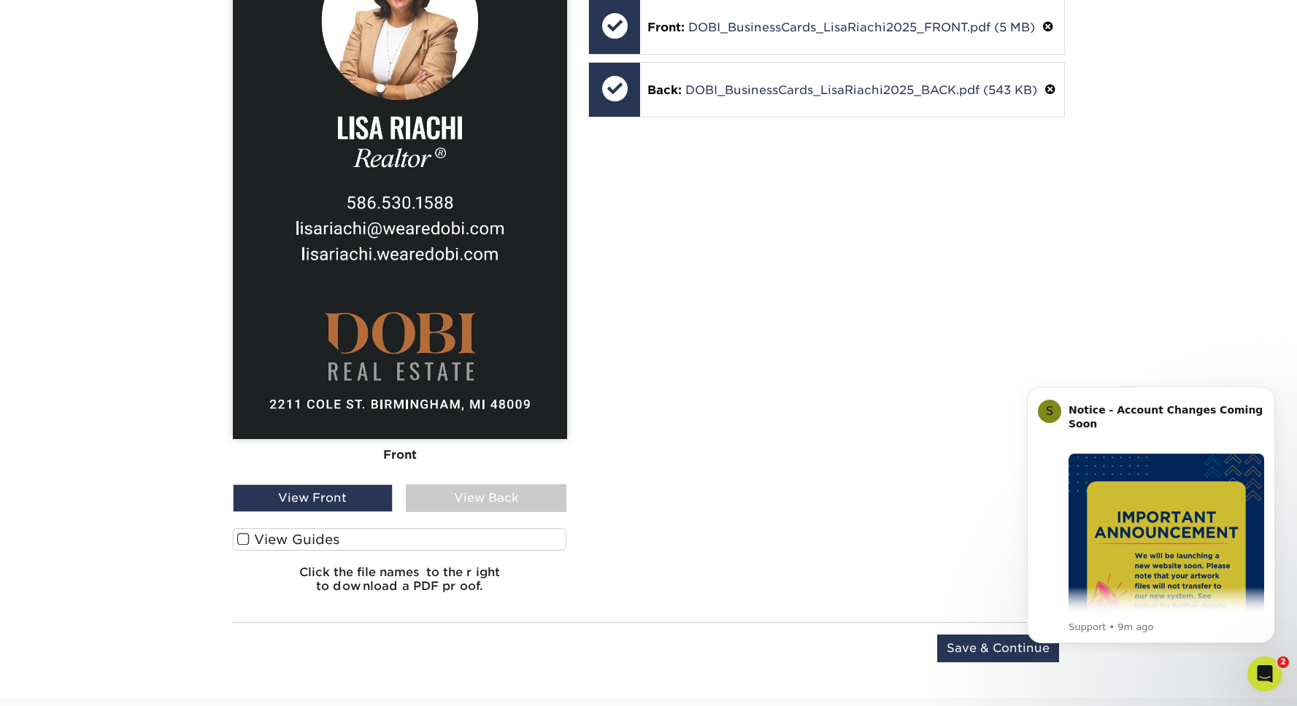
click at [538, 474] on div "Front Back" at bounding box center [400, 201] width 334 height 566
click at [516, 492] on div "View Back" at bounding box center [486, 498] width 161 height 28
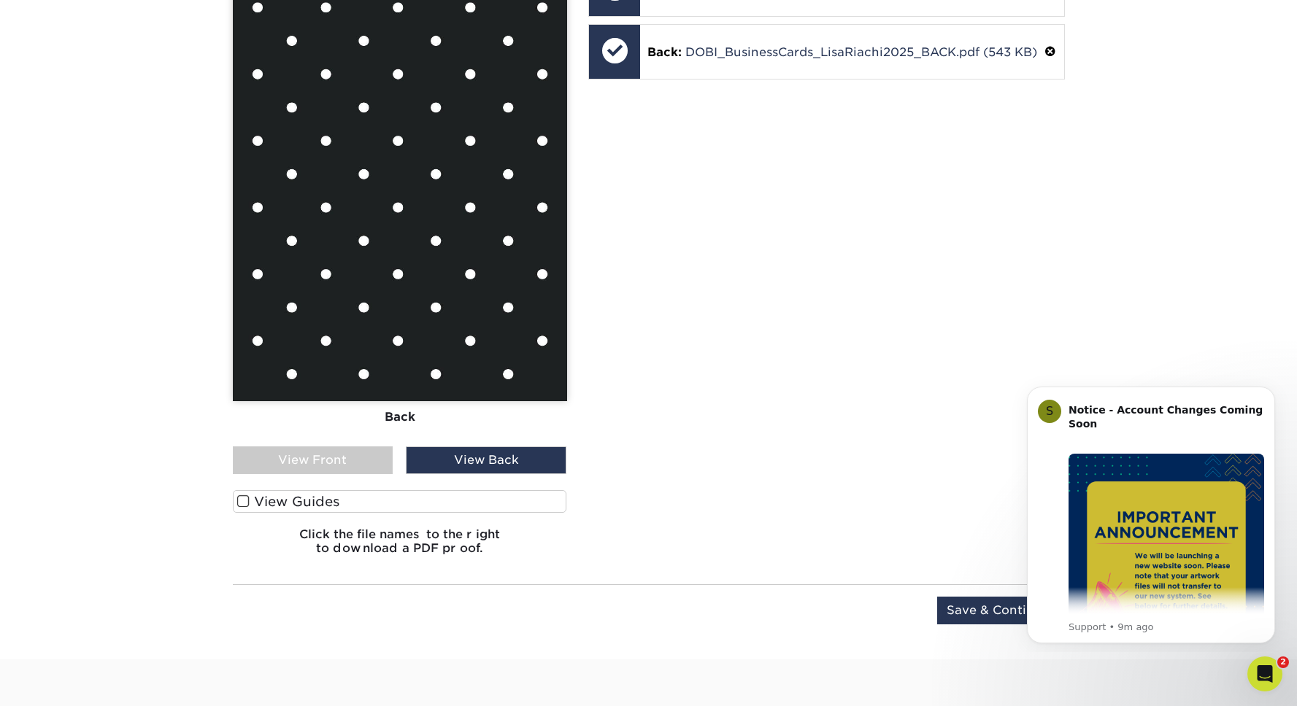
scroll to position [1087, 0]
click at [362, 441] on div "Front Back" at bounding box center [400, 163] width 334 height 566
click at [357, 452] on div "View Front" at bounding box center [313, 460] width 161 height 28
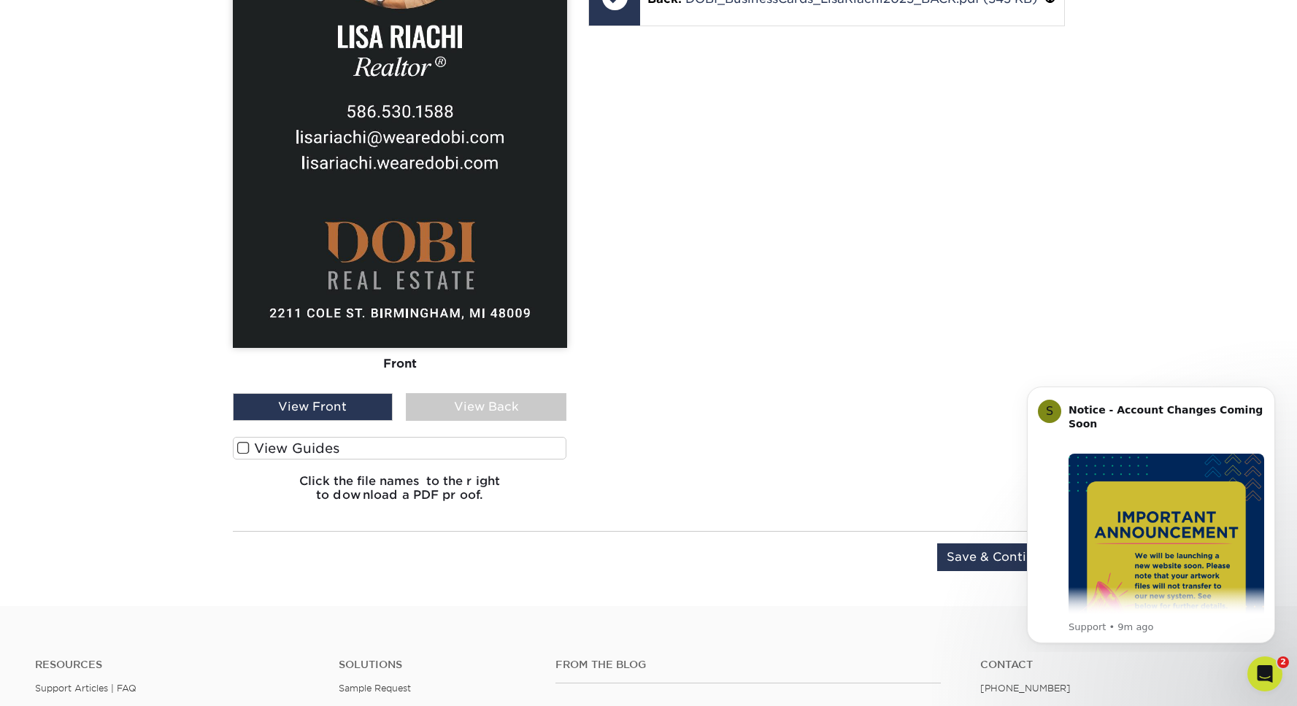
scroll to position [1146, 0]
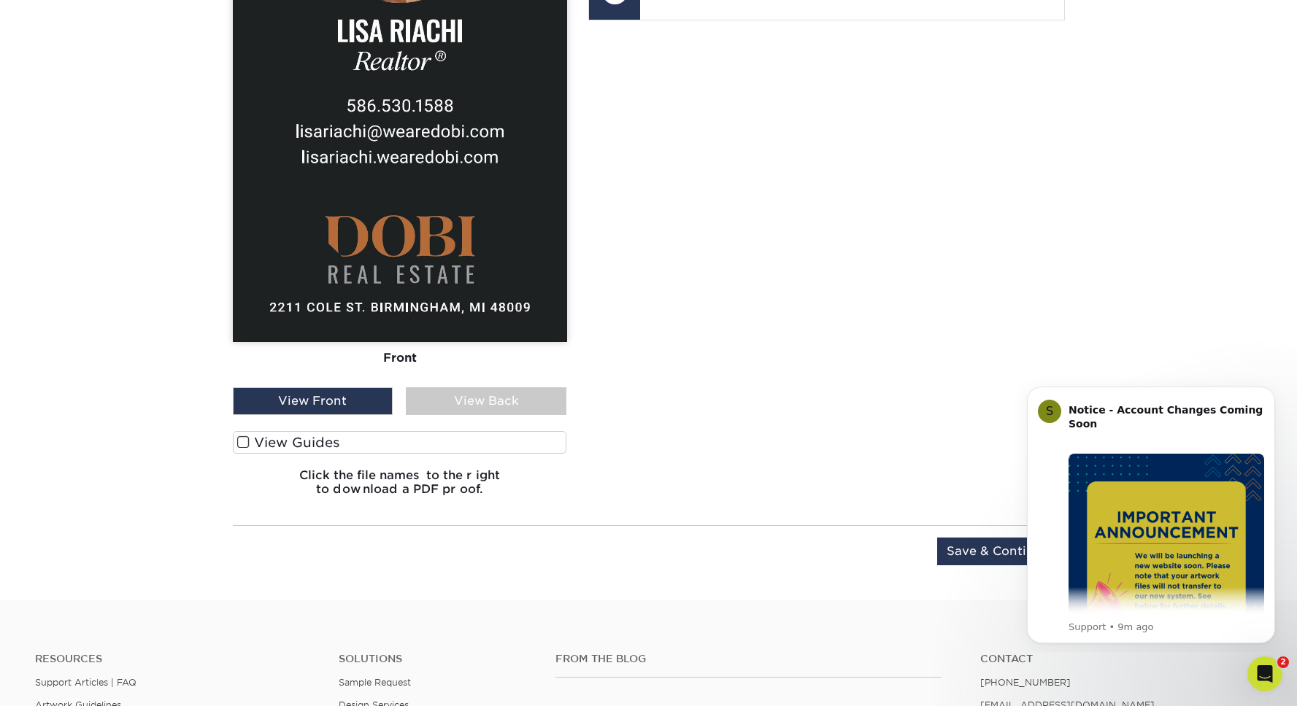
click at [980, 567] on div "Upload Later Save & Continue Continue" at bounding box center [649, 560] width 832 height 45
click at [982, 560] on input "Save & Continue" at bounding box center [998, 552] width 122 height 28
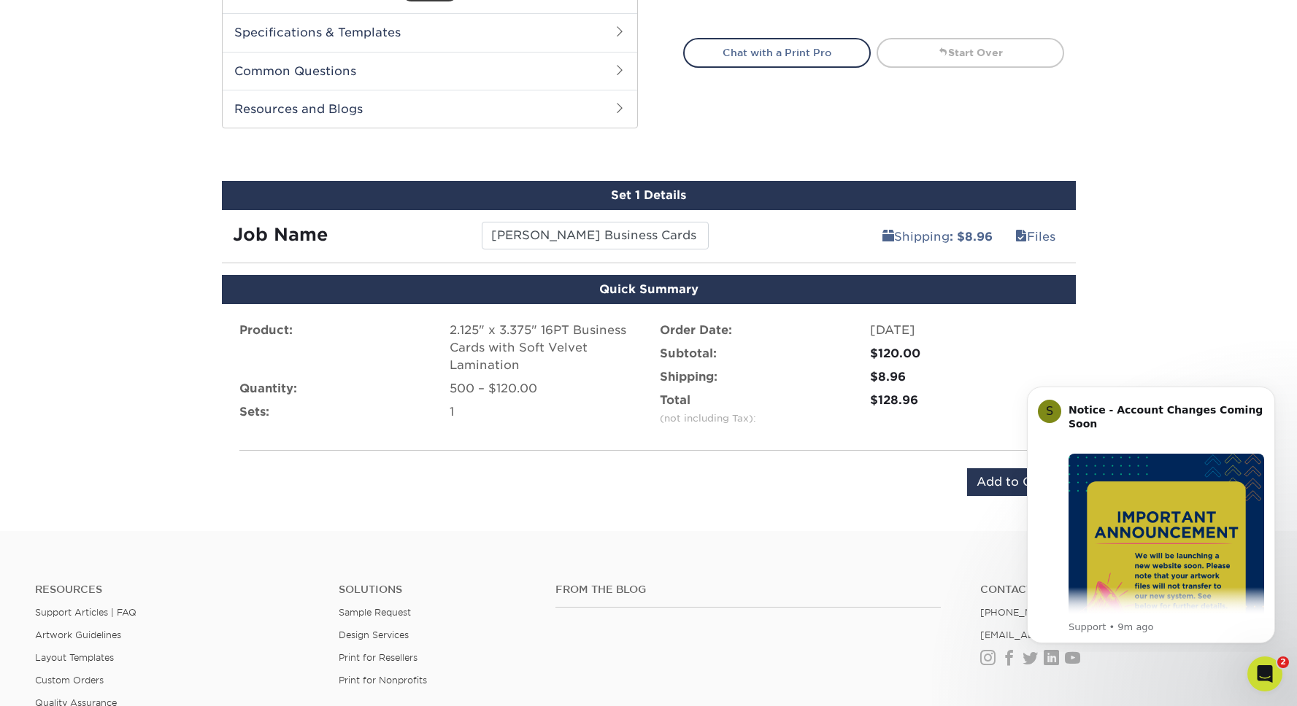
scroll to position [658, 0]
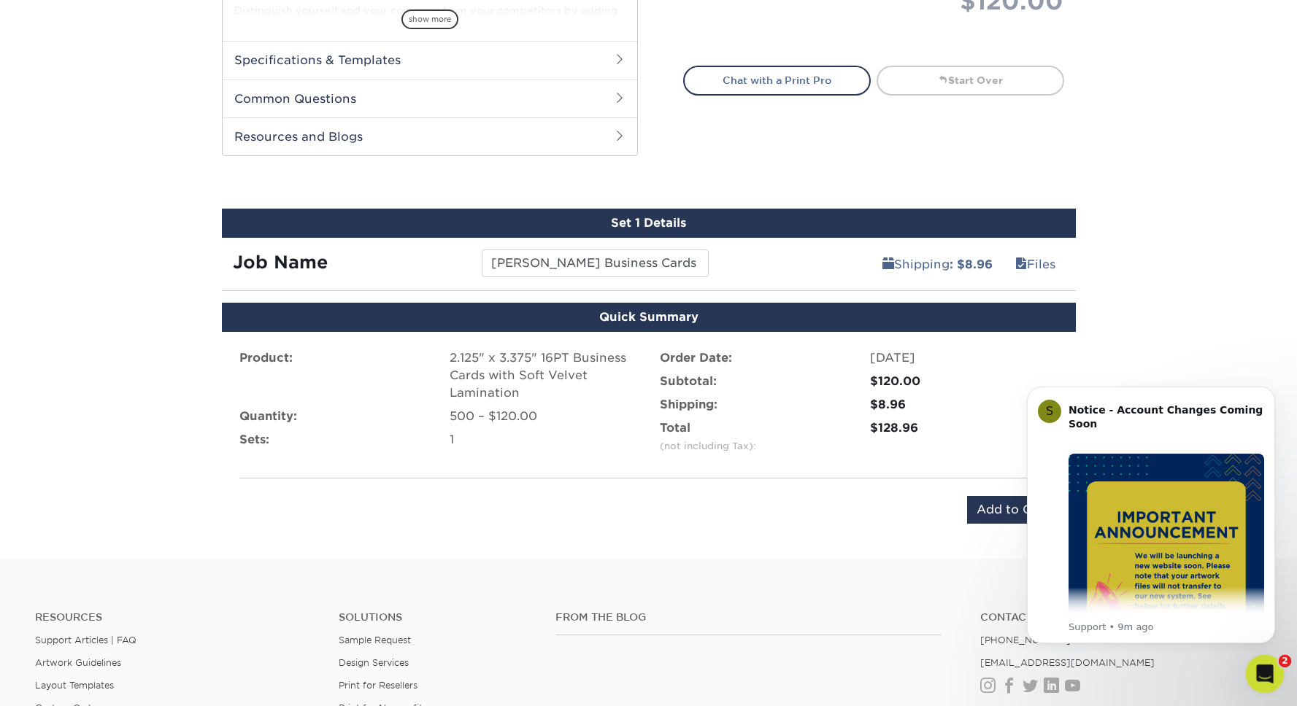
click at [1272, 665] on div "Open Intercom Messenger" at bounding box center [1262, 672] width 48 height 48
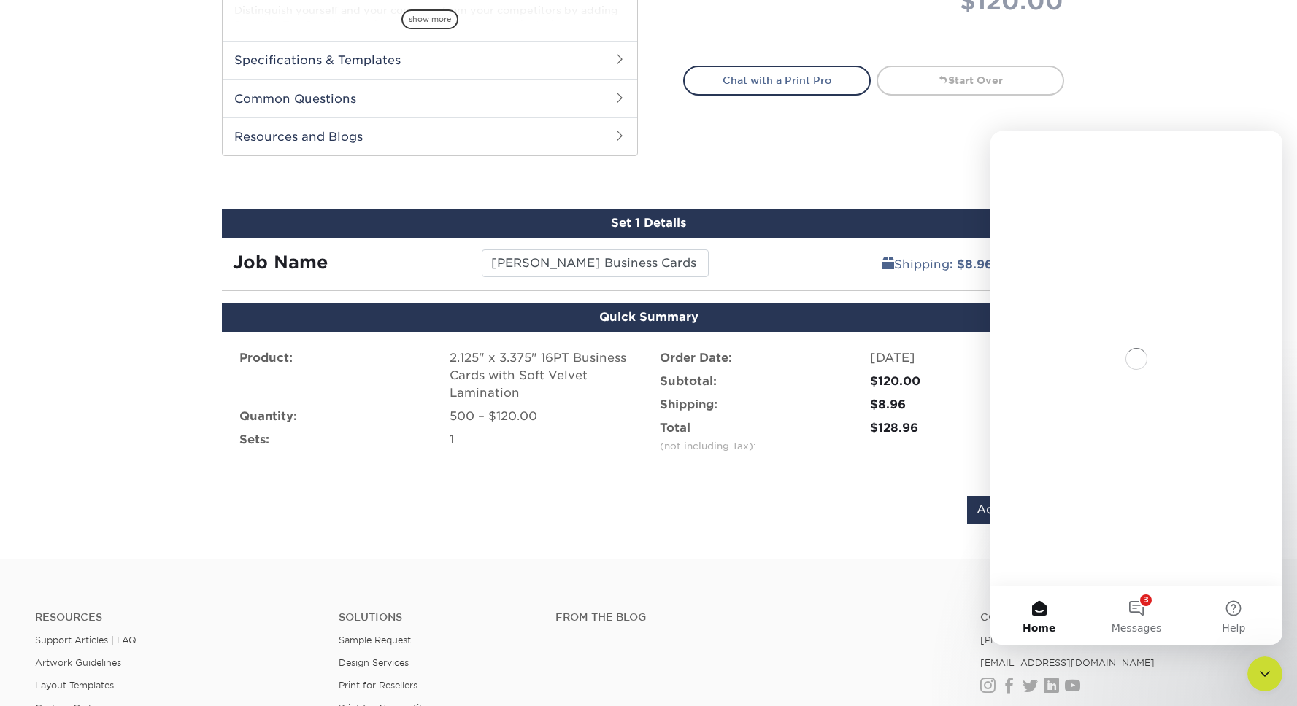
scroll to position [0, 0]
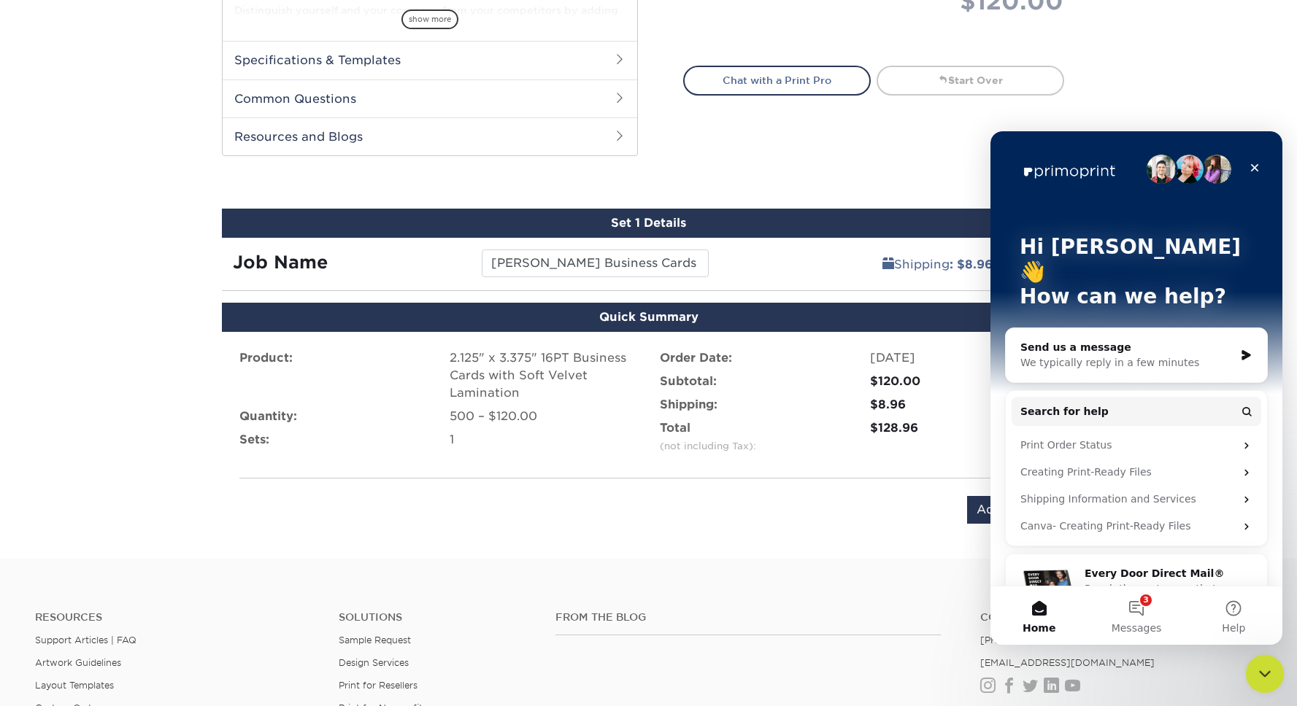
click at [1266, 668] on icon "Close Intercom Messenger" at bounding box center [1263, 672] width 18 height 18
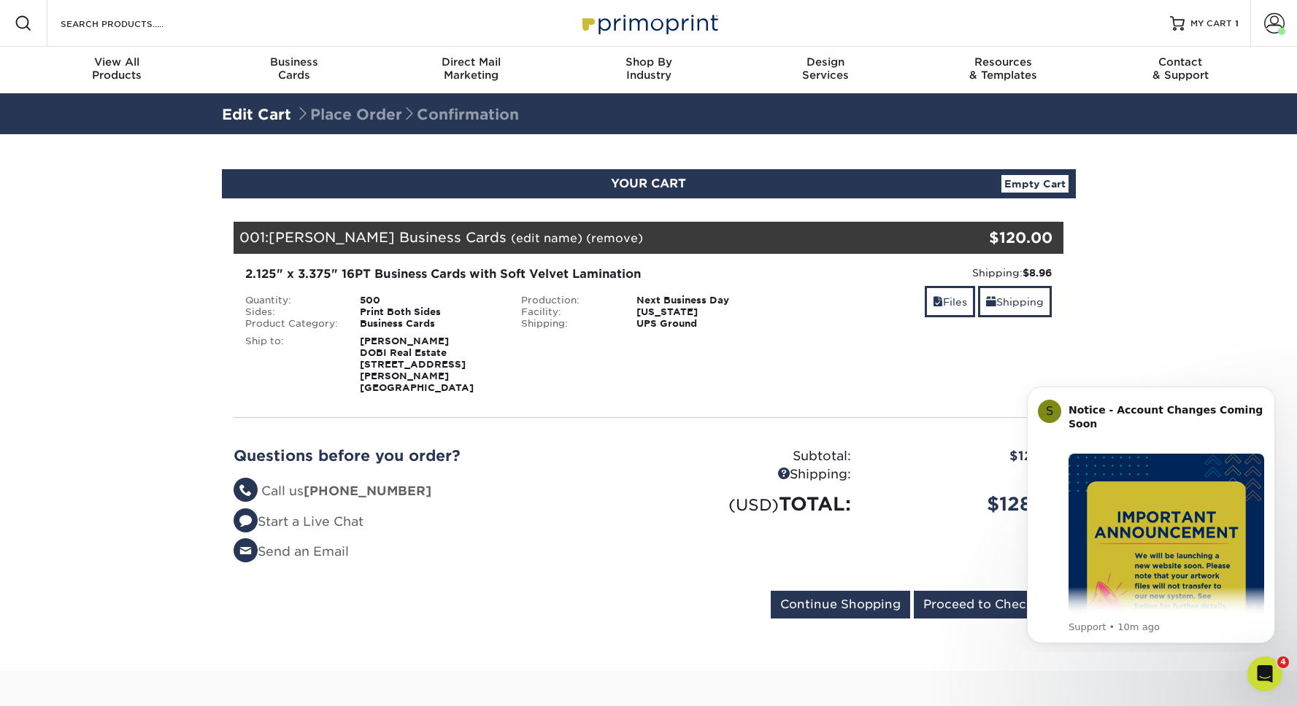
click at [1200, 275] on section "YOUR CART Empty Cart Your Cart is Empty Dobi Real Estate Products View Account …" at bounding box center [648, 402] width 1297 height 537
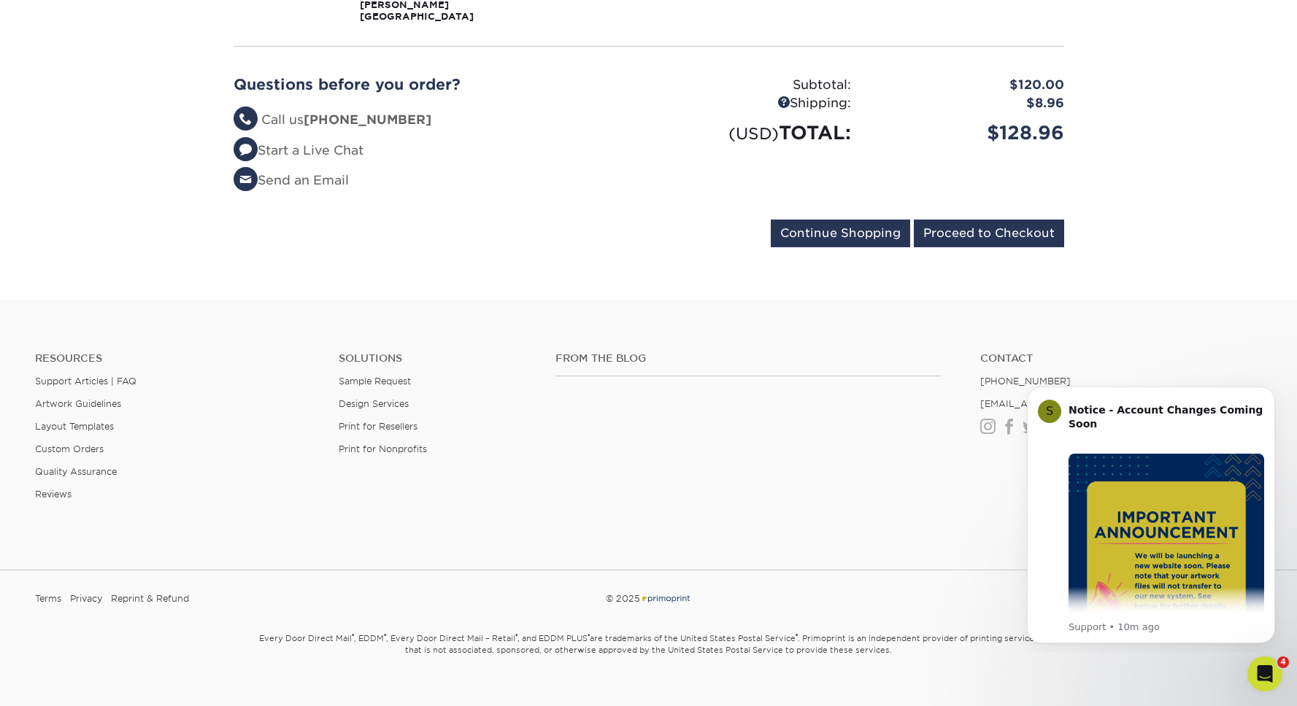
scroll to position [379, 0]
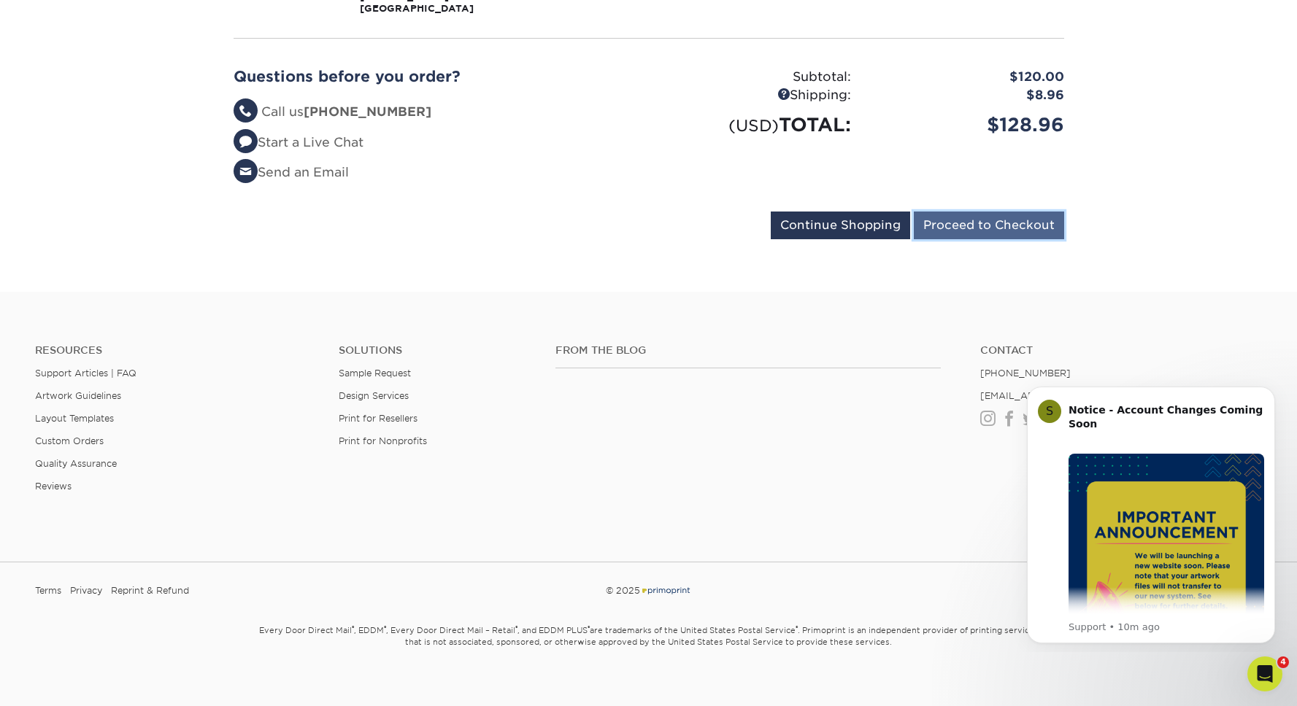
click at [1016, 221] on input "Proceed to Checkout" at bounding box center [989, 226] width 150 height 28
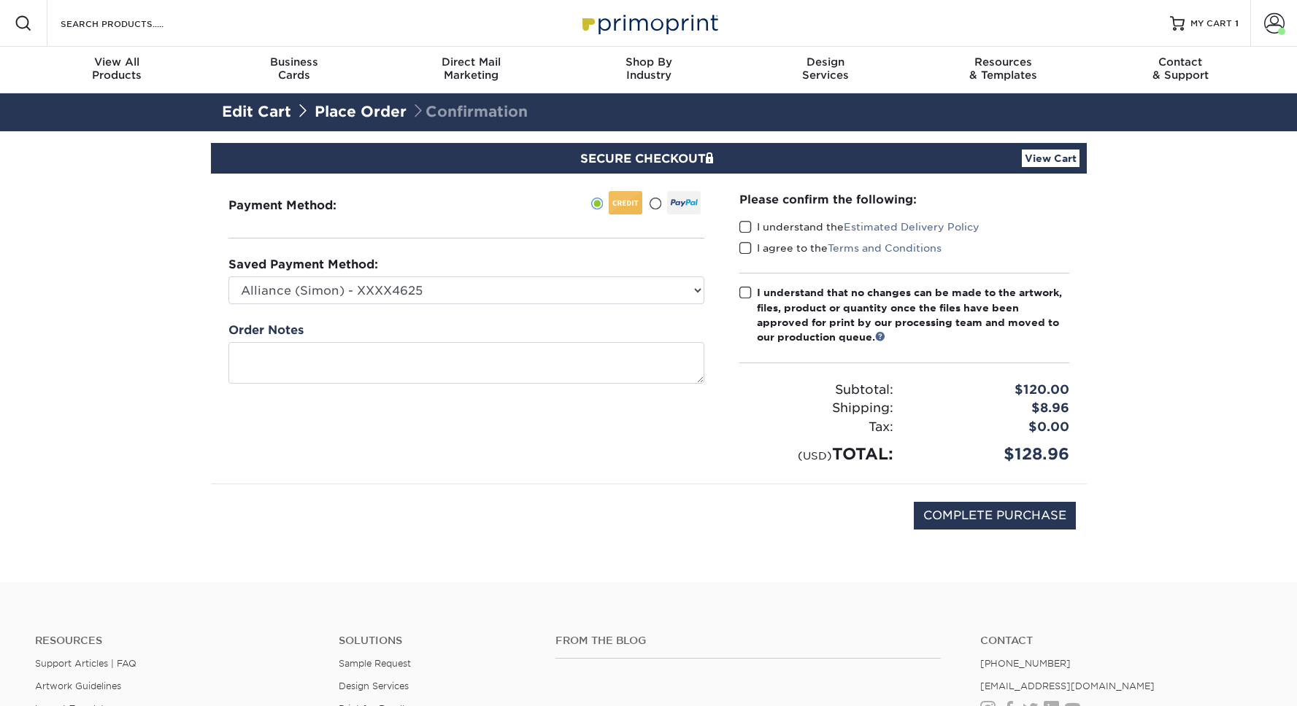
click at [747, 223] on span at bounding box center [745, 227] width 12 height 14
click at [0, 0] on input "I understand the Estimated Delivery Policy" at bounding box center [0, 0] width 0 height 0
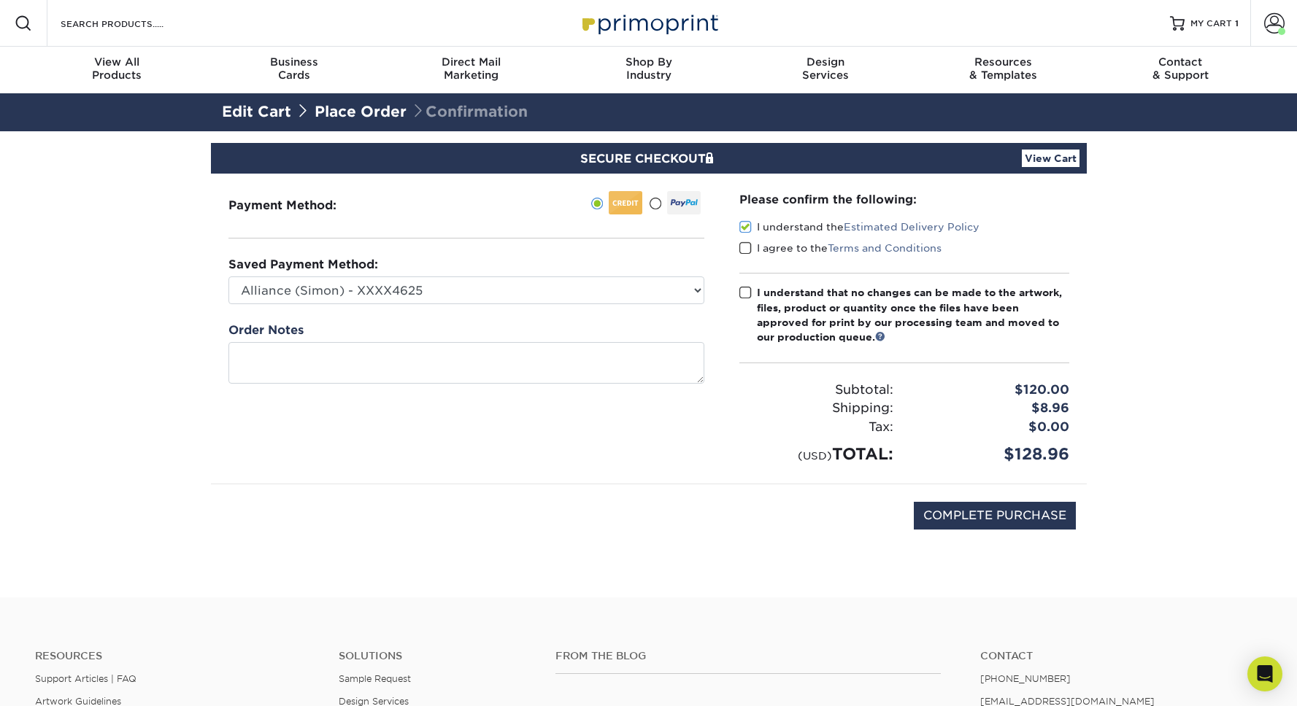
click at [745, 228] on span at bounding box center [745, 227] width 12 height 14
click at [0, 0] on input "I understand the Estimated Delivery Policy" at bounding box center [0, 0] width 0 height 0
click at [747, 228] on span at bounding box center [745, 227] width 12 height 14
click at [0, 0] on input "I understand the Estimated Delivery Policy" at bounding box center [0, 0] width 0 height 0
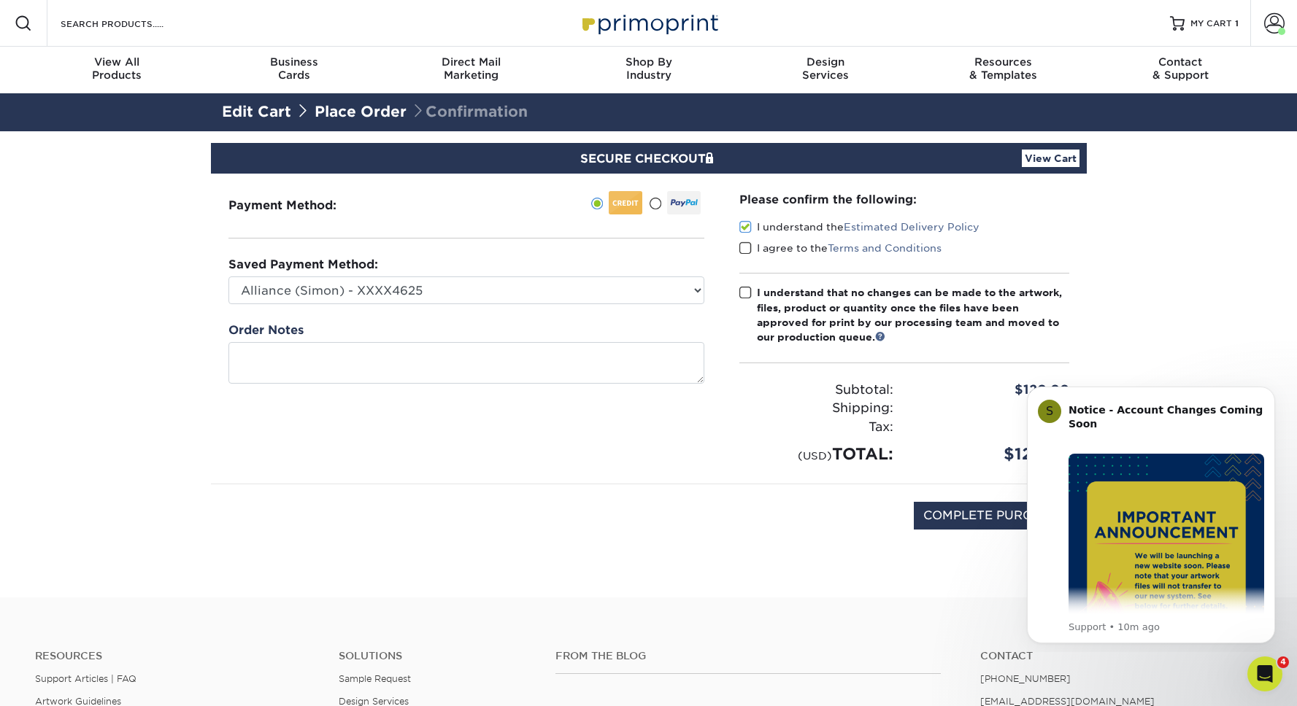
click at [743, 244] on span at bounding box center [745, 249] width 12 height 14
click at [0, 0] on input "I agree to the Terms and Conditions" at bounding box center [0, 0] width 0 height 0
click at [744, 288] on span at bounding box center [745, 293] width 12 height 14
click at [0, 0] on input "I understand that no changes can be made to the artwork, files, product or quan…" at bounding box center [0, 0] width 0 height 0
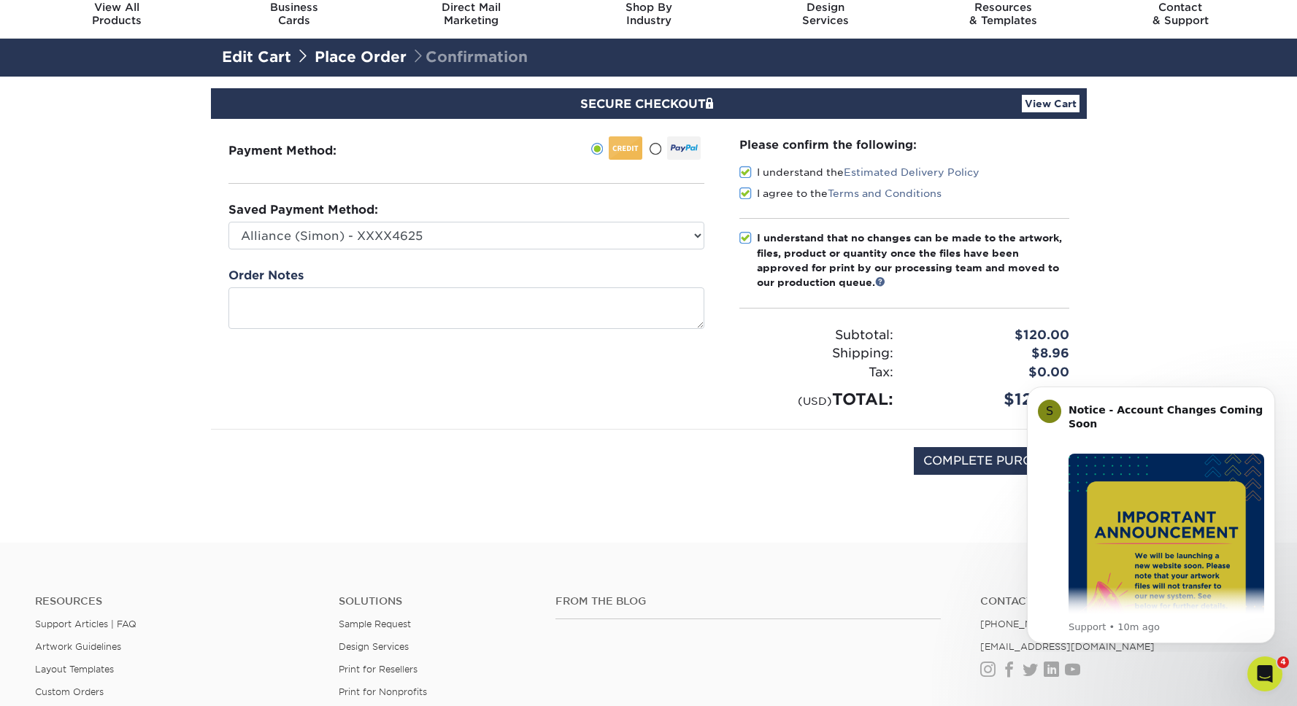
scroll to position [36, 0]
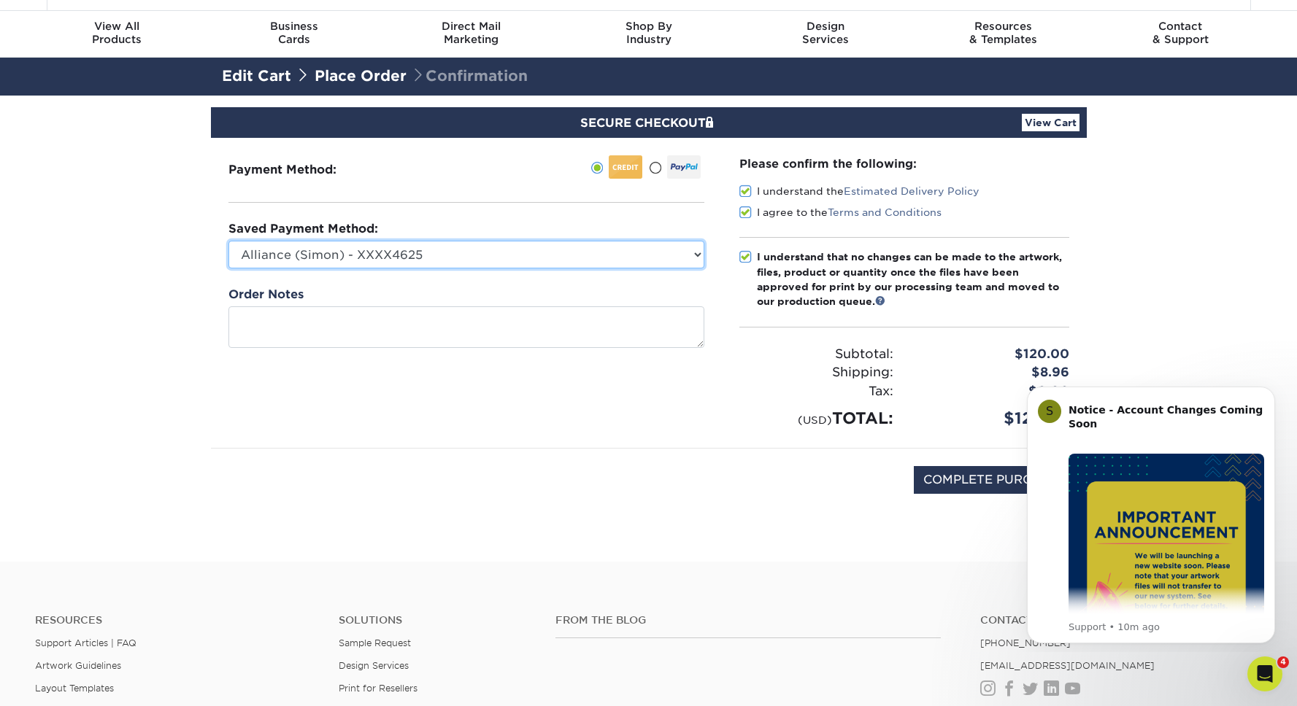
click at [636, 241] on select "Alliance (Simon) - XXXX4625 22 Title (Kelly) - XXXX1390 Visa - XXXX9113 Visa - …" at bounding box center [466, 255] width 476 height 28
select select "70083"
click at [228, 241] on select "Alliance (Simon) - XXXX4625 22 Title (Kelly) - XXXX1390 Visa - XXXX9113 Visa - …" at bounding box center [466, 255] width 476 height 28
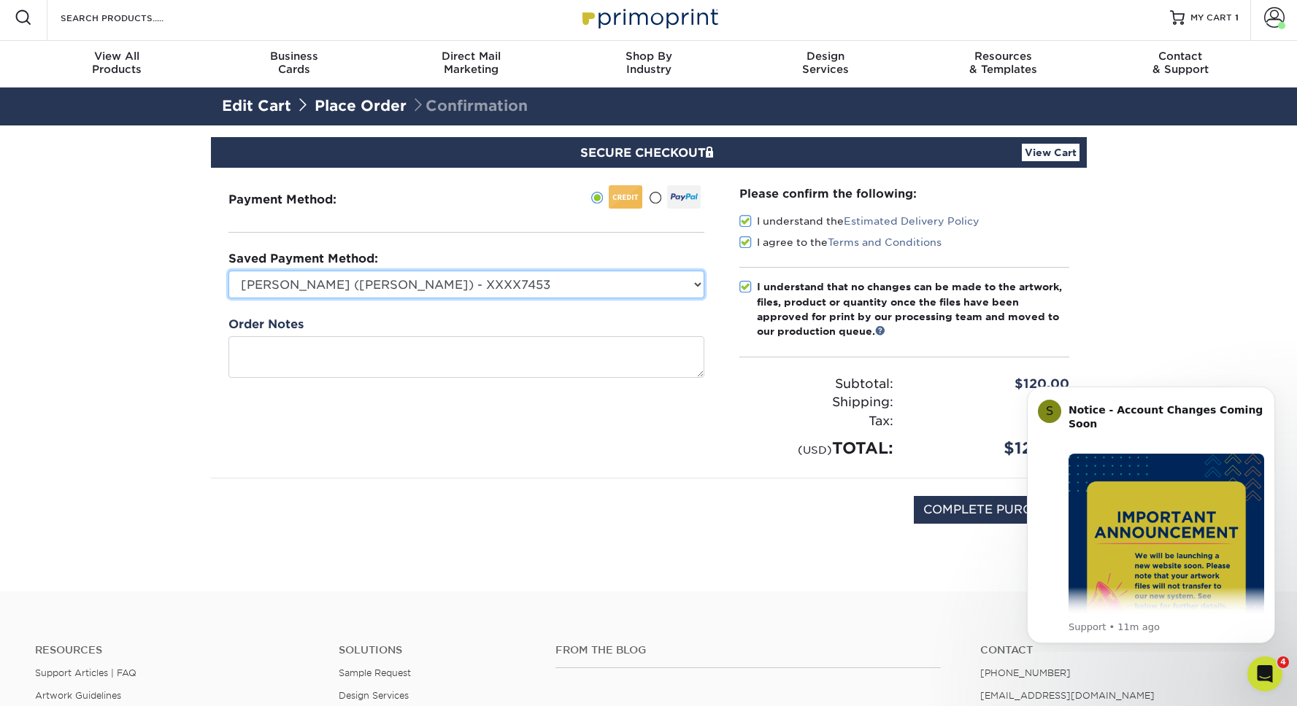
scroll to position [9, 0]
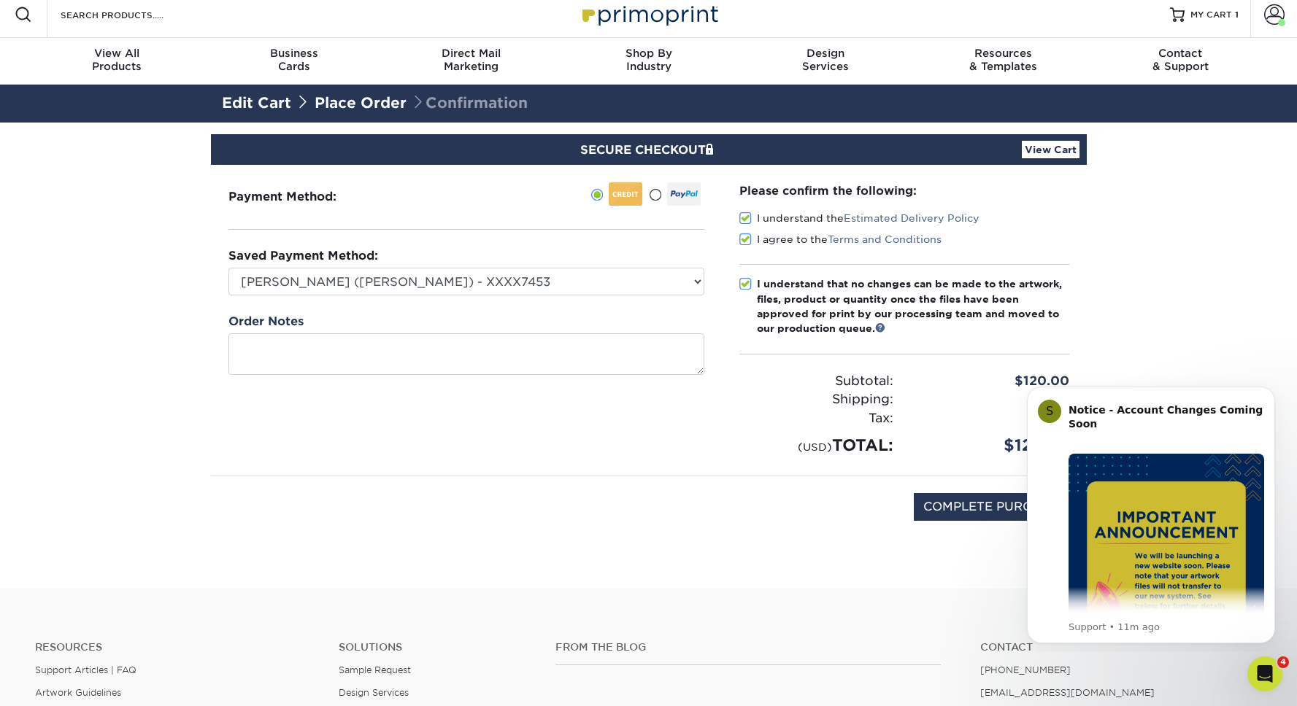
click at [1053, 144] on link "View Cart" at bounding box center [1051, 150] width 58 height 18
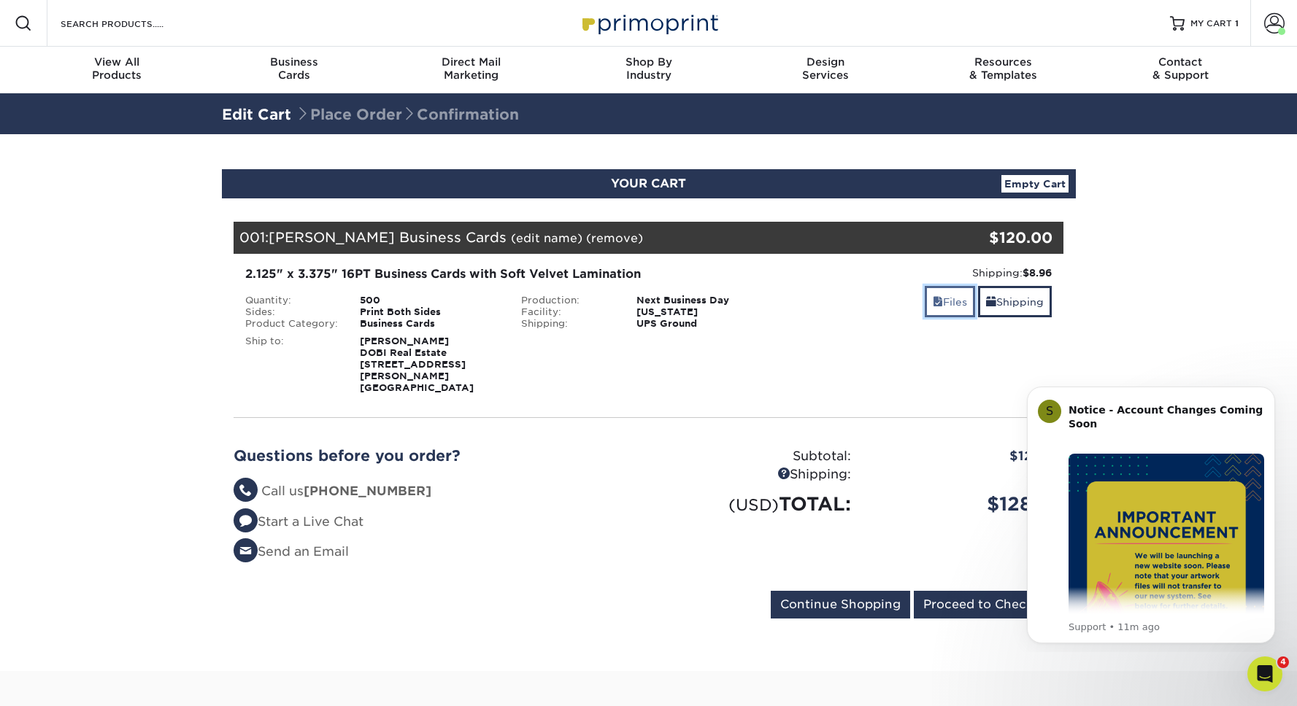
click at [951, 300] on link "Files" at bounding box center [949, 301] width 50 height 31
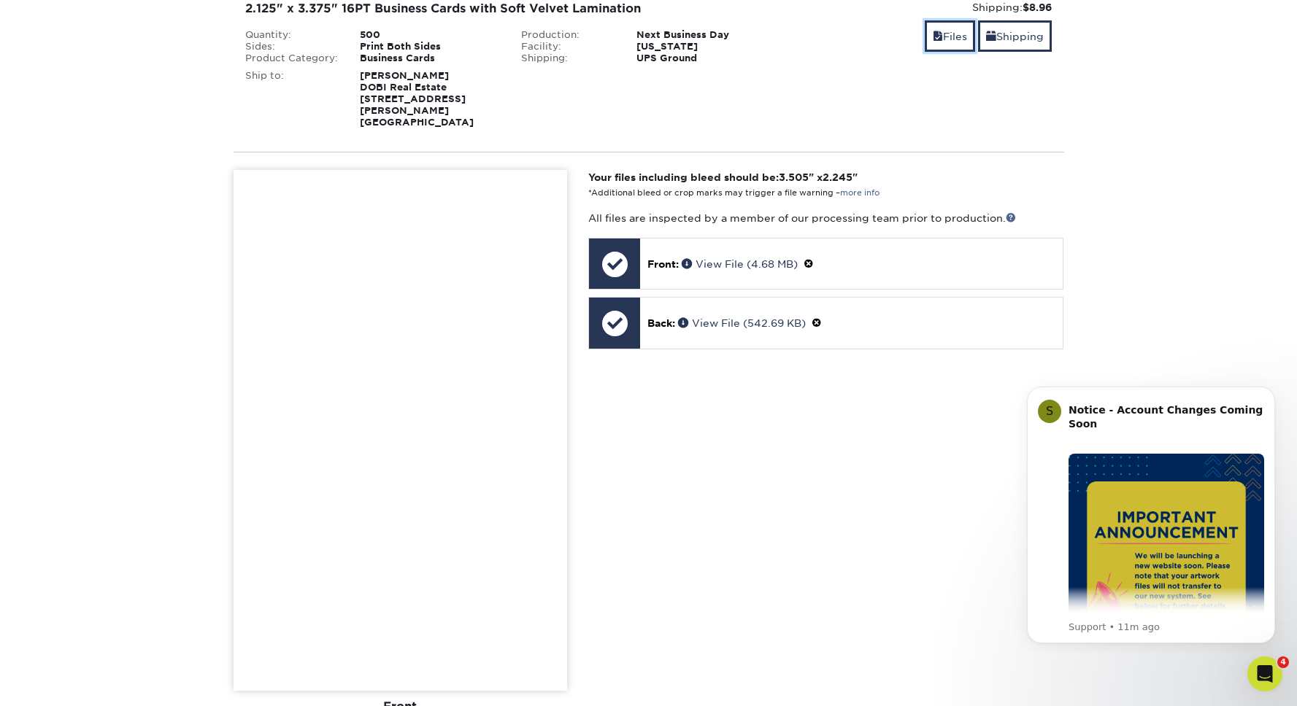
scroll to position [479, 0]
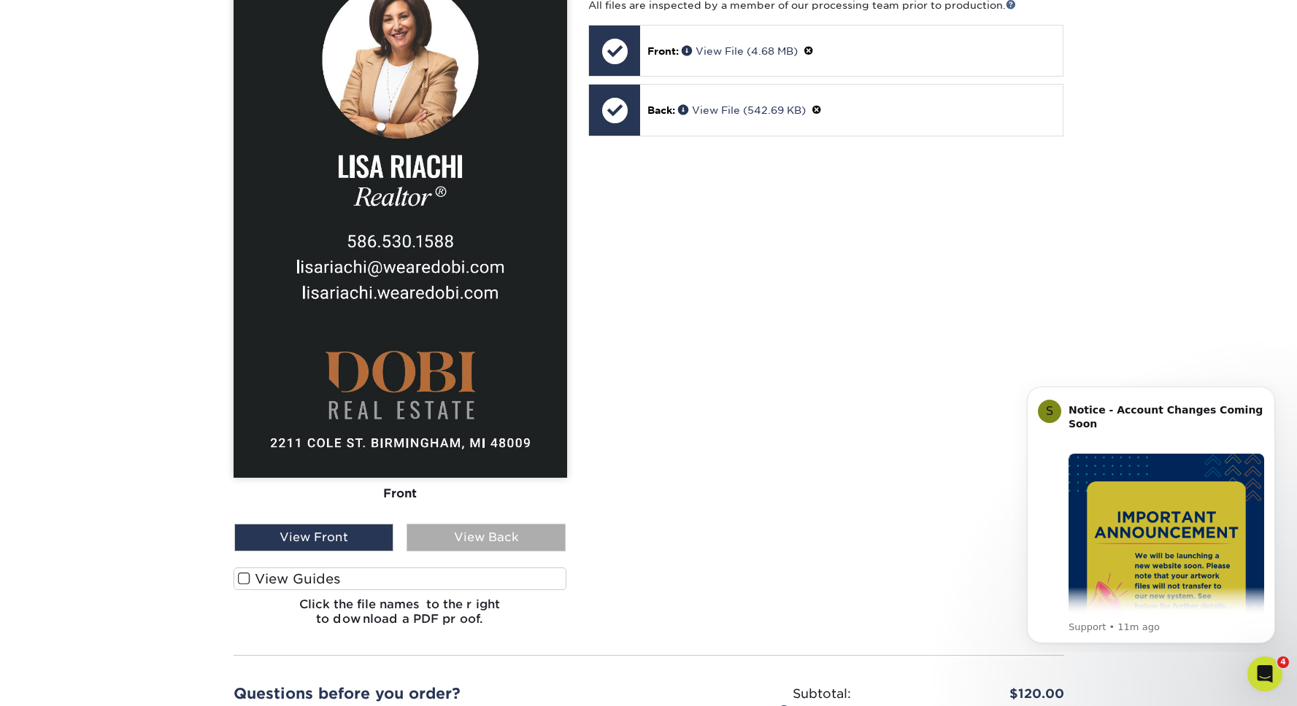
click at [479, 536] on div "View Back" at bounding box center [485, 538] width 159 height 28
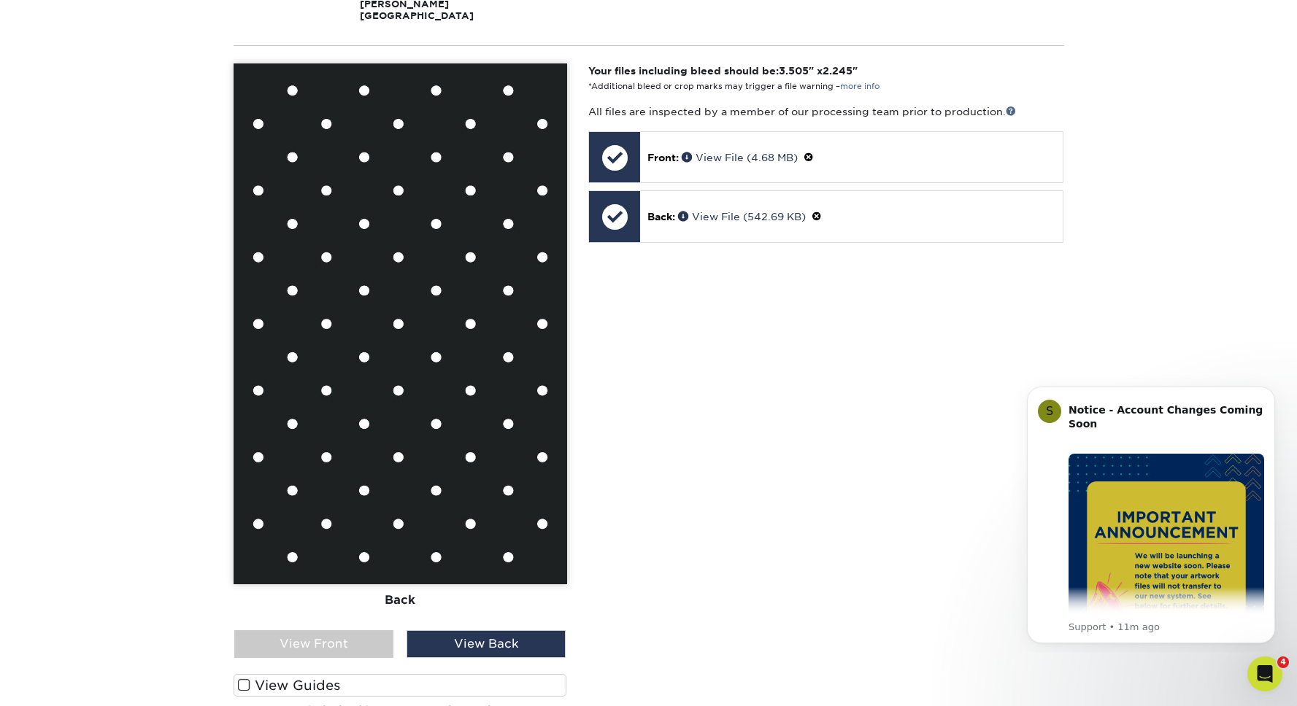
scroll to position [358, 0]
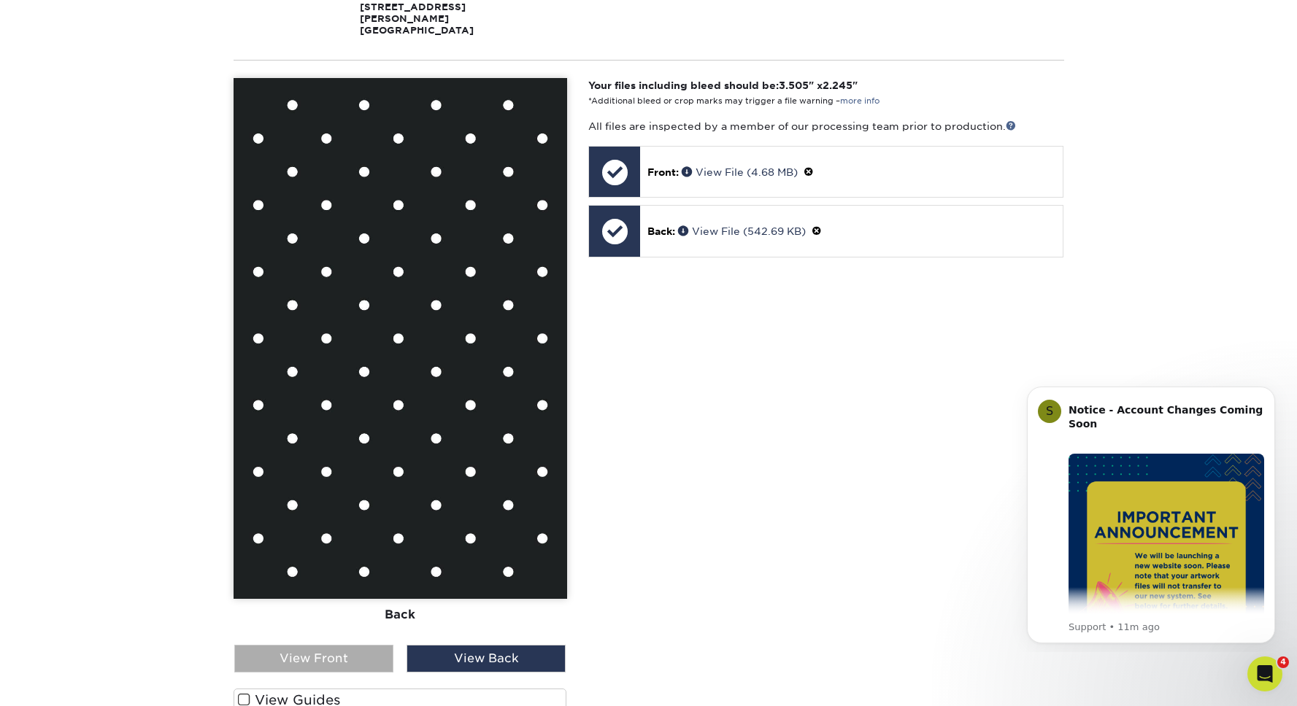
click at [360, 645] on div "View Front" at bounding box center [313, 659] width 159 height 28
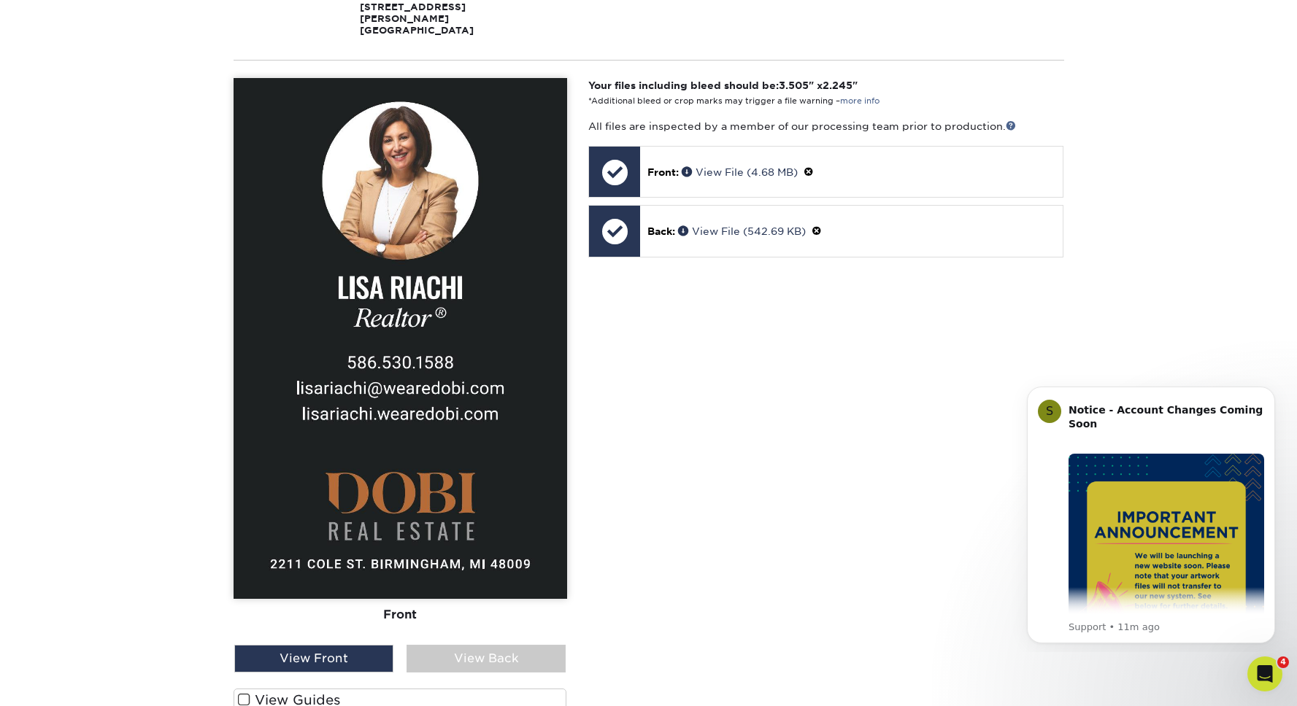
click at [790, 468] on div "Your files including bleed should be: 3.505 " x 2.245 " *Additional bleed or cr…" at bounding box center [825, 418] width 497 height 681
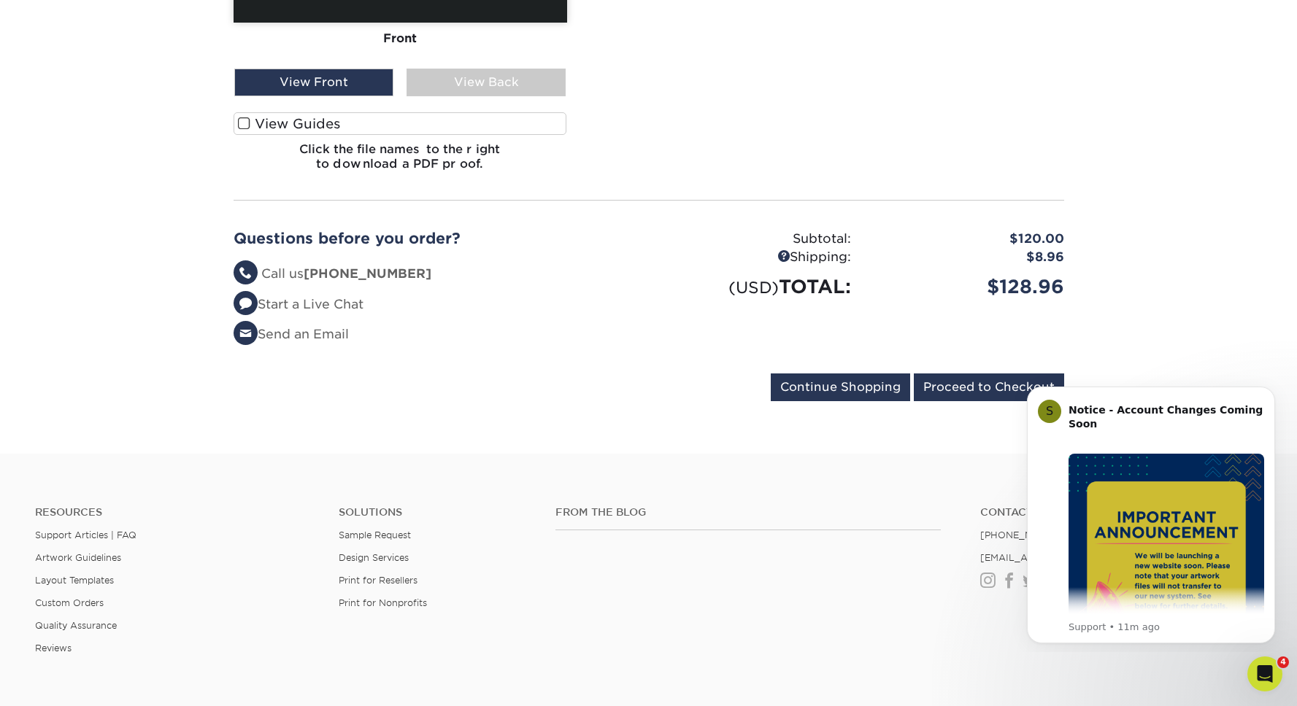
scroll to position [935, 0]
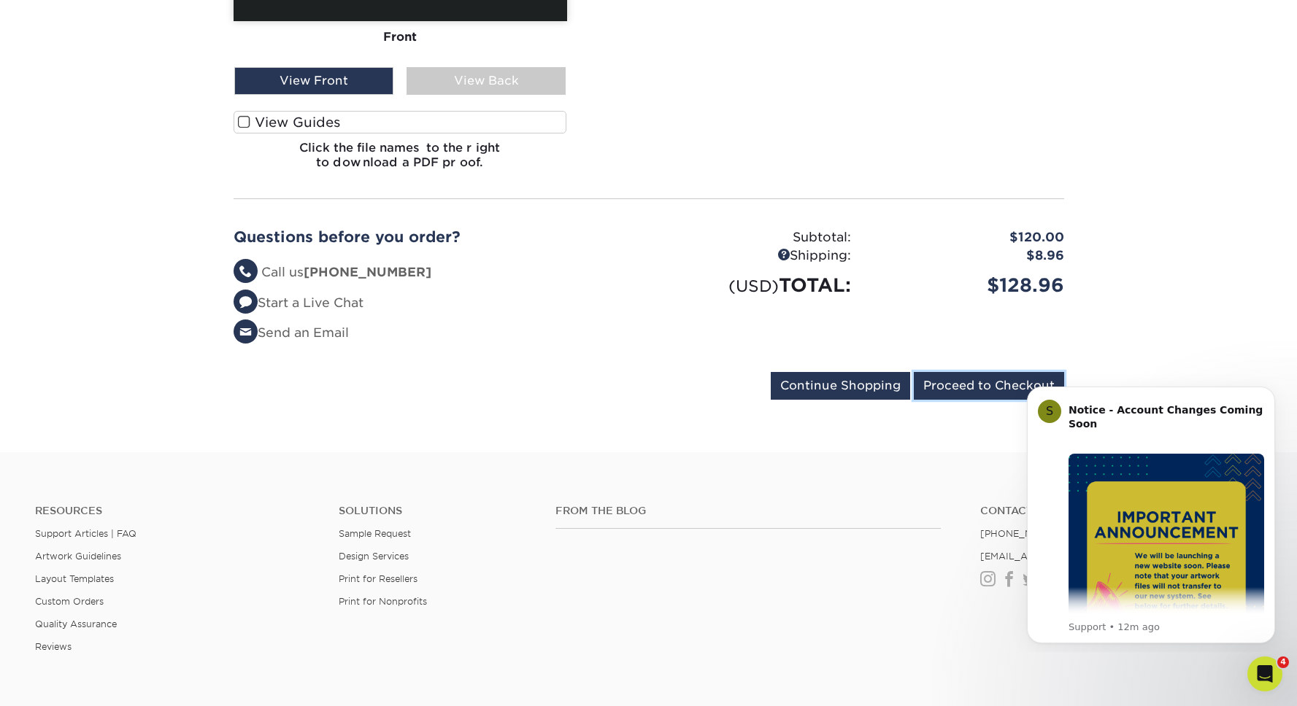
drag, startPoint x: 986, startPoint y: 385, endPoint x: 874, endPoint y: 409, distance: 115.1
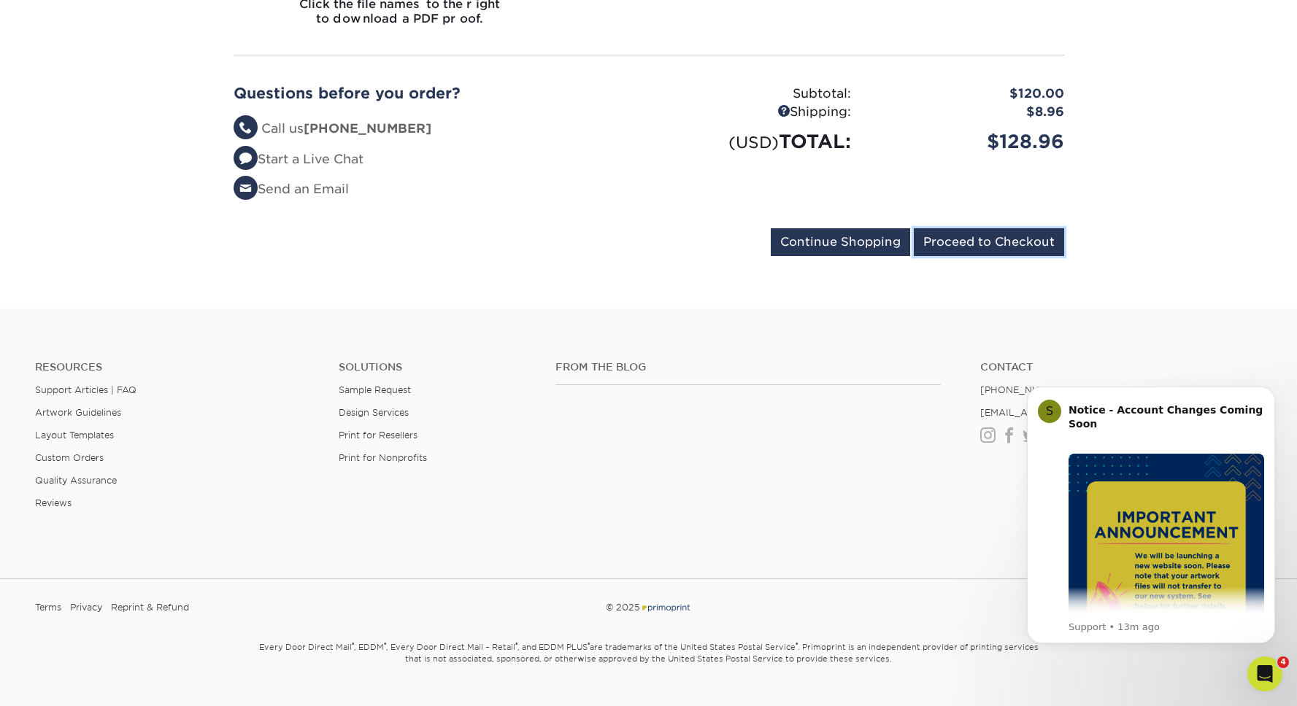
scroll to position [1082, 0]
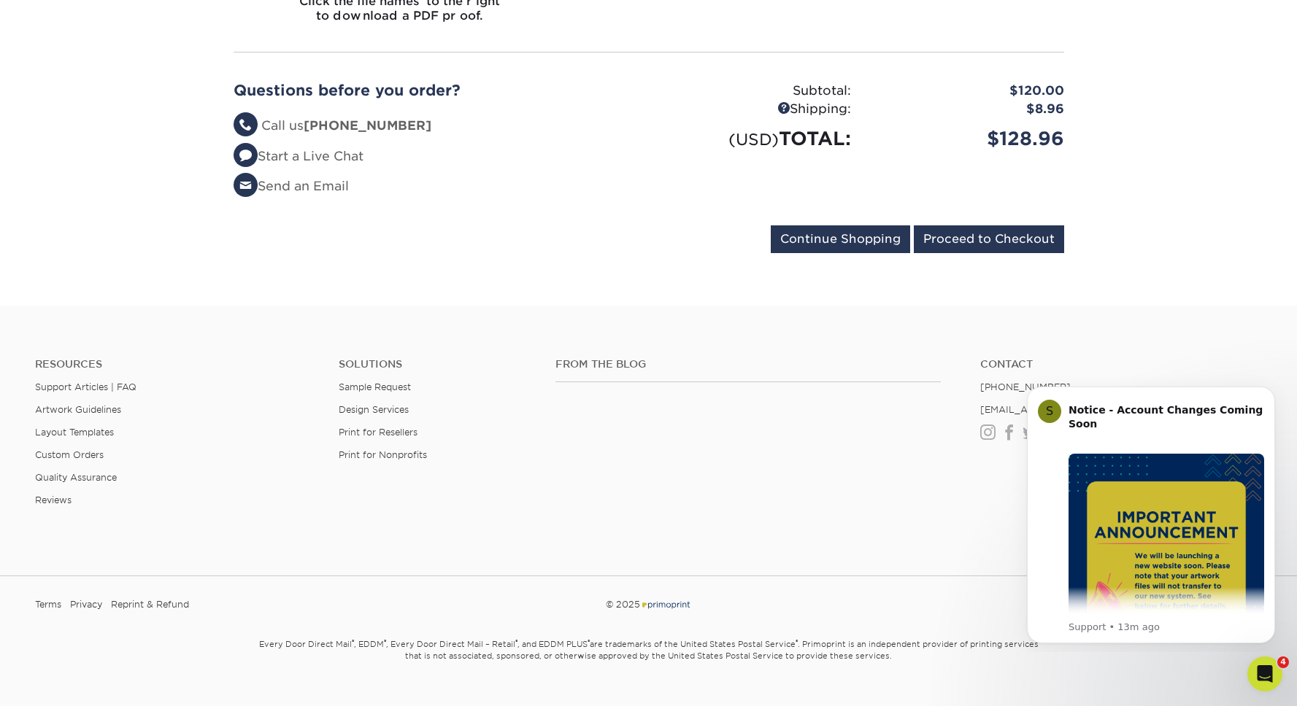
click at [1097, 306] on footer "Resources Support Articles | FAQ Artwork Guidelines Layout Templates Custom Ord…" at bounding box center [648, 519] width 1297 height 427
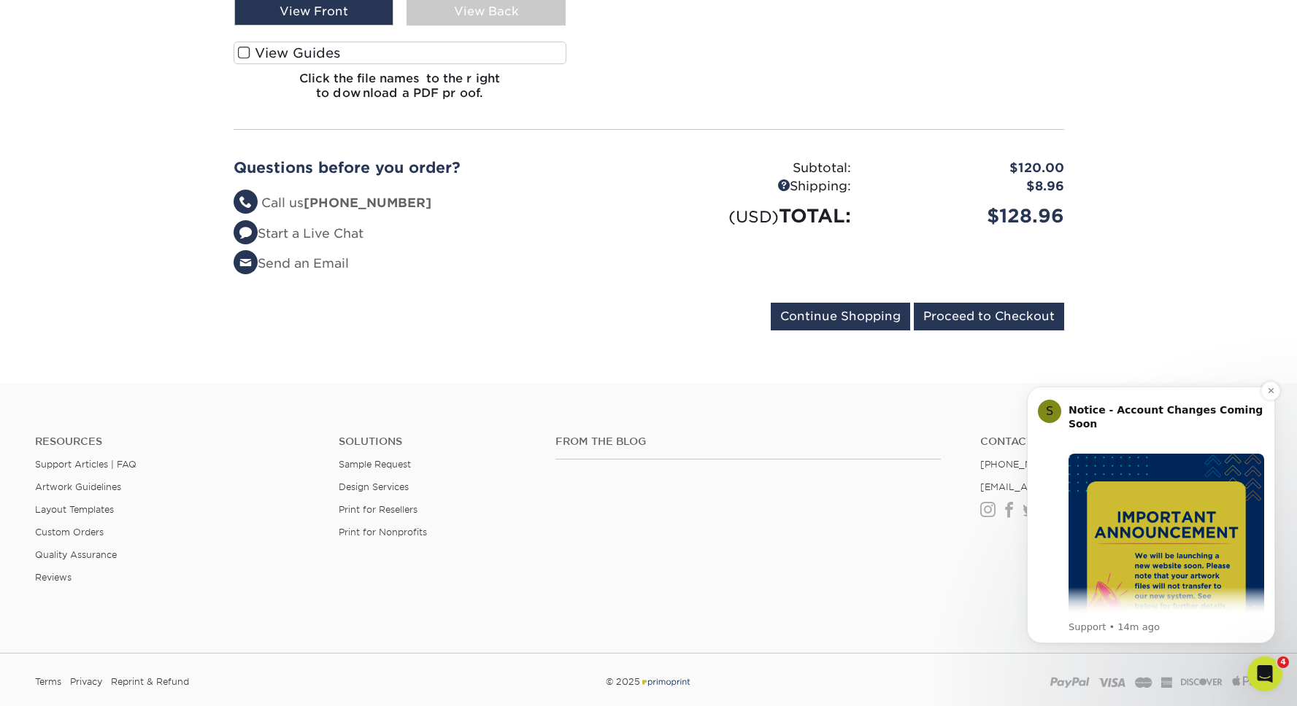
scroll to position [1046, 0]
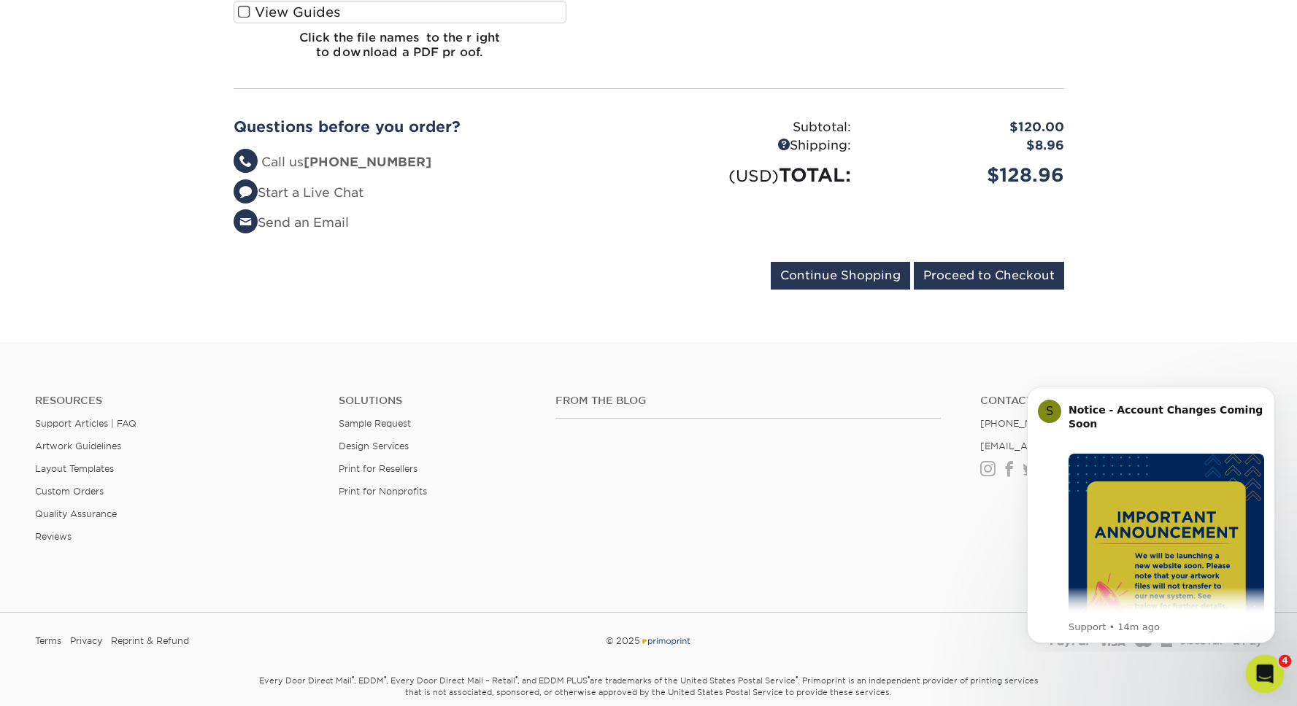
click at [1253, 674] on icon "Open Intercom Messenger" at bounding box center [1263, 672] width 24 height 24
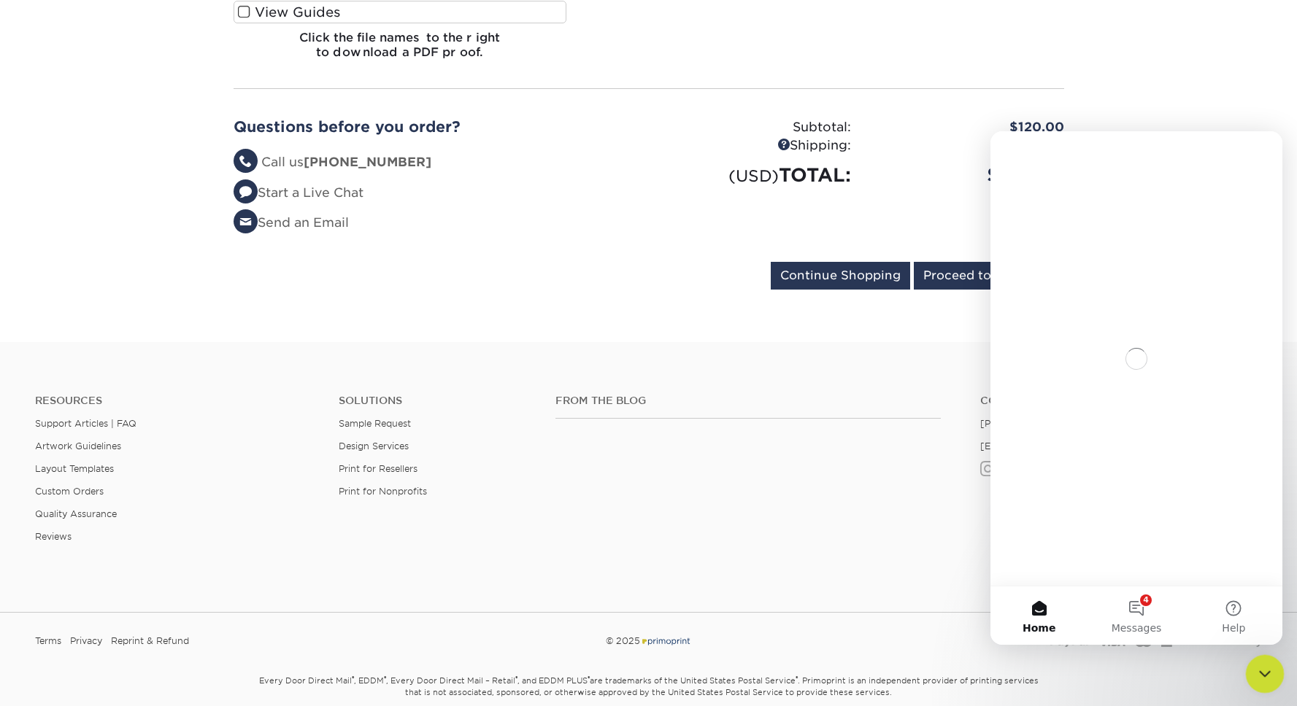
scroll to position [0, 0]
click at [1254, 673] on icon "Close Intercom Messenger" at bounding box center [1263, 672] width 18 height 18
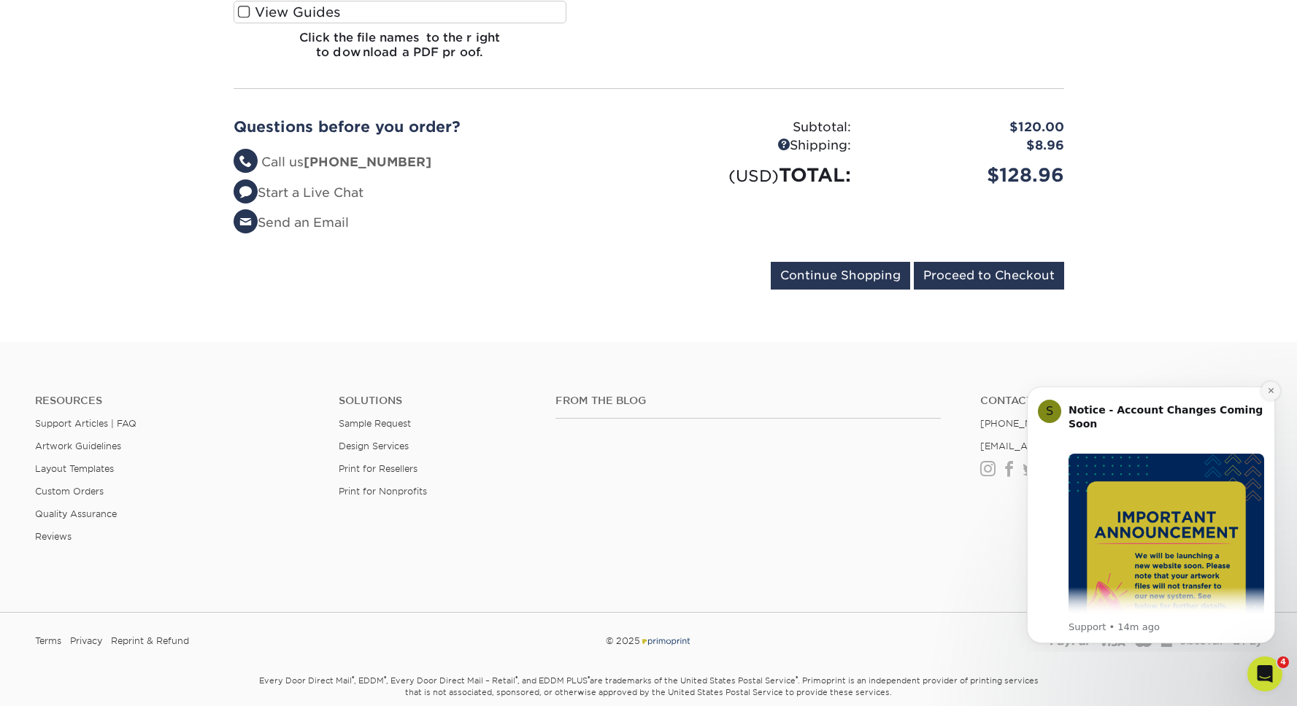
click at [1264, 395] on button "Dismiss notification" at bounding box center [1270, 391] width 19 height 19
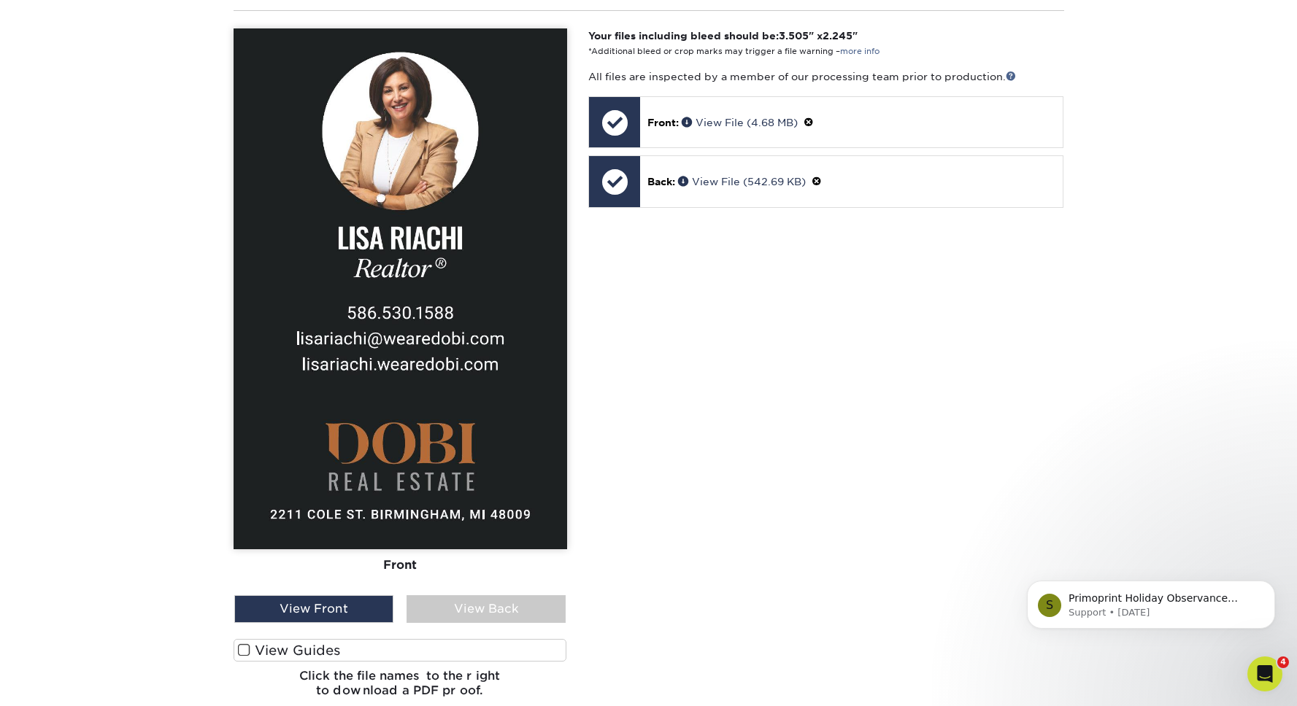
scroll to position [698, 0]
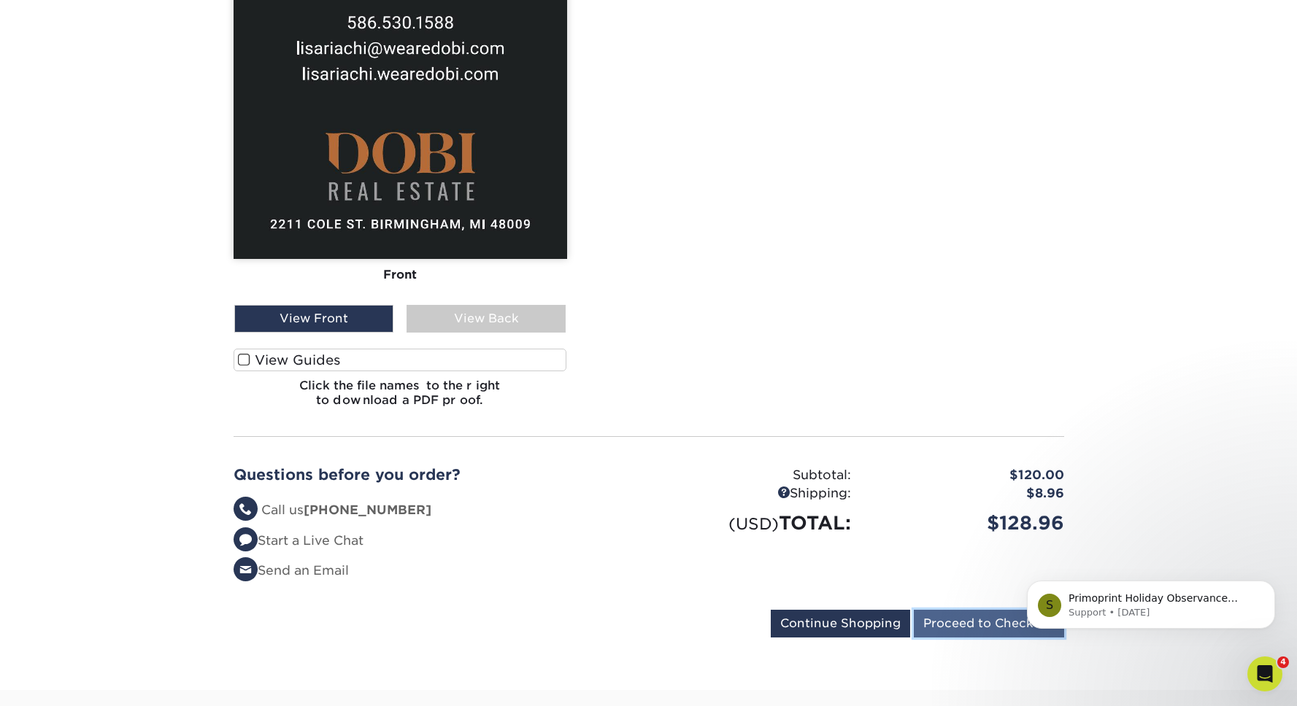
drag, startPoint x: 957, startPoint y: 611, endPoint x: 899, endPoint y: 486, distance: 138.1
click at [957, 612] on input "Proceed to Checkout" at bounding box center [989, 624] width 150 height 28
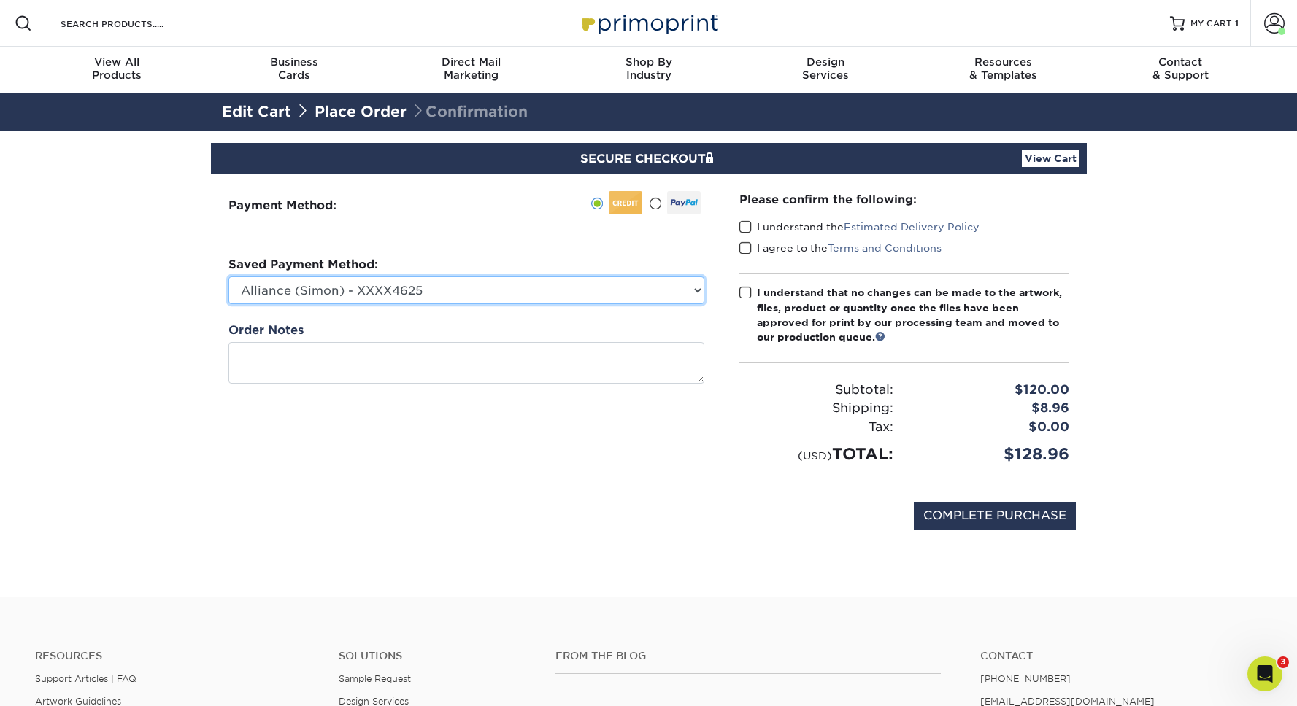
click at [560, 290] on select "Alliance ([PERSON_NAME]) - XXXX4625 22 Title ([PERSON_NAME]) - XXXX1390 Visa - …" at bounding box center [466, 291] width 476 height 28
select select "70083"
click at [228, 277] on select "Alliance ([PERSON_NAME]) - XXXX4625 22 Title ([PERSON_NAME]) - XXXX1390 Visa - …" at bounding box center [466, 291] width 476 height 28
click at [739, 222] on span at bounding box center [745, 227] width 12 height 14
click at [0, 0] on input "I understand the Estimated Delivery Policy" at bounding box center [0, 0] width 0 height 0
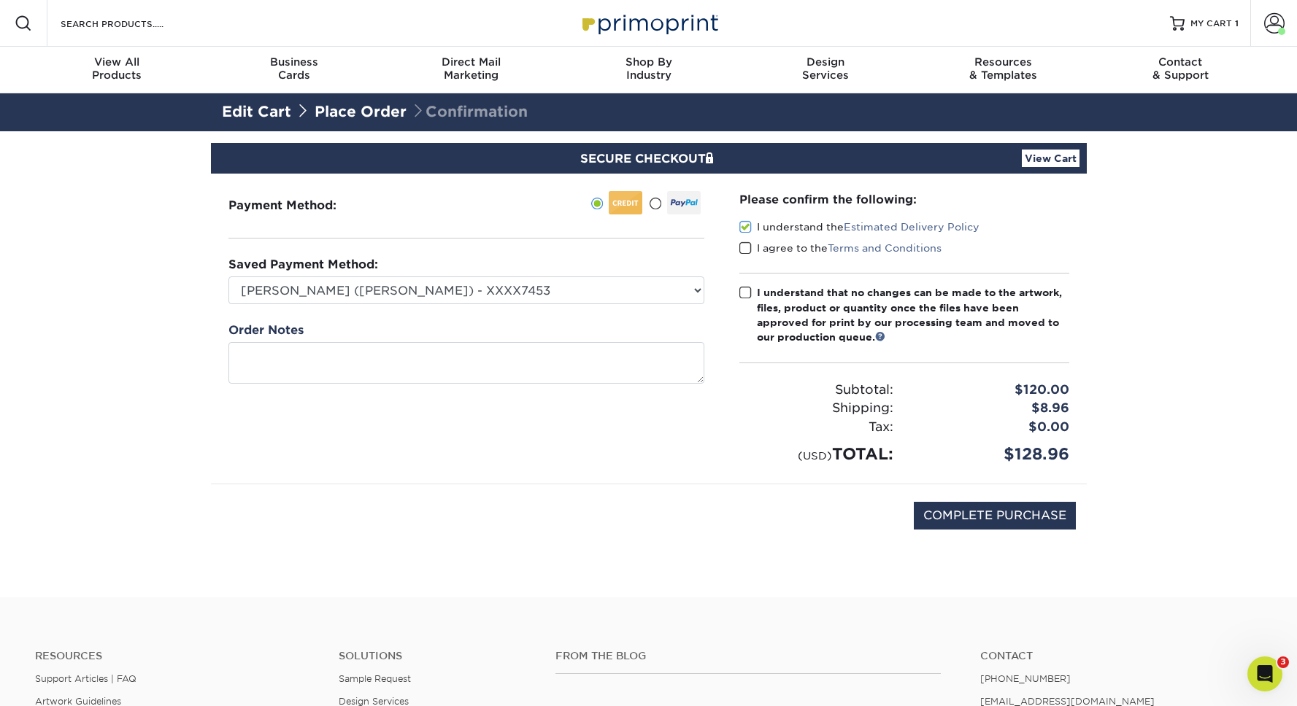
click at [741, 250] on span at bounding box center [745, 249] width 12 height 14
click at [0, 0] on input "I agree to the Terms and Conditions" at bounding box center [0, 0] width 0 height 0
click at [744, 298] on span at bounding box center [745, 293] width 12 height 14
click at [0, 0] on input "I understand that no changes can be made to the artwork, files, product or quan…" at bounding box center [0, 0] width 0 height 0
click at [1038, 513] on input "COMPLETE PURCHASE" at bounding box center [995, 516] width 162 height 28
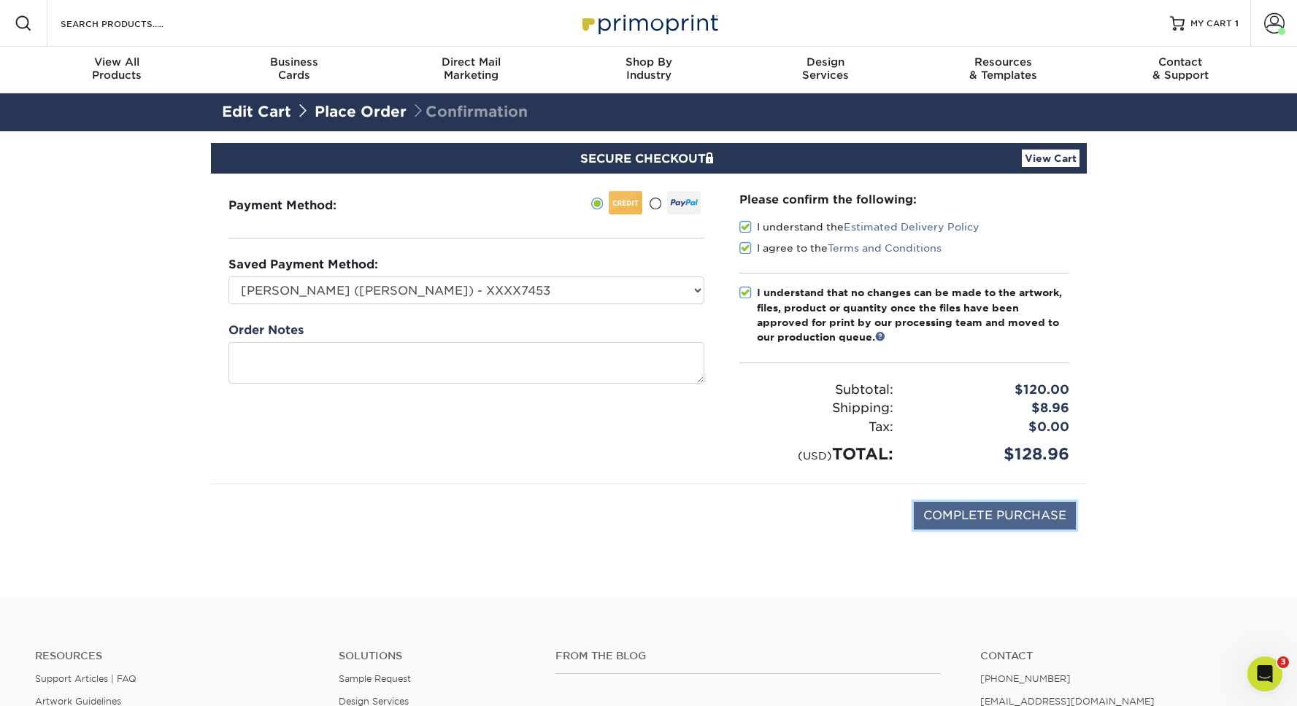
type input "PROCESSING, PLEASE WAIT..."
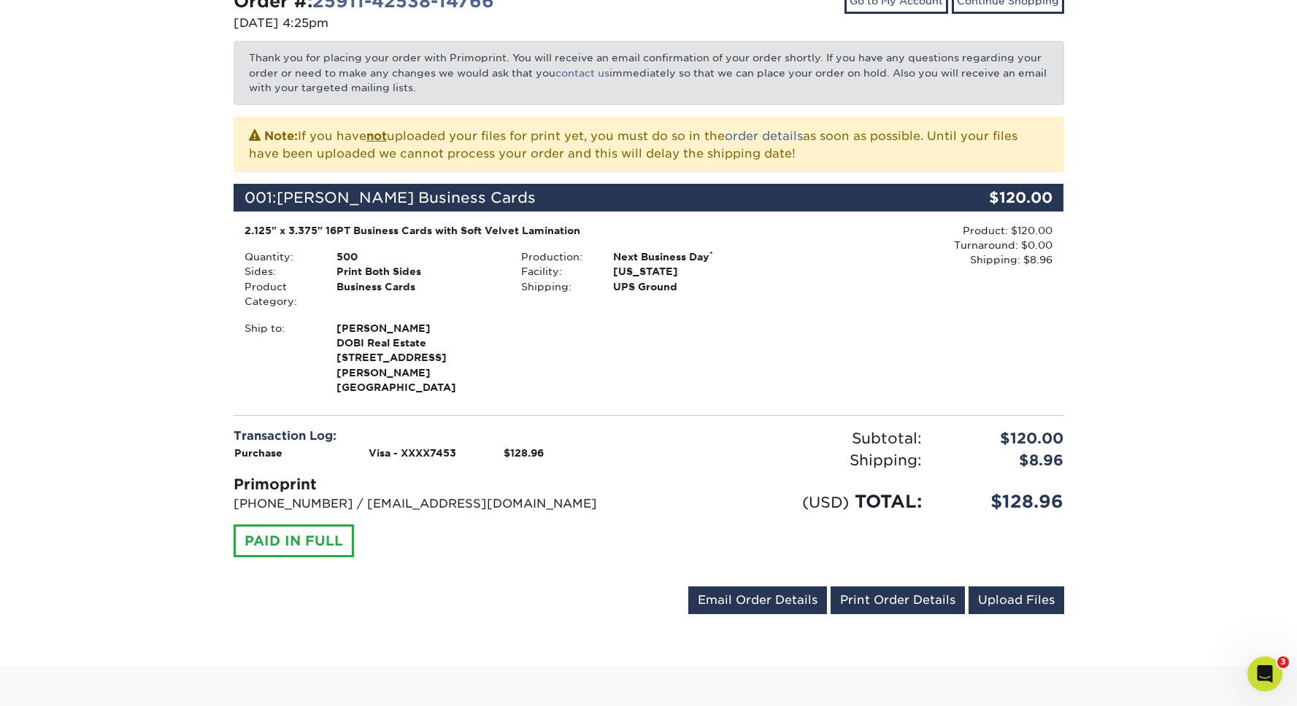
scroll to position [232, 0]
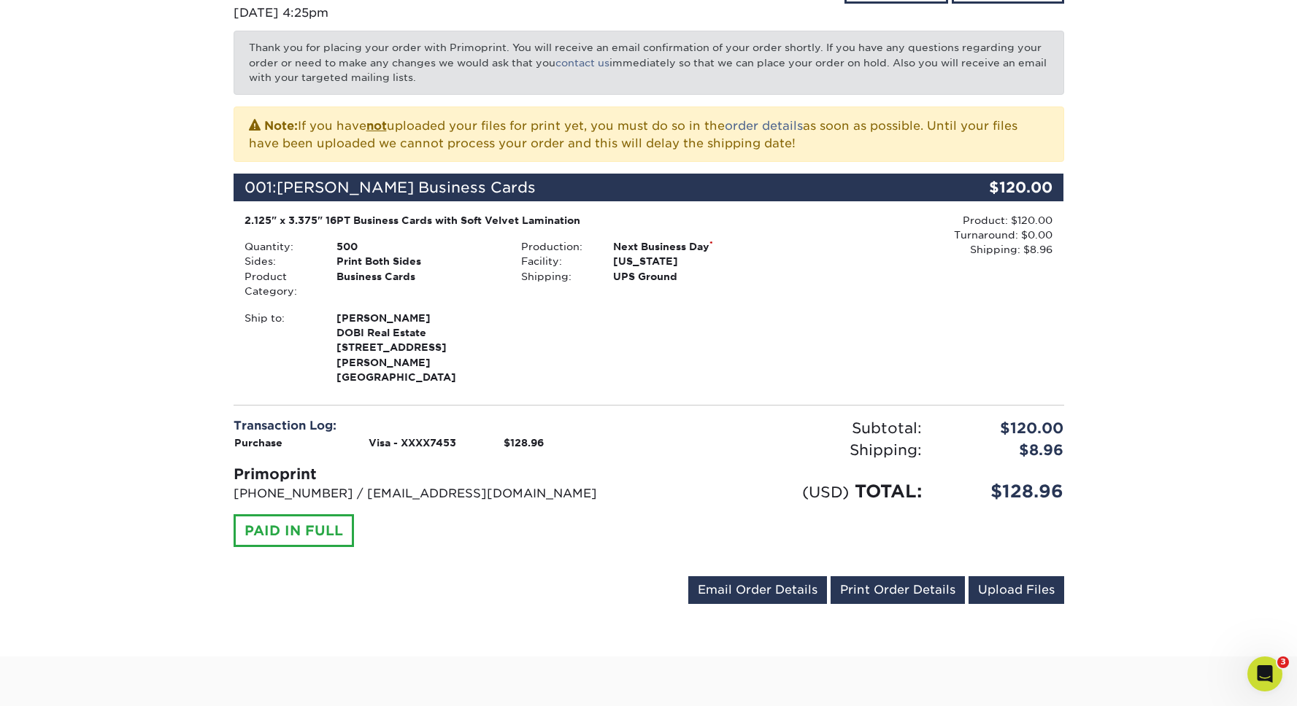
click at [909, 592] on div "[PERSON_NAME][EMAIL_ADDRESS][DOMAIN_NAME] Send Email Order Details Print Order …" at bounding box center [876, 593] width 376 height 34
click at [911, 582] on link "Print Order Details" at bounding box center [897, 590] width 134 height 28
